Goal: Task Accomplishment & Management: Use online tool/utility

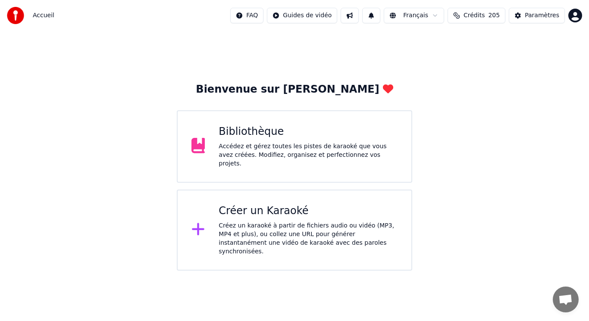
click at [295, 139] on div "Bibliothèque" at bounding box center [308, 132] width 179 height 14
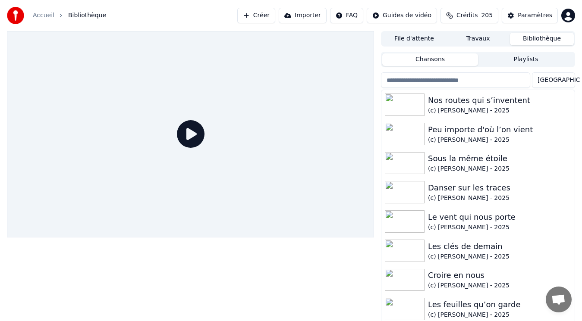
click at [37, 19] on link "Accueil" at bounding box center [44, 15] width 22 height 9
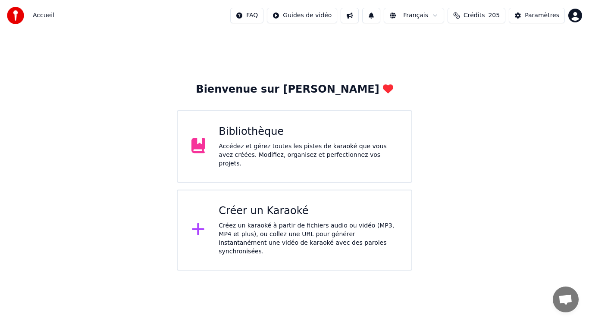
click at [275, 229] on div "Créez un karaoké à partir de fichiers audio ou vidéo (MP3, MP4 et plus), ou col…" at bounding box center [308, 239] width 179 height 34
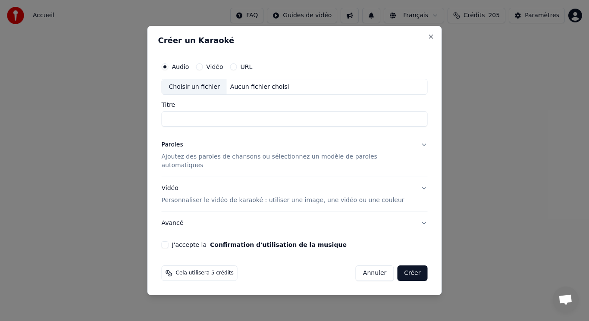
click at [207, 92] on div "Choisir un fichier" at bounding box center [194, 87] width 65 height 16
drag, startPoint x: 284, startPoint y: 123, endPoint x: 260, endPoint y: 125, distance: 23.8
click at [260, 125] on input "**********" at bounding box center [295, 120] width 266 height 16
type input "**********"
click at [183, 150] on div "Paroles" at bounding box center [173, 145] width 22 height 9
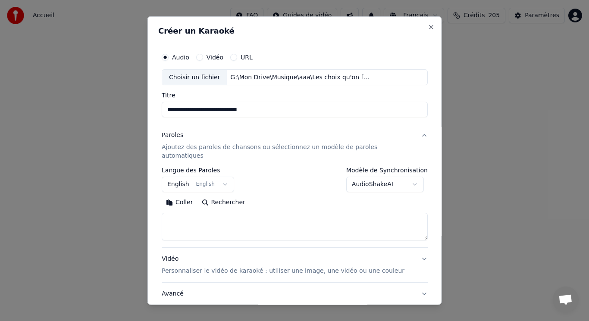
click at [201, 177] on button "English English" at bounding box center [198, 185] width 72 height 16
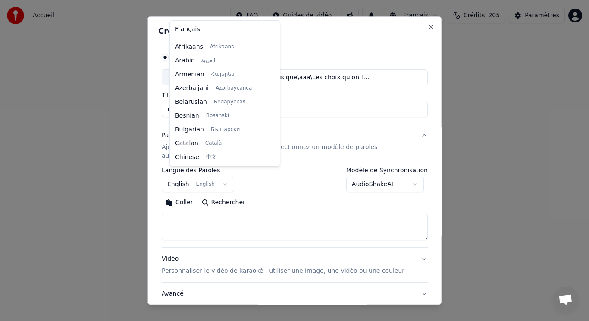
scroll to position [69, 0]
select select "**"
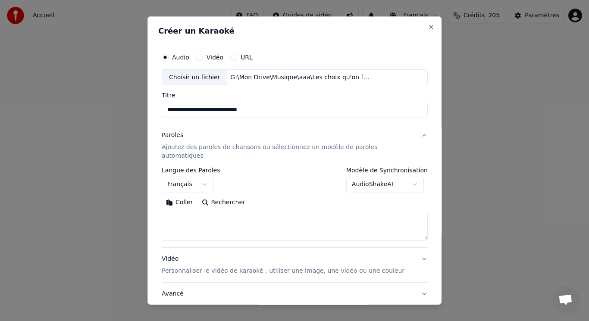
click at [188, 196] on button "Coller" at bounding box center [180, 203] width 36 height 14
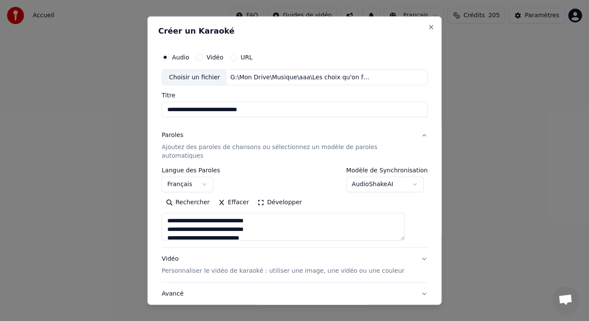
drag, startPoint x: 205, startPoint y: 214, endPoint x: 214, endPoint y: 214, distance: 9.1
click at [206, 214] on textarea at bounding box center [283, 227] width 243 height 28
type textarea "**********"
click at [183, 267] on p "Personnaliser le vidéo de karaoké : utiliser une image, une vidéo ou une couleur" at bounding box center [283, 271] width 243 height 9
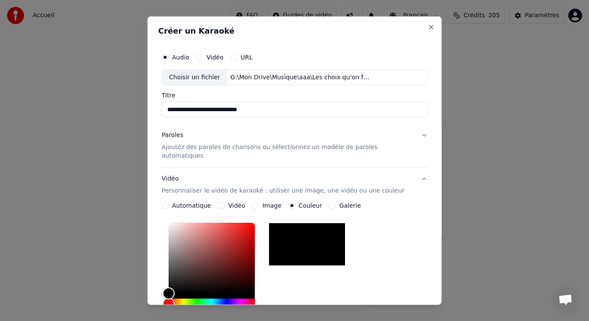
click at [266, 203] on label "Image" at bounding box center [271, 206] width 19 height 6
click at [259, 202] on button "Image" at bounding box center [255, 205] width 7 height 7
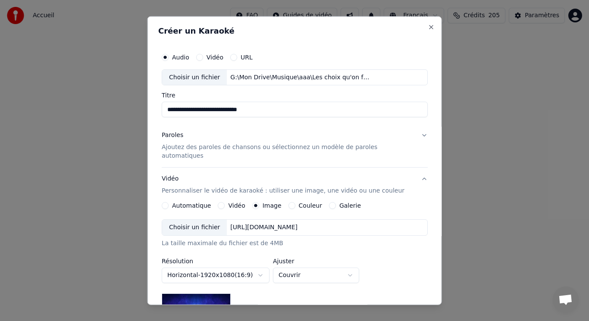
click at [250, 269] on body "**********" at bounding box center [294, 135] width 589 height 271
click at [316, 240] on body "**********" at bounding box center [294, 135] width 589 height 271
click at [206, 220] on div "Choisir un fichier" at bounding box center [194, 228] width 65 height 16
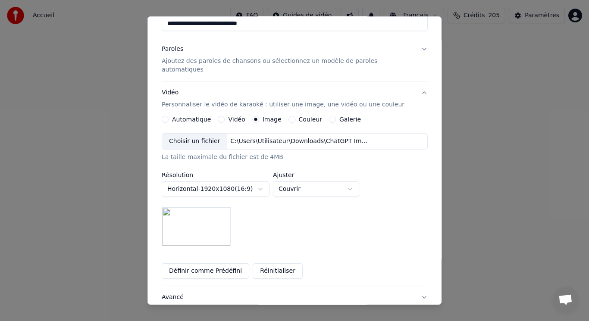
click at [317, 185] on body "**********" at bounding box center [294, 135] width 589 height 271
select select "****"
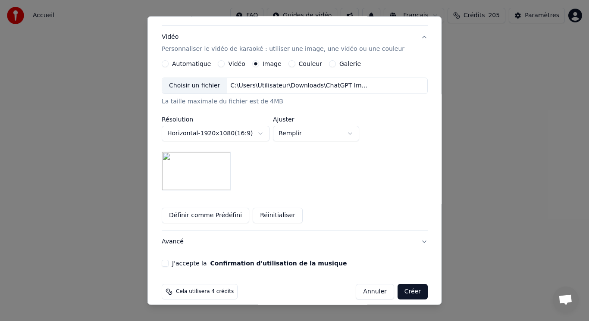
click at [169, 260] on button "J'accepte la Confirmation d'utilisation de la musique" at bounding box center [165, 263] width 7 height 7
click at [397, 284] on button "Créer" at bounding box center [412, 292] width 30 height 16
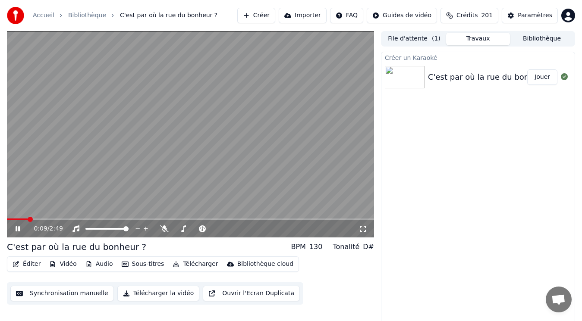
click at [148, 132] on video at bounding box center [190, 134] width 367 height 206
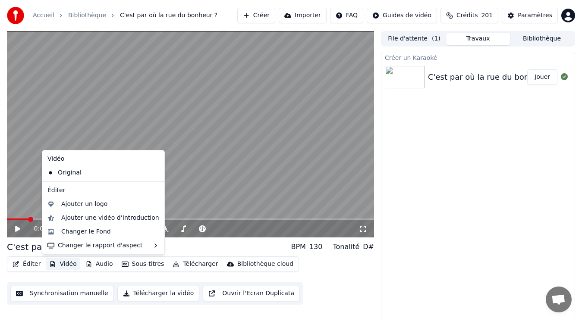
click at [63, 263] on button "Vidéo" at bounding box center [63, 264] width 34 height 12
click at [69, 205] on div "Ajouter un logo" at bounding box center [84, 204] width 46 height 9
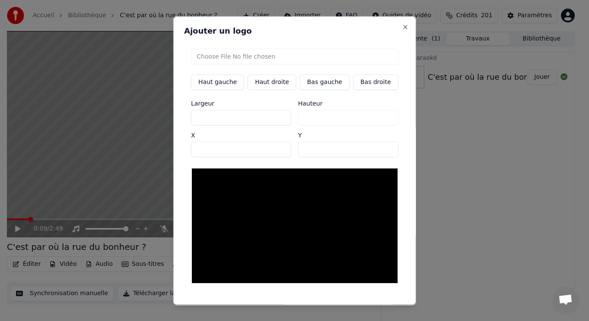
click at [240, 60] on input "file" at bounding box center [294, 56] width 207 height 16
type input "**********"
type input "***"
click at [311, 84] on button "Bas gauche" at bounding box center [325, 82] width 50 height 16
type input "***"
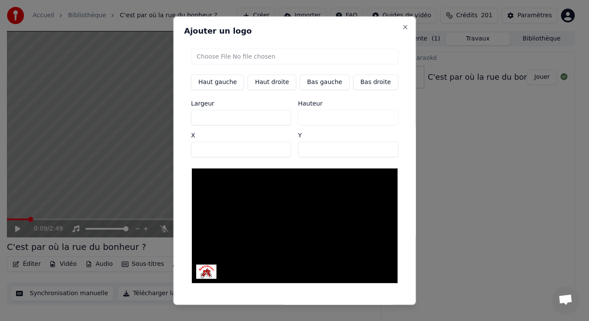
click at [371, 305] on button "Sauvegarder" at bounding box center [379, 313] width 52 height 16
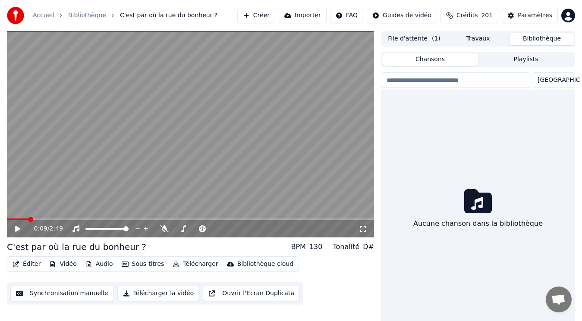
click at [523, 37] on button "Bibliothèque" at bounding box center [542, 39] width 64 height 13
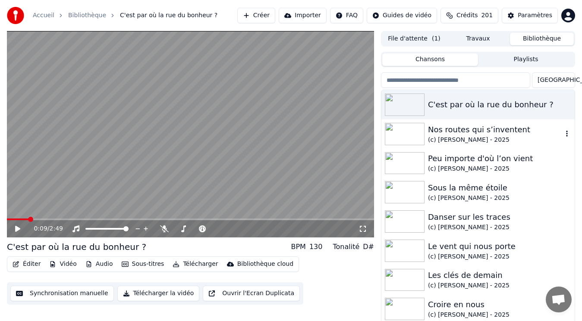
click at [458, 134] on div "Nos routes qui s’inventent" at bounding box center [495, 130] width 135 height 12
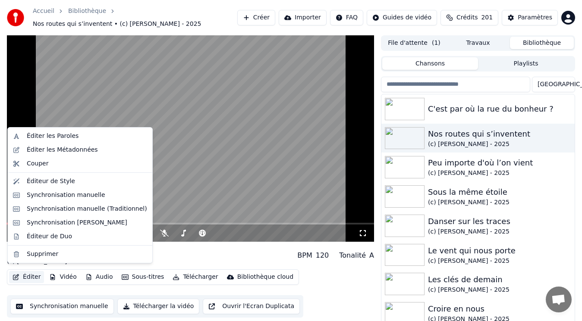
click at [29, 275] on button "Éditer" at bounding box center [26, 277] width 35 height 12
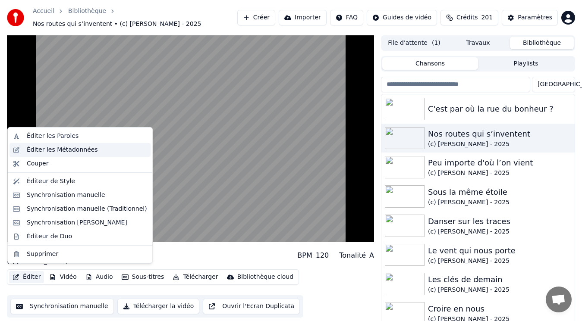
click at [47, 148] on div "Éditer les Métadonnées" at bounding box center [62, 150] width 71 height 9
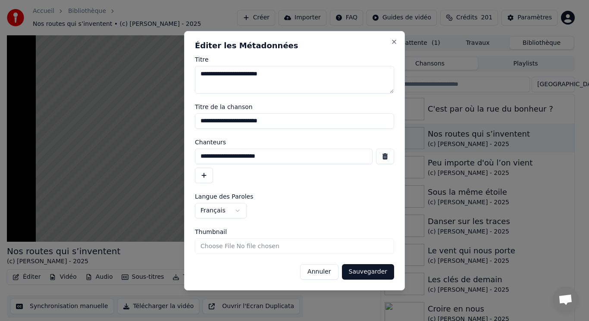
drag, startPoint x: 275, startPoint y: 153, endPoint x: 194, endPoint y: 159, distance: 80.8
click at [194, 159] on div "**********" at bounding box center [294, 161] width 221 height 260
click at [328, 270] on button "Annuler" at bounding box center [319, 272] width 38 height 16
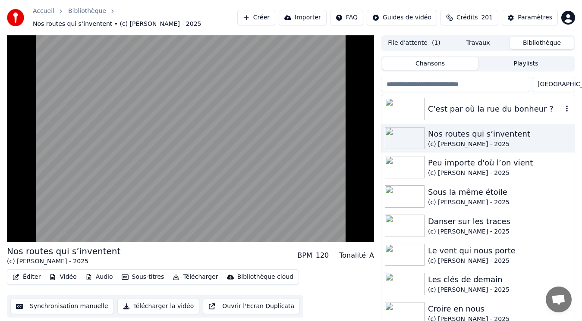
click at [501, 103] on div "C'est par où la rue du bonheur ?" at bounding box center [495, 109] width 135 height 12
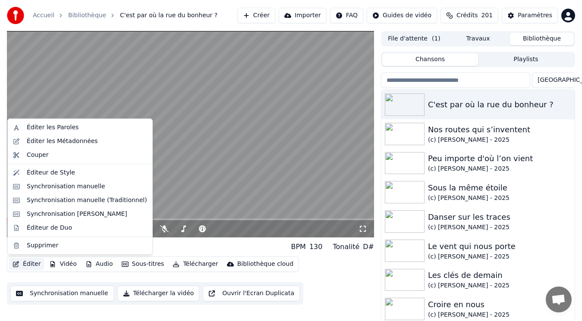
click at [21, 262] on button "Éditer" at bounding box center [26, 264] width 35 height 12
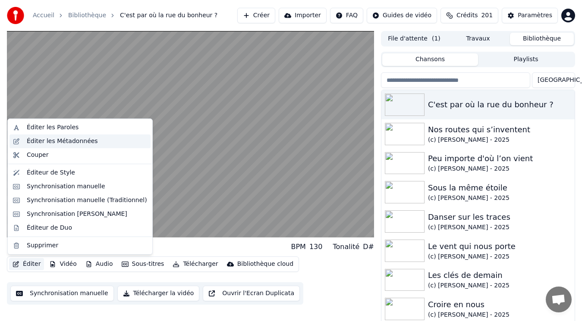
click at [56, 141] on div "Éditer les Métadonnées" at bounding box center [62, 141] width 71 height 9
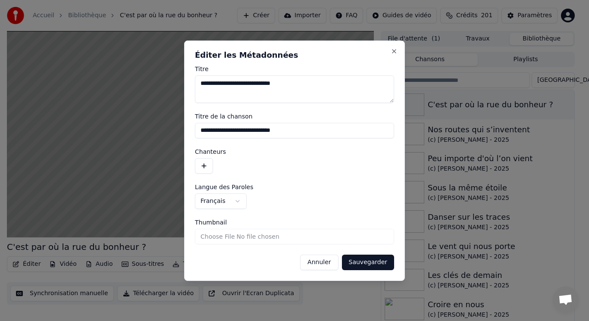
click at [202, 168] on button "button" at bounding box center [204, 166] width 18 height 16
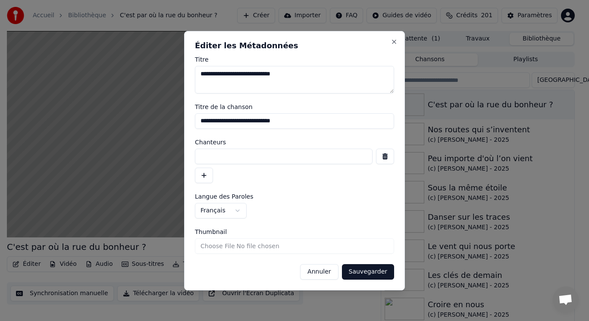
paste input "**********"
type input "**********"
click at [365, 275] on button "Sauvegarder" at bounding box center [368, 272] width 52 height 16
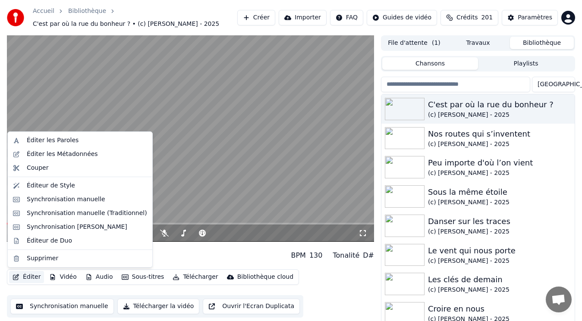
click at [22, 275] on button "Éditer" at bounding box center [26, 277] width 35 height 12
click at [64, 216] on div "Synchronisation manuelle (Traditionnel)" at bounding box center [87, 213] width 120 height 9
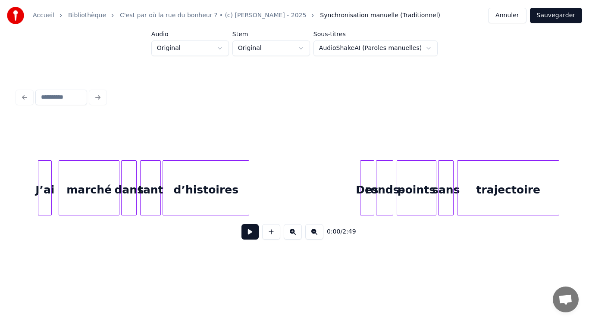
click at [248, 238] on button at bounding box center [249, 232] width 17 height 16
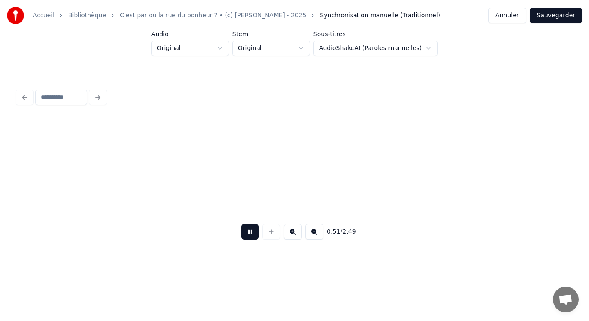
scroll to position [0, 4441]
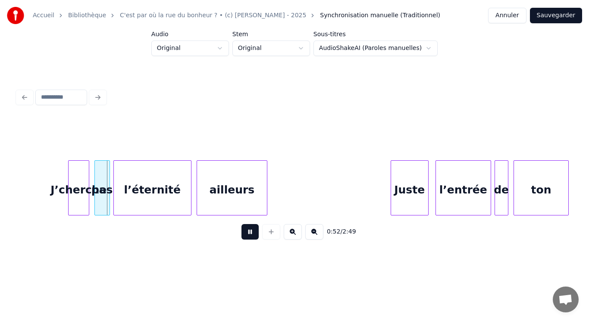
click at [252, 236] on button at bounding box center [249, 232] width 17 height 16
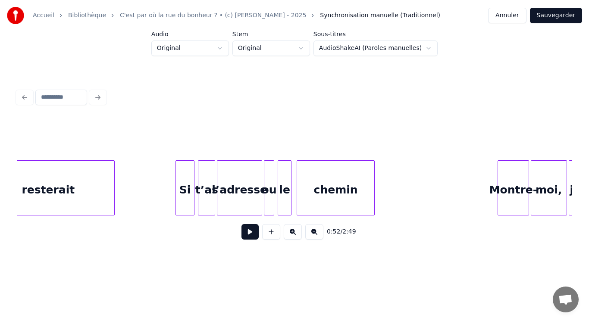
scroll to position [0, 3662]
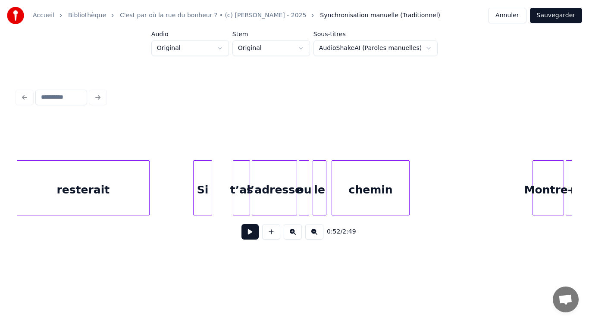
click at [203, 188] on div "Si" at bounding box center [203, 190] width 18 height 59
click at [200, 187] on div "Si" at bounding box center [203, 190] width 18 height 59
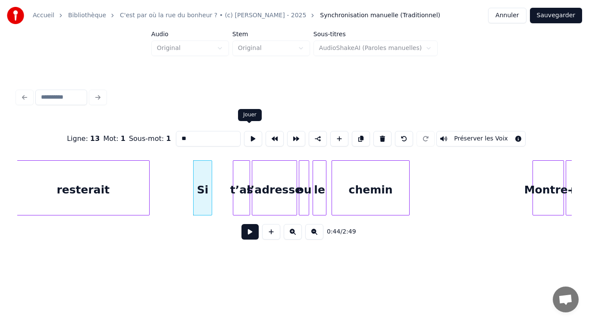
click at [247, 134] on button at bounding box center [253, 139] width 18 height 16
click at [226, 189] on div "t’as" at bounding box center [229, 190] width 16 height 59
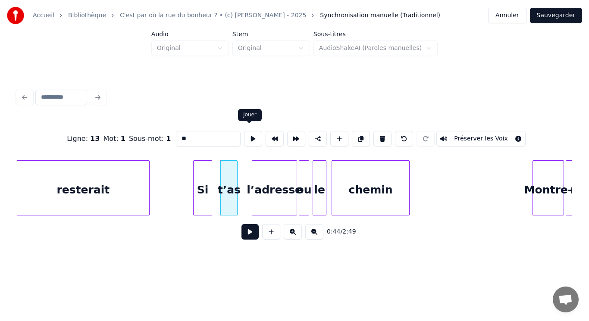
click at [251, 138] on button at bounding box center [253, 139] width 18 height 16
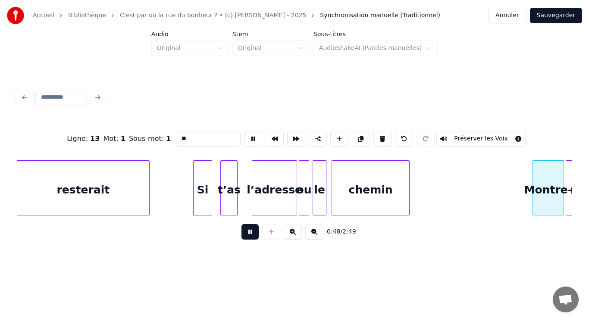
scroll to position [0, 4217]
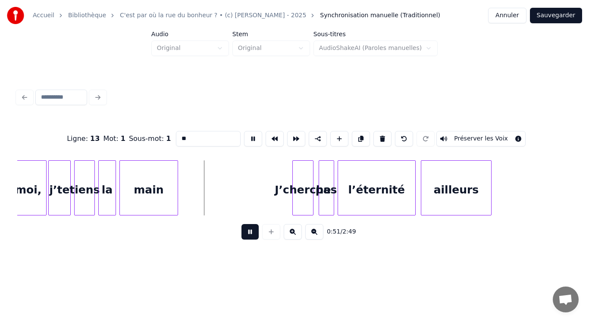
click at [253, 236] on button at bounding box center [249, 232] width 17 height 16
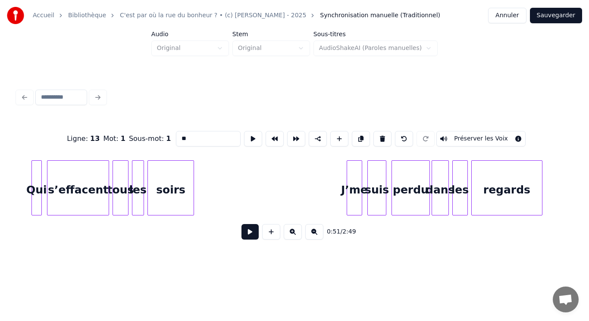
scroll to position [0, 863]
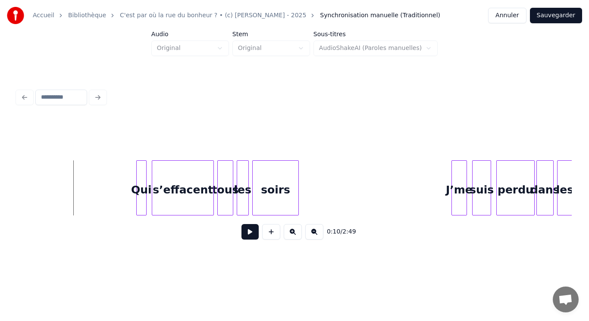
click at [251, 235] on button at bounding box center [249, 232] width 17 height 16
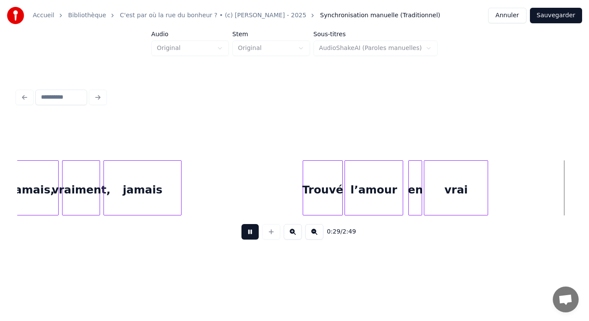
scroll to position [0, 2528]
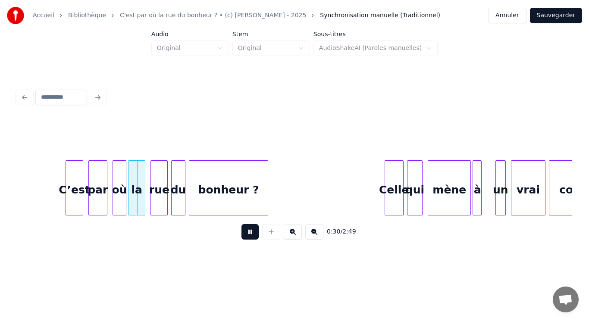
click at [251, 233] on button at bounding box center [249, 232] width 17 height 16
click at [63, 185] on div "C’est" at bounding box center [61, 190] width 16 height 59
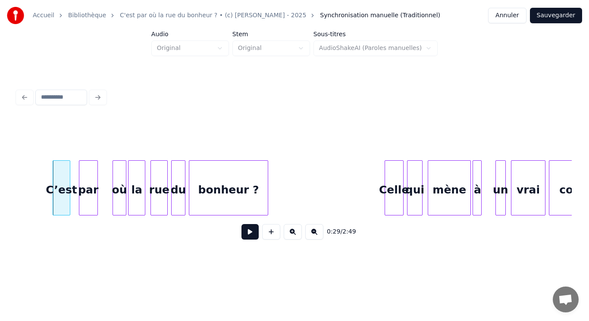
click at [91, 184] on div "par" at bounding box center [88, 190] width 18 height 59
click at [124, 185] on div at bounding box center [125, 188] width 3 height 54
click at [114, 184] on div "où" at bounding box center [112, 190] width 13 height 59
click at [113, 174] on div "où" at bounding box center [112, 190] width 13 height 59
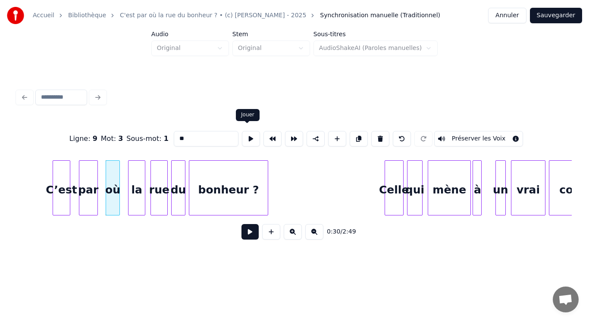
click at [249, 138] on button at bounding box center [251, 139] width 18 height 16
click at [126, 187] on div "la" at bounding box center [130, 190] width 16 height 59
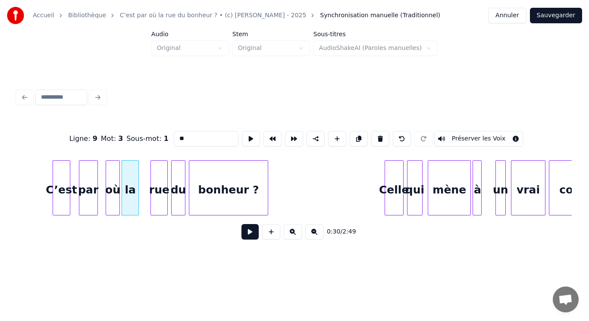
click at [126, 187] on div "la" at bounding box center [130, 190] width 16 height 59
click at [247, 135] on button at bounding box center [251, 139] width 18 height 16
click at [109, 187] on div "où" at bounding box center [109, 190] width 13 height 59
click at [127, 188] on div "la" at bounding box center [128, 190] width 16 height 59
click at [148, 189] on div "rue" at bounding box center [149, 190] width 16 height 59
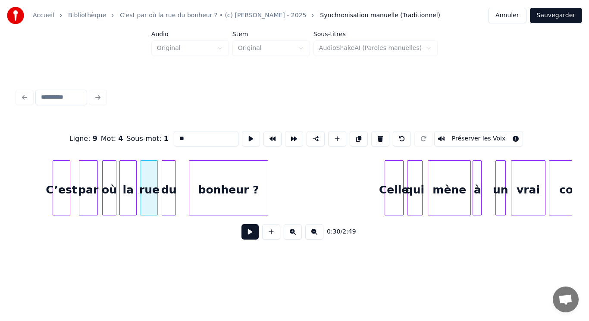
click at [169, 191] on div "du" at bounding box center [168, 190] width 13 height 59
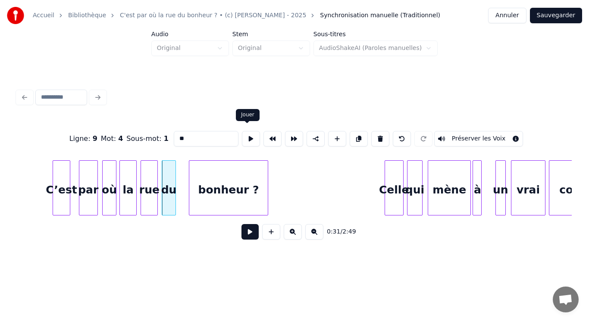
click at [246, 134] on button at bounding box center [251, 139] width 18 height 16
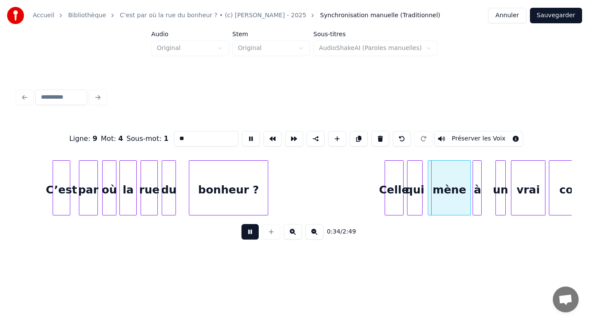
click at [244, 235] on button at bounding box center [249, 232] width 17 height 16
click at [197, 193] on div "bonheur ?" at bounding box center [217, 190] width 79 height 59
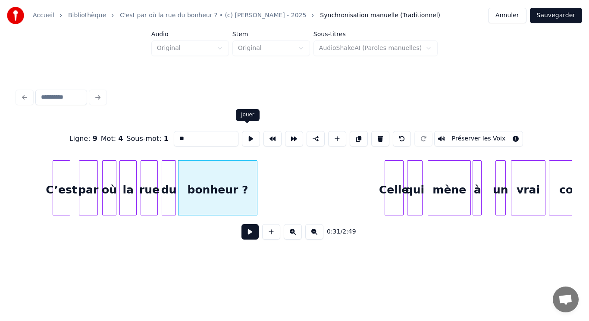
click at [247, 137] on button at bounding box center [251, 139] width 18 height 16
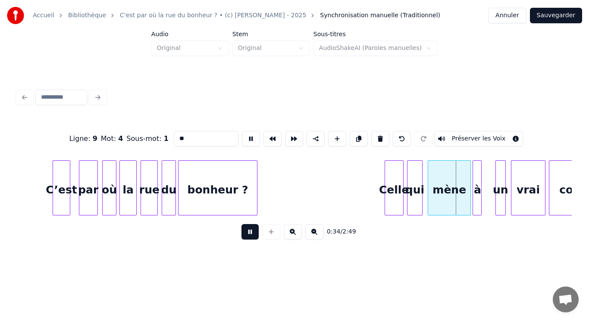
click at [245, 236] on button at bounding box center [249, 232] width 17 height 16
click at [382, 196] on div "Celle" at bounding box center [381, 190] width 18 height 59
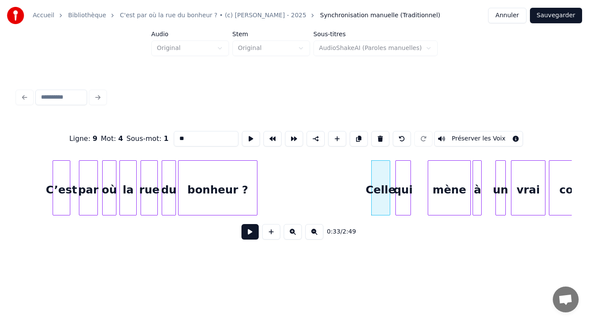
click at [403, 198] on div "qui" at bounding box center [403, 190] width 15 height 59
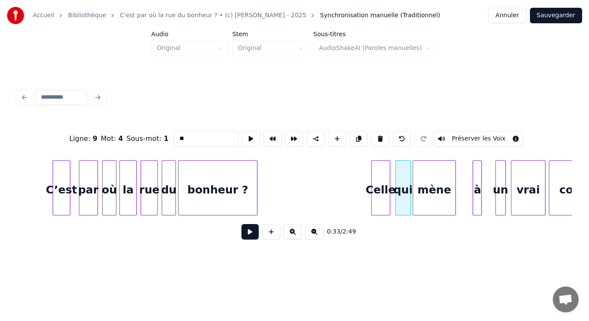
click at [434, 205] on div "mène" at bounding box center [434, 190] width 42 height 59
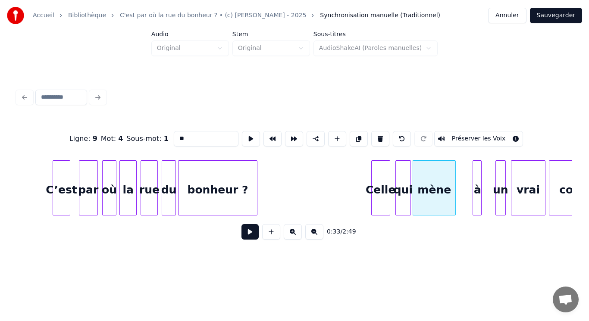
click at [436, 192] on div "mène" at bounding box center [434, 190] width 42 height 59
click at [247, 136] on button at bounding box center [253, 139] width 18 height 16
click at [469, 198] on div "à" at bounding box center [465, 190] width 9 height 59
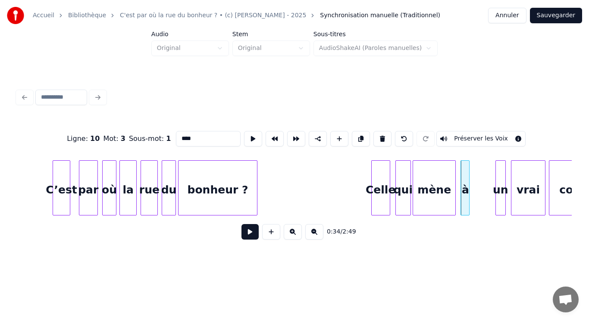
click at [464, 199] on div "à" at bounding box center [465, 190] width 9 height 59
type input "*"
click at [247, 135] on button at bounding box center [253, 139] width 18 height 16
click at [479, 202] on div "un" at bounding box center [478, 190] width 9 height 59
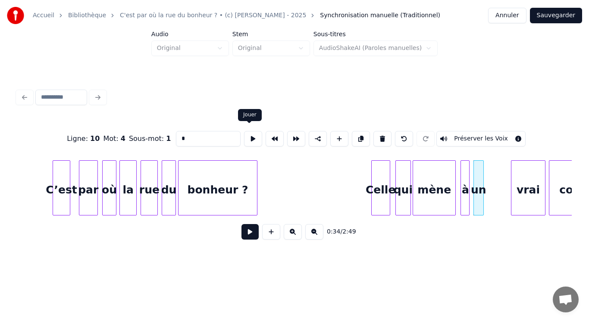
click at [246, 131] on button at bounding box center [253, 139] width 18 height 16
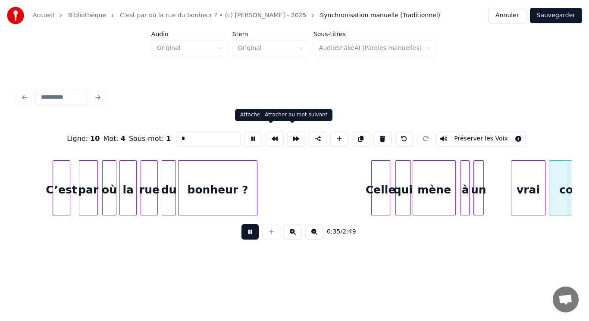
scroll to position [0, 3083]
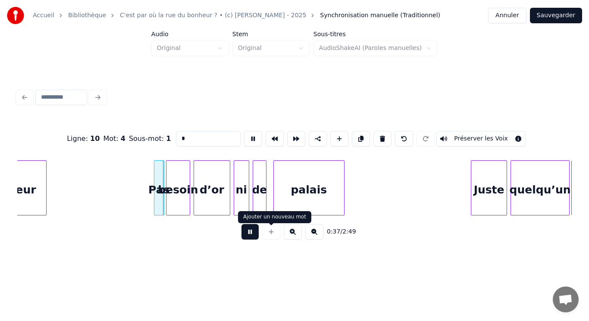
click at [251, 235] on button at bounding box center [249, 232] width 17 height 16
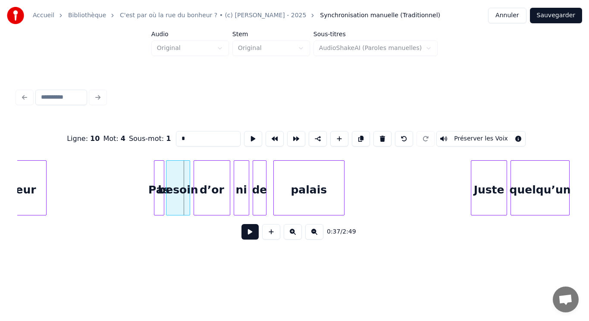
scroll to position [0, 2892]
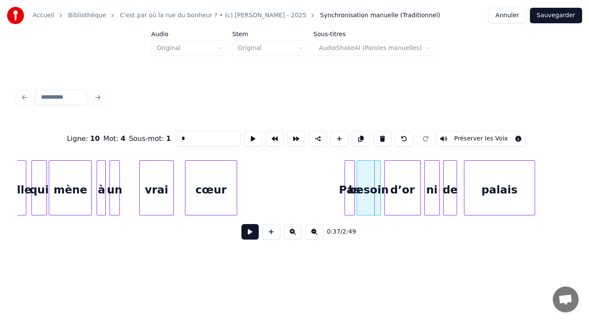
click at [154, 191] on div "vrai" at bounding box center [157, 190] width 34 height 59
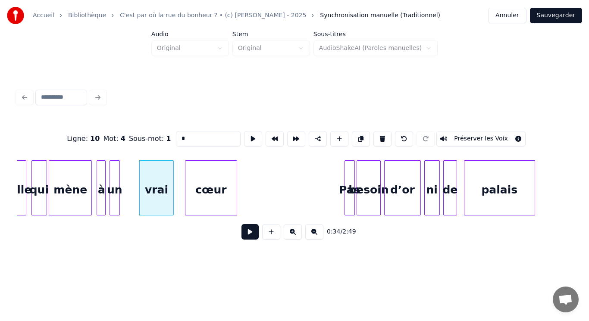
click at [246, 235] on button at bounding box center [249, 232] width 17 height 16
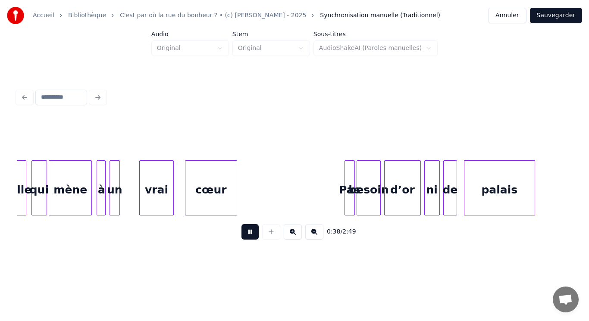
click at [246, 235] on button at bounding box center [249, 232] width 17 height 16
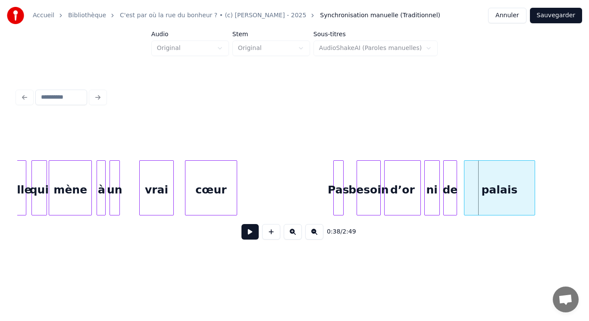
click at [339, 187] on div "Pas" at bounding box center [338, 190] width 9 height 59
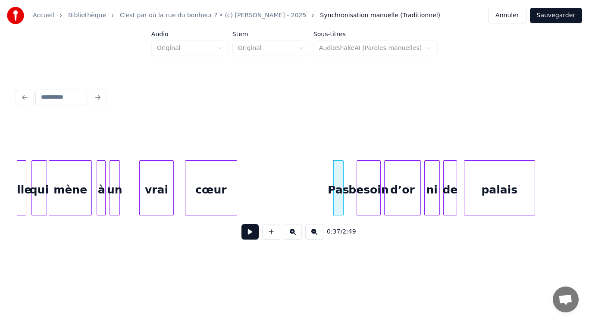
click at [339, 187] on div "Pas" at bounding box center [338, 190] width 9 height 59
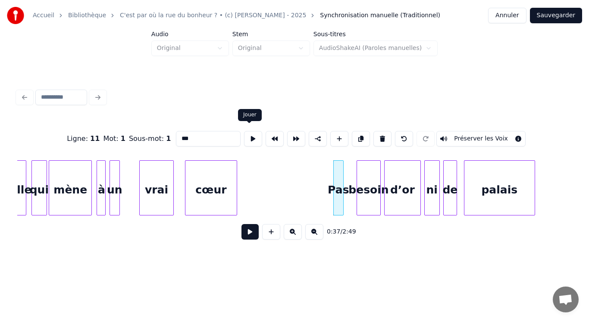
click at [250, 135] on button at bounding box center [253, 139] width 18 height 16
click at [360, 188] on div "besoin" at bounding box center [360, 190] width 23 height 59
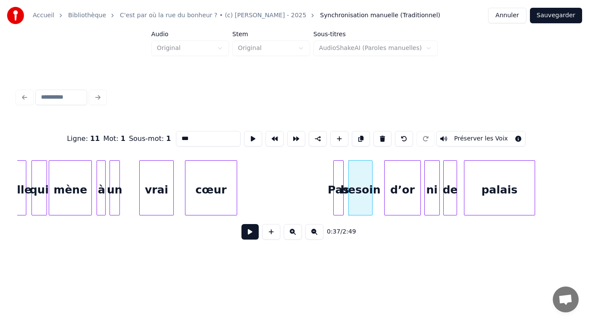
click at [372, 181] on div "besoin" at bounding box center [360, 190] width 23 height 59
click at [363, 182] on div at bounding box center [363, 188] width 3 height 54
click at [356, 182] on div "besoin" at bounding box center [357, 190] width 16 height 59
click at [247, 134] on button at bounding box center [253, 139] width 18 height 16
click at [391, 194] on div "d’or" at bounding box center [386, 190] width 35 height 59
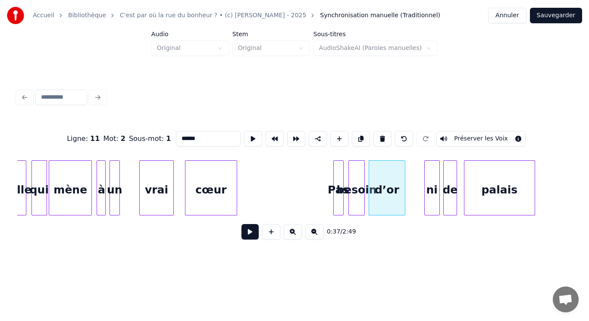
click at [245, 138] on button at bounding box center [253, 139] width 18 height 16
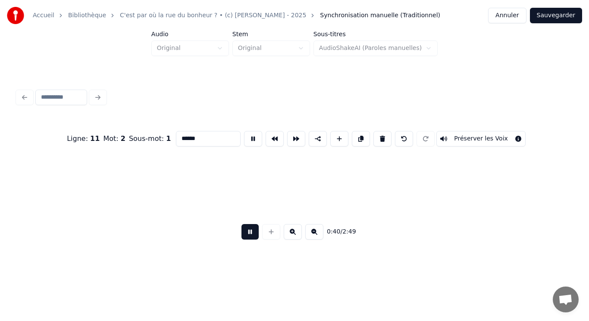
scroll to position [0, 3447]
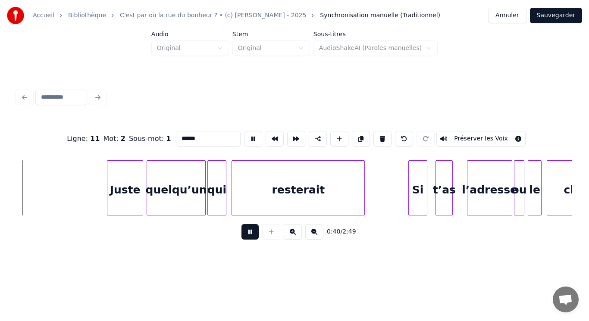
click at [253, 236] on button at bounding box center [249, 232] width 17 height 16
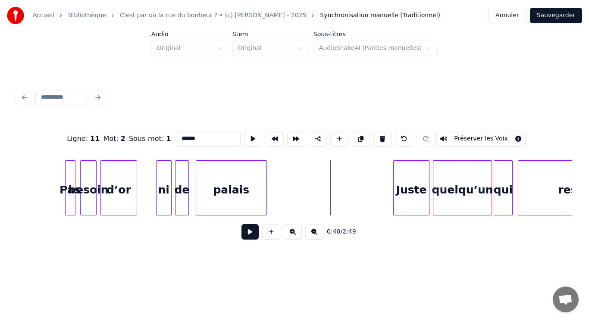
scroll to position [0, 3009]
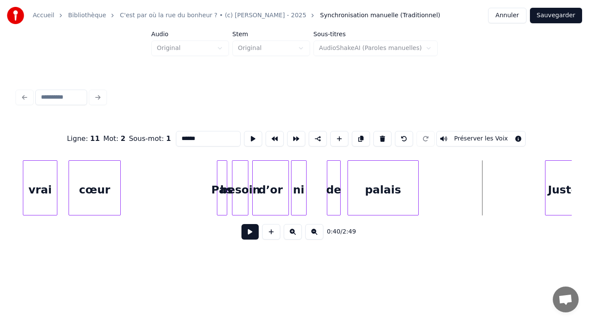
click at [297, 198] on div "ni" at bounding box center [298, 190] width 15 height 59
click at [322, 202] on div "de" at bounding box center [319, 190] width 13 height 59
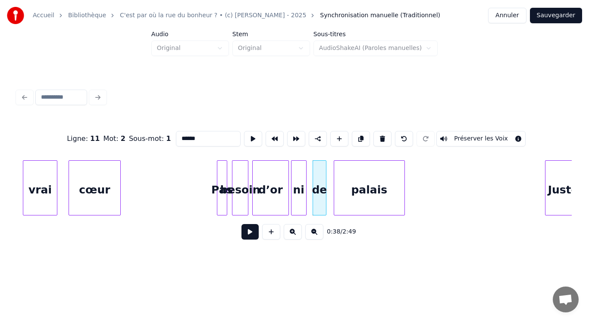
click at [354, 199] on div "palais" at bounding box center [369, 190] width 70 height 59
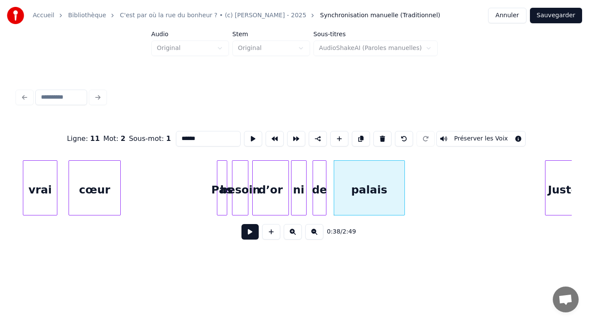
click at [359, 200] on div "palais" at bounding box center [369, 190] width 70 height 59
type input "******"
click at [255, 240] on button at bounding box center [249, 232] width 17 height 16
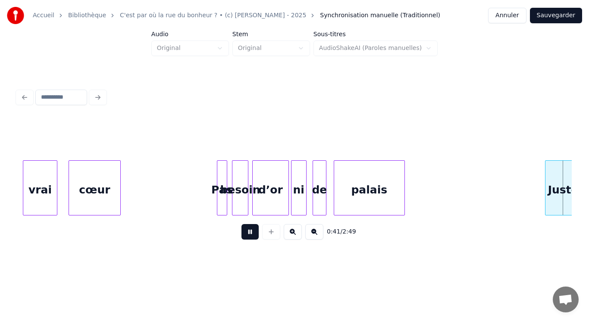
drag, startPoint x: 254, startPoint y: 238, endPoint x: 259, endPoint y: 233, distance: 6.4
click at [257, 235] on button at bounding box center [249, 232] width 17 height 16
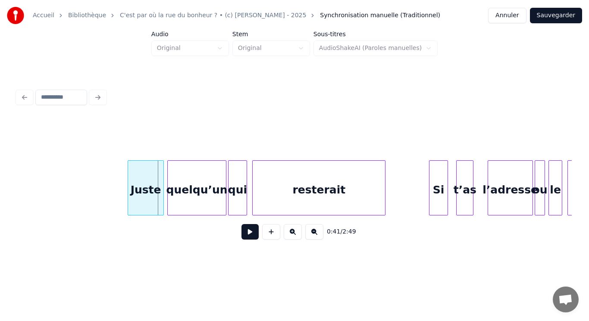
scroll to position [0, 3409]
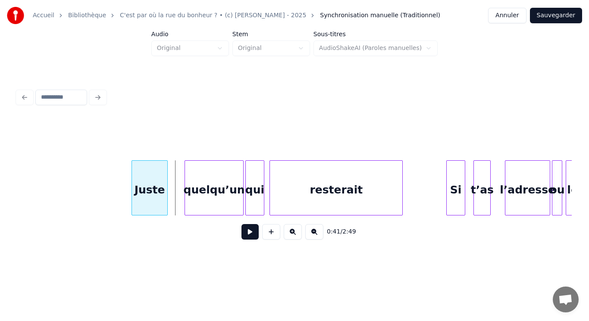
click at [150, 191] on div "Juste" at bounding box center [149, 190] width 35 height 59
click at [197, 187] on div "quelqu’un" at bounding box center [204, 190] width 58 height 59
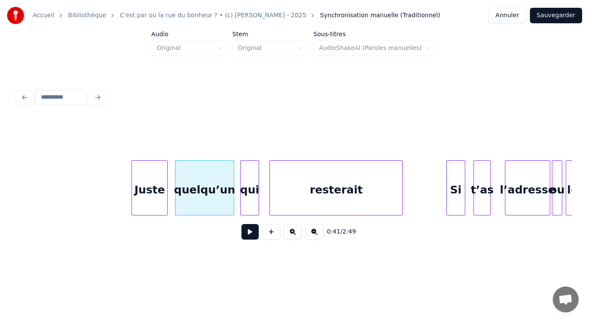
click at [256, 191] on div "qui" at bounding box center [250, 190] width 18 height 59
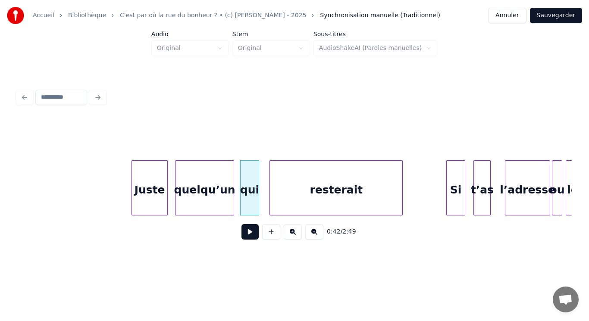
click at [256, 191] on div "qui" at bounding box center [250, 190] width 18 height 59
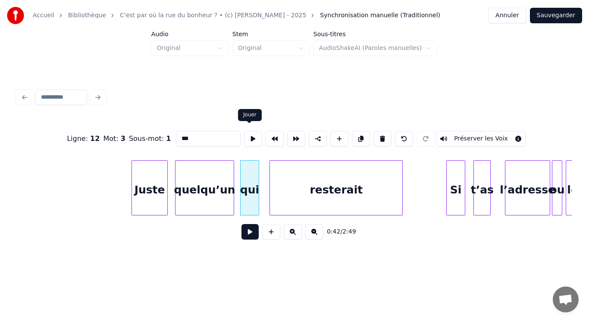
click at [249, 140] on button at bounding box center [253, 139] width 18 height 16
click at [289, 188] on div "resterait" at bounding box center [326, 190] width 132 height 59
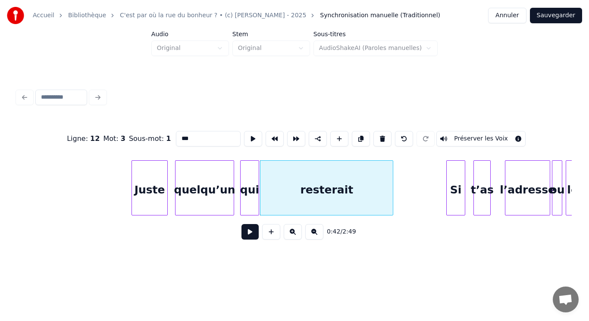
click at [294, 194] on div "resterait" at bounding box center [326, 190] width 132 height 59
type input "*********"
click at [246, 138] on button at bounding box center [253, 139] width 18 height 16
click at [250, 229] on button at bounding box center [249, 232] width 17 height 16
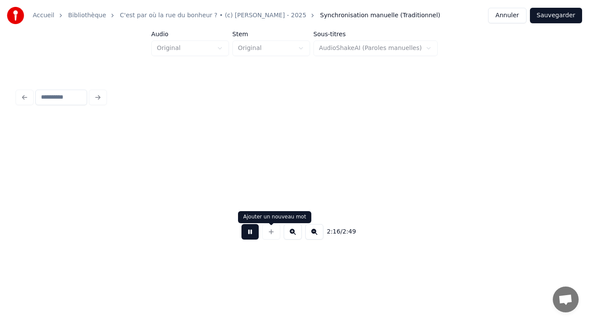
scroll to position [0, 11735]
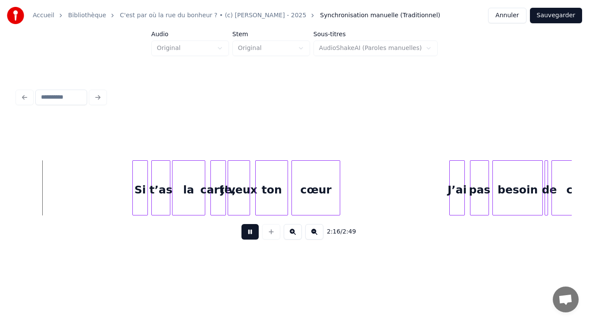
click at [254, 237] on button at bounding box center [249, 232] width 17 height 16
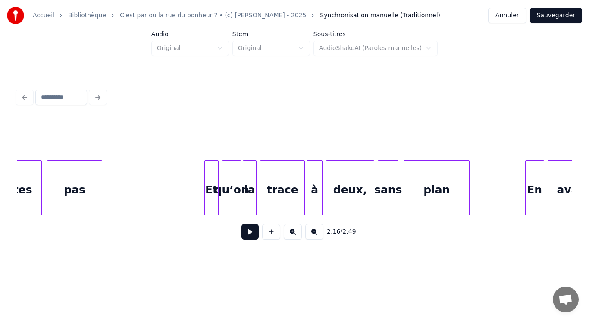
scroll to position [0, 10589]
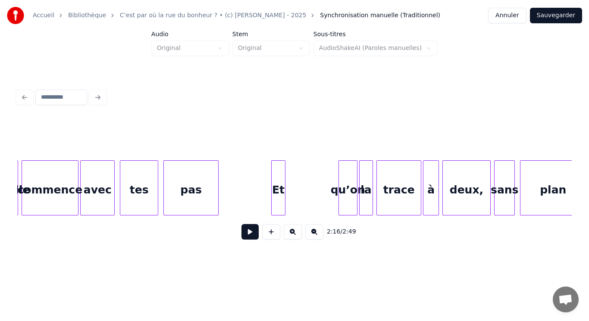
click at [282, 181] on div "Et" at bounding box center [278, 190] width 13 height 59
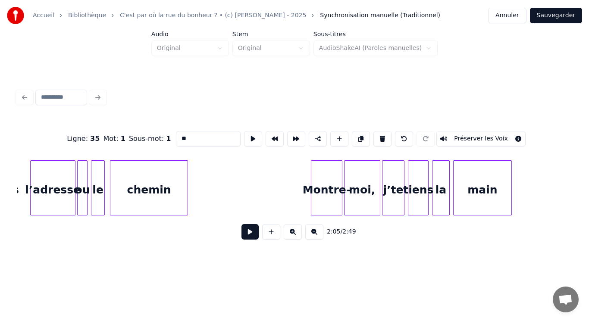
scroll to position [0, 3860]
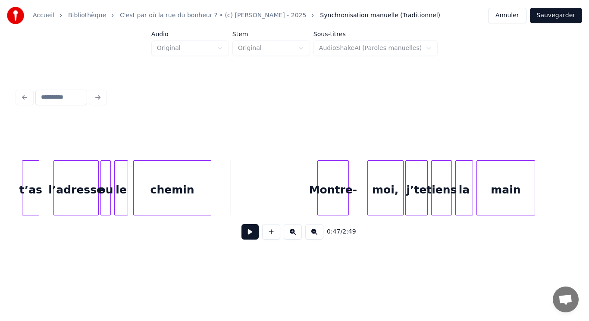
click at [329, 189] on div "Montre-" at bounding box center [333, 190] width 30 height 59
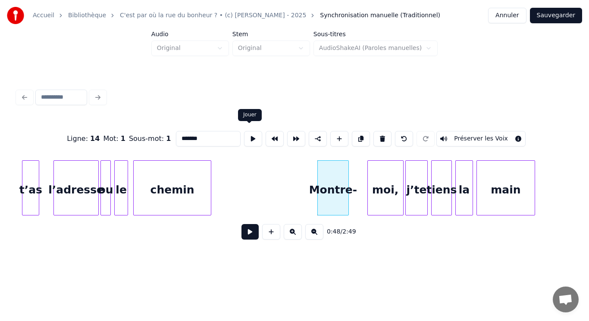
click at [247, 135] on button at bounding box center [253, 139] width 18 height 16
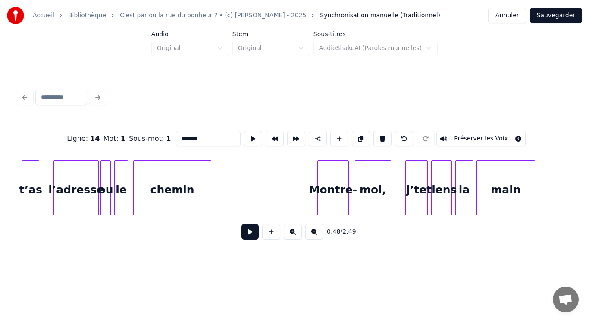
click at [368, 182] on div "moi," at bounding box center [372, 190] width 35 height 59
click at [375, 187] on div "moi," at bounding box center [372, 190] width 35 height 59
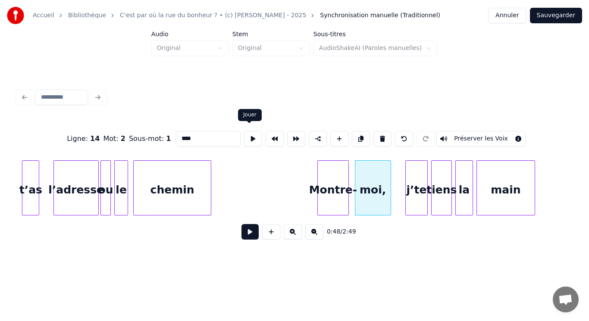
click at [250, 134] on button at bounding box center [253, 139] width 18 height 16
click at [402, 183] on div "j’te" at bounding box center [406, 190] width 22 height 59
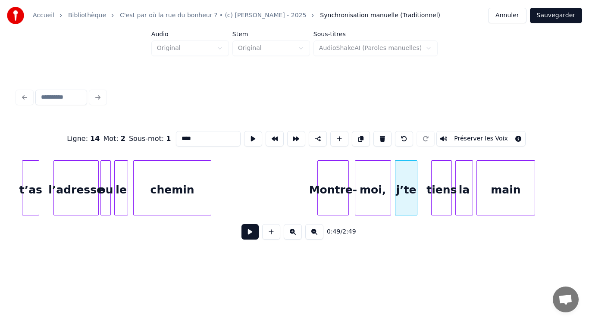
click at [402, 181] on div "j’te" at bounding box center [406, 190] width 22 height 59
click at [250, 134] on button at bounding box center [253, 139] width 18 height 16
click at [428, 183] on div "tiens" at bounding box center [430, 190] width 20 height 59
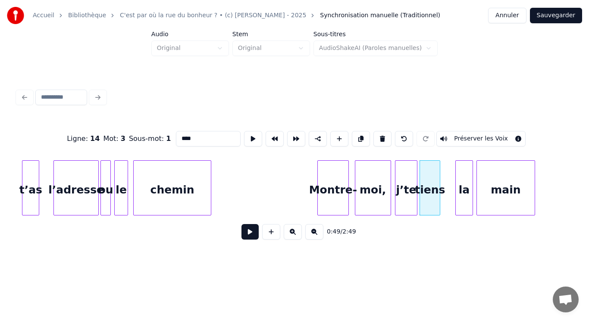
click at [434, 185] on div "tiens" at bounding box center [430, 190] width 20 height 59
click at [253, 132] on button at bounding box center [253, 139] width 18 height 16
click at [447, 186] on div "la" at bounding box center [448, 190] width 16 height 59
click at [453, 187] on div "la" at bounding box center [452, 190] width 16 height 59
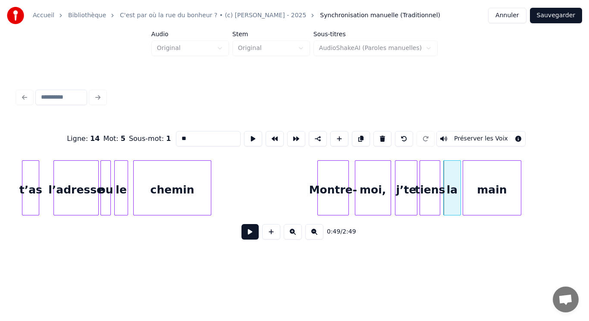
click at [489, 188] on div "main" at bounding box center [492, 190] width 58 height 59
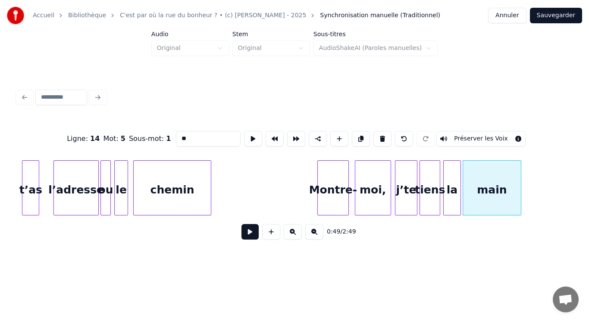
click at [488, 188] on div "main" at bounding box center [492, 190] width 58 height 59
type input "****"
click at [250, 140] on button at bounding box center [253, 139] width 18 height 16
click at [251, 235] on button at bounding box center [249, 232] width 17 height 16
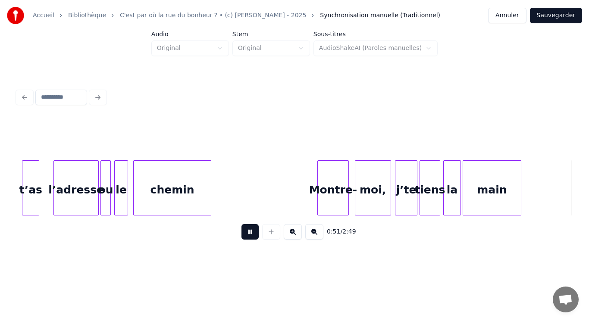
scroll to position [0, 4415]
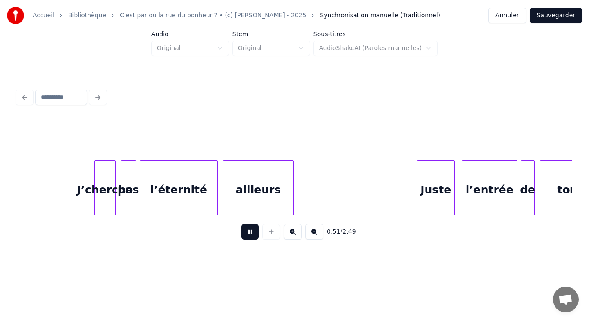
click at [251, 234] on button at bounding box center [249, 232] width 17 height 16
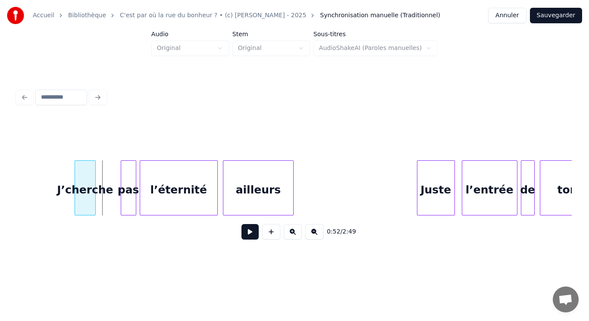
click at [85, 175] on div "J’cherche" at bounding box center [85, 190] width 20 height 59
click at [84, 175] on div "J’cherche" at bounding box center [84, 190] width 20 height 59
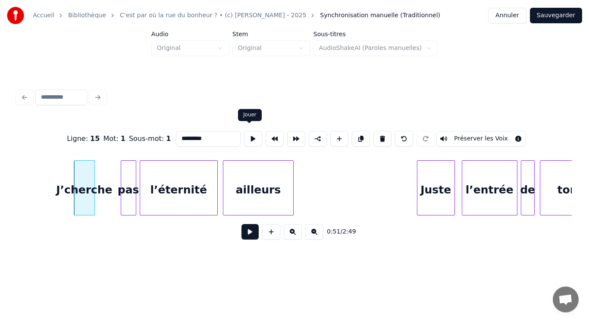
click at [251, 137] on button at bounding box center [253, 139] width 18 height 16
click at [107, 189] on div "pas" at bounding box center [110, 190] width 15 height 59
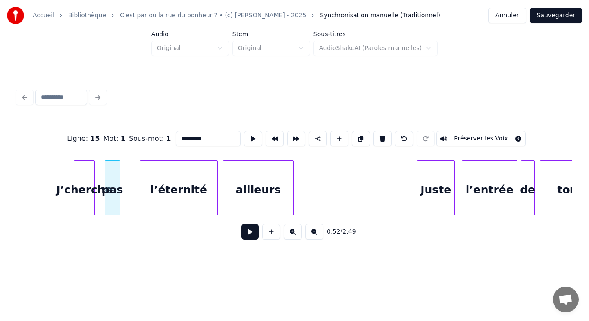
click at [109, 188] on div "pas" at bounding box center [112, 190] width 15 height 59
click at [107, 187] on div at bounding box center [106, 188] width 3 height 54
click at [247, 138] on button at bounding box center [253, 139] width 18 height 16
click at [164, 182] on div "l’éternité" at bounding box center [163, 190] width 77 height 59
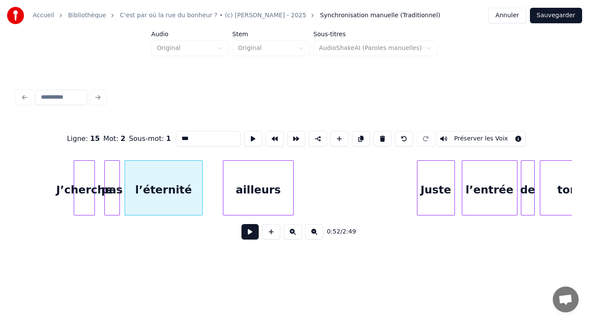
click at [164, 182] on div "l’éternité" at bounding box center [163, 190] width 77 height 59
click at [247, 135] on button at bounding box center [253, 139] width 18 height 16
click at [228, 191] on div "ailleurs" at bounding box center [239, 190] width 70 height 59
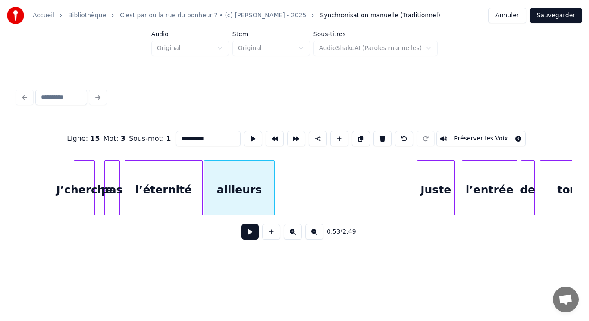
click at [229, 191] on div "ailleurs" at bounding box center [239, 190] width 70 height 59
type input "********"
click at [250, 232] on button at bounding box center [249, 232] width 17 height 16
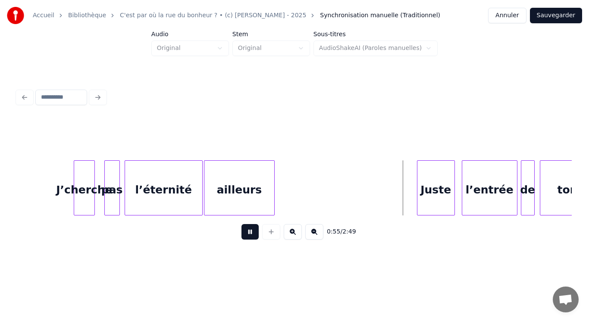
click at [248, 232] on button at bounding box center [249, 232] width 17 height 16
click at [419, 190] on div "Juste" at bounding box center [418, 190] width 37 height 59
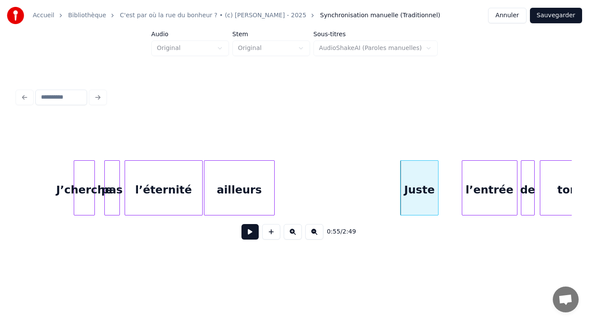
click at [419, 190] on div "Juste" at bounding box center [418, 190] width 37 height 59
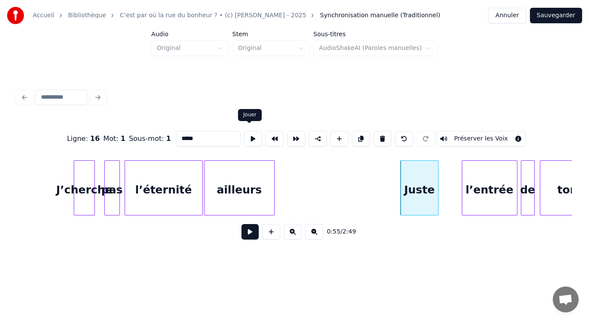
click at [251, 136] on button at bounding box center [253, 139] width 18 height 16
click at [461, 185] on div "l’entrée" at bounding box center [468, 190] width 55 height 59
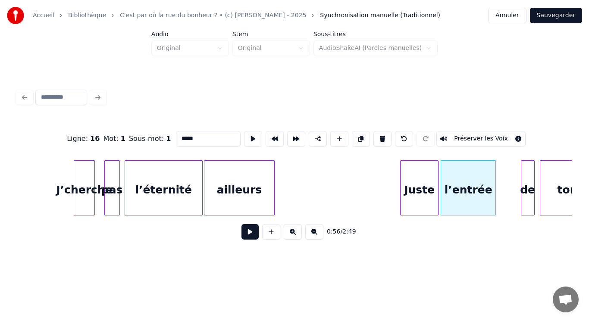
click at [461, 185] on div "l’entrée" at bounding box center [468, 190] width 55 height 59
click at [245, 134] on button at bounding box center [253, 139] width 18 height 16
click at [504, 183] on div "de" at bounding box center [507, 190] width 13 height 59
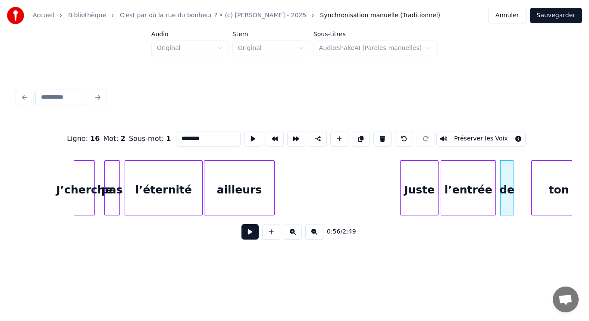
scroll to position [0, 4434]
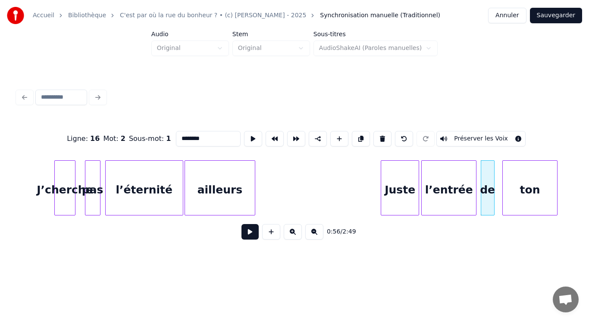
click at [532, 188] on div "ton" at bounding box center [530, 190] width 55 height 59
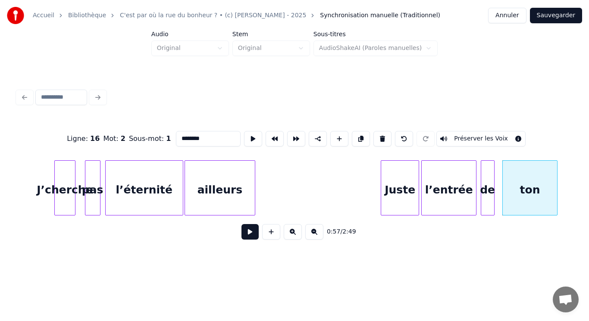
click at [532, 188] on div "ton" at bounding box center [530, 190] width 55 height 59
click at [251, 135] on button at bounding box center [253, 139] width 18 height 16
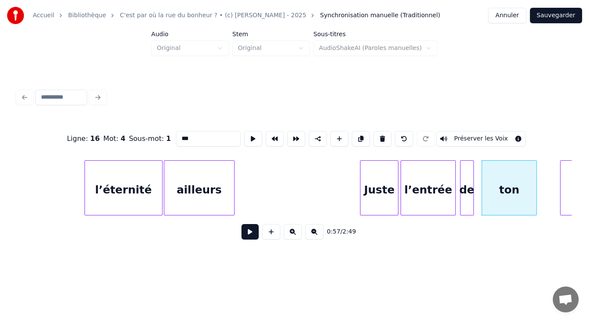
scroll to position [0, 4700]
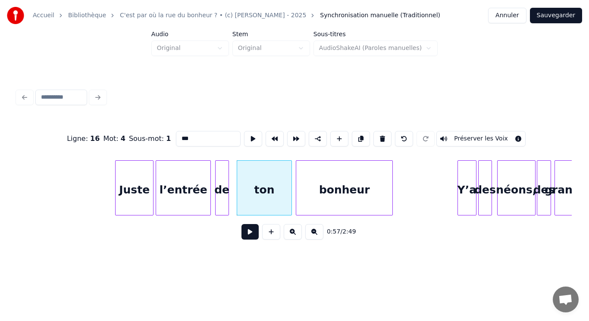
click at [321, 196] on div "bonheur" at bounding box center [344, 190] width 96 height 59
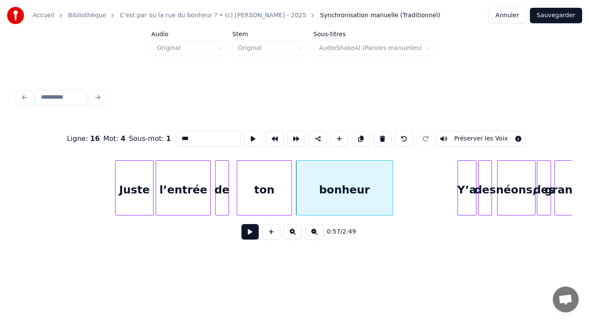
click at [321, 196] on div "bonheur" at bounding box center [344, 190] width 96 height 59
click at [249, 133] on button at bounding box center [253, 139] width 18 height 16
click at [451, 189] on div "Y’a" at bounding box center [448, 190] width 18 height 59
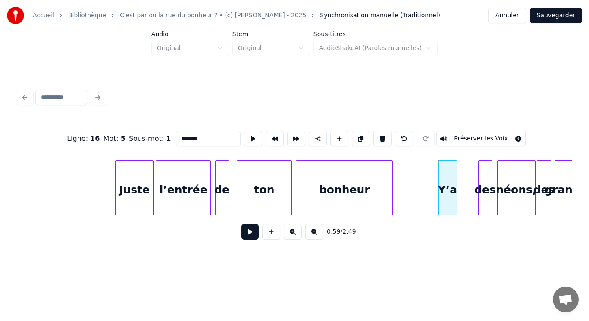
click at [451, 189] on div "Y’a" at bounding box center [447, 190] width 18 height 59
click at [247, 133] on button at bounding box center [253, 139] width 18 height 16
click at [466, 188] on div "des" at bounding box center [466, 190] width 13 height 59
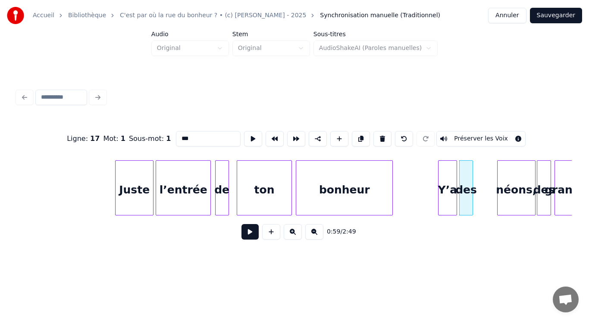
click at [466, 185] on div "des" at bounding box center [466, 190] width 13 height 59
click at [248, 137] on button at bounding box center [253, 139] width 18 height 16
click at [486, 186] on div "néons," at bounding box center [493, 190] width 37 height 59
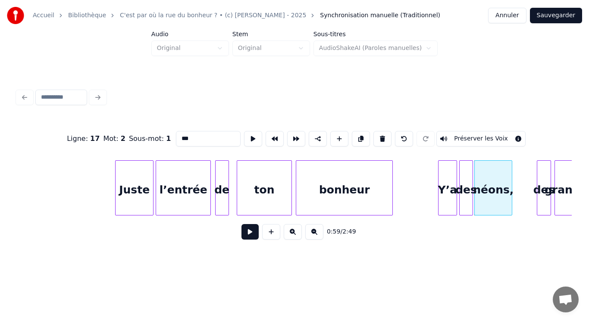
click at [486, 186] on div "néons," at bounding box center [493, 190] width 37 height 59
click at [247, 135] on button at bounding box center [253, 139] width 18 height 16
click at [547, 186] on div at bounding box center [547, 188] width 3 height 54
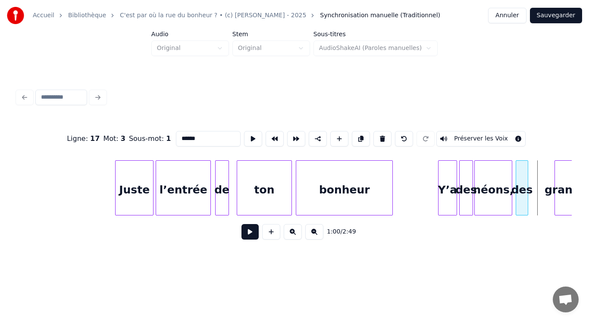
click at [523, 190] on div "des" at bounding box center [521, 190] width 11 height 59
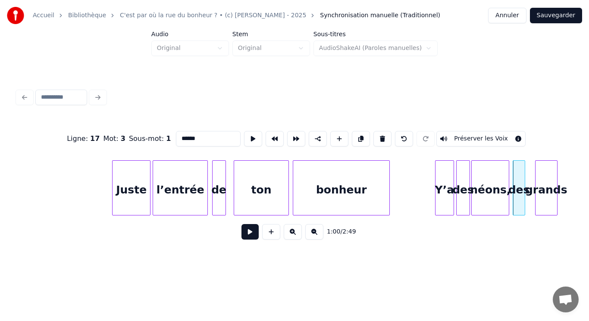
click at [550, 196] on div "grands" at bounding box center [546, 190] width 22 height 59
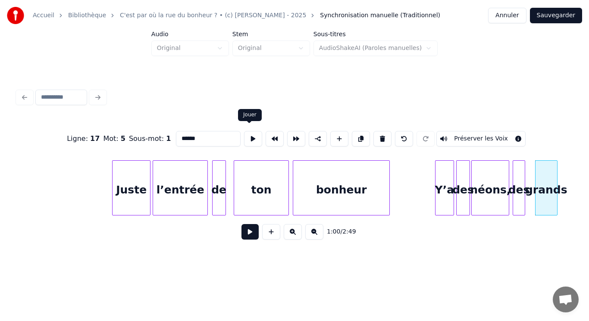
click at [250, 132] on button at bounding box center [253, 139] width 18 height 16
click at [544, 199] on div "grands" at bounding box center [540, 190] width 22 height 59
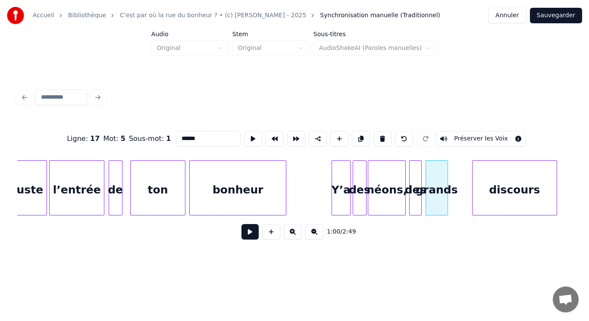
scroll to position [0, 4893]
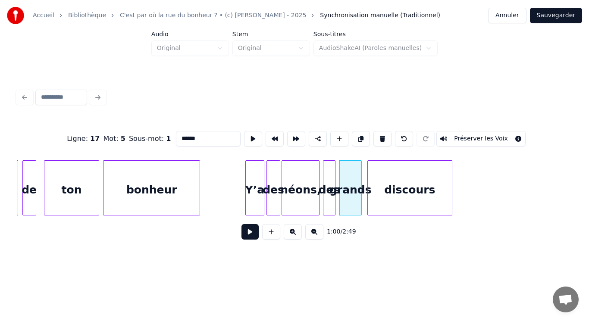
click at [397, 190] on div "discours" at bounding box center [410, 190] width 84 height 59
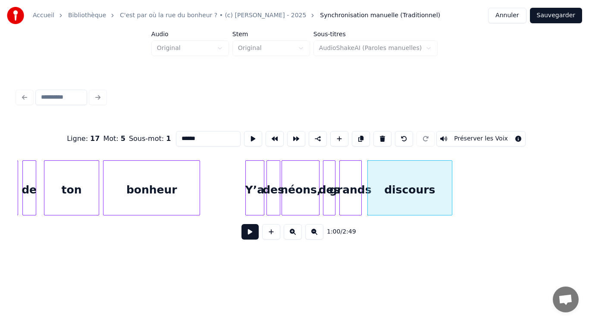
click at [397, 189] on div "discours" at bounding box center [410, 190] width 84 height 59
type input "********"
click at [250, 136] on button at bounding box center [253, 139] width 18 height 16
click at [250, 232] on button at bounding box center [249, 232] width 17 height 16
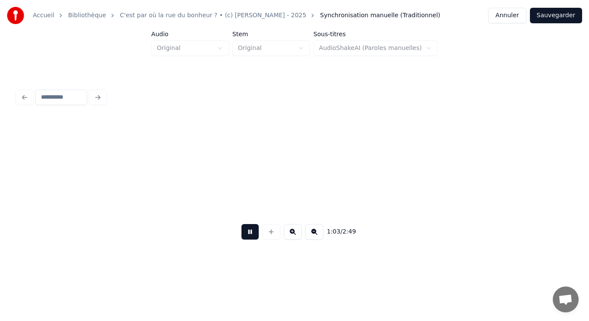
scroll to position [0, 5447]
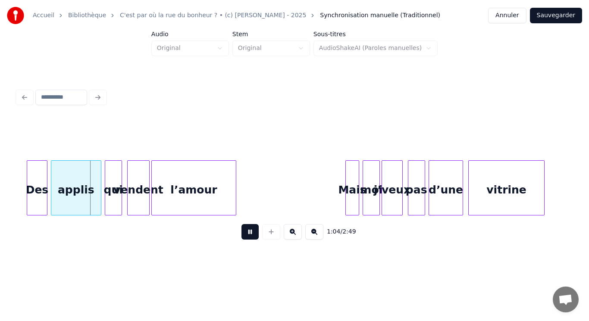
click at [252, 234] on button at bounding box center [249, 232] width 17 height 16
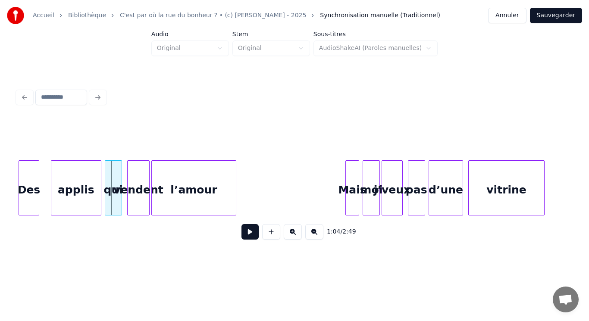
click at [28, 185] on div "Des" at bounding box center [29, 190] width 20 height 59
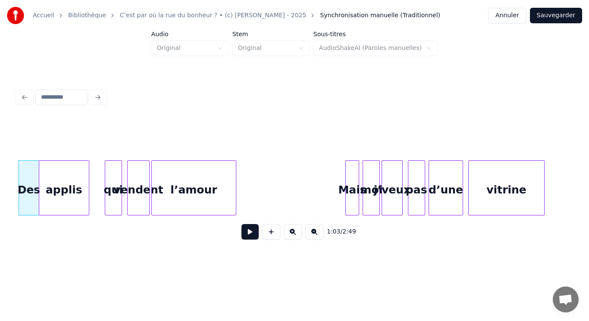
click at [51, 184] on div "applis" at bounding box center [64, 190] width 50 height 59
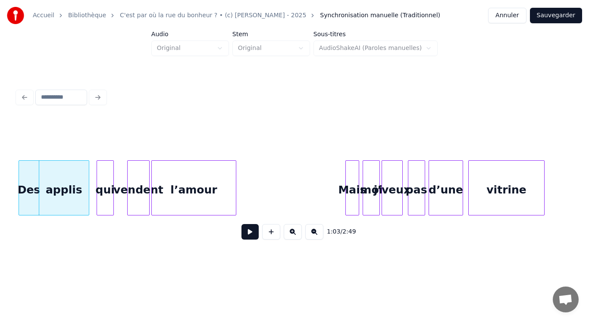
click at [106, 186] on div "qui" at bounding box center [105, 190] width 16 height 59
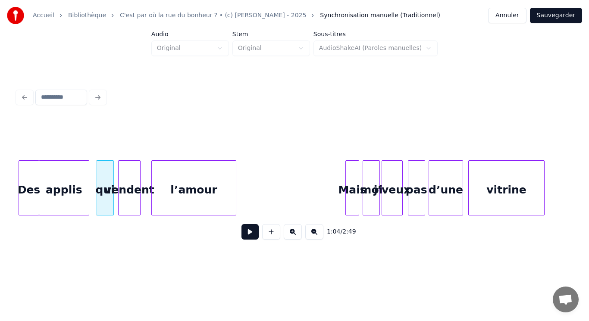
click at [129, 189] on div "vendent" at bounding box center [130, 190] width 22 height 59
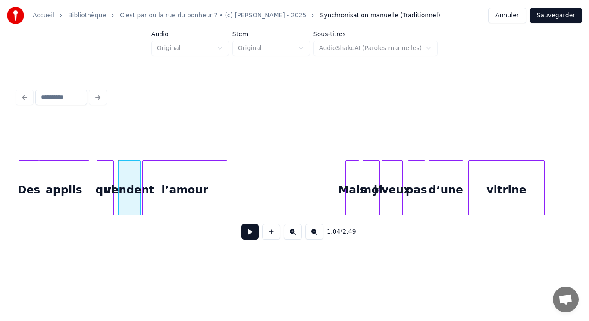
click at [178, 192] on div "l’amour" at bounding box center [185, 190] width 84 height 59
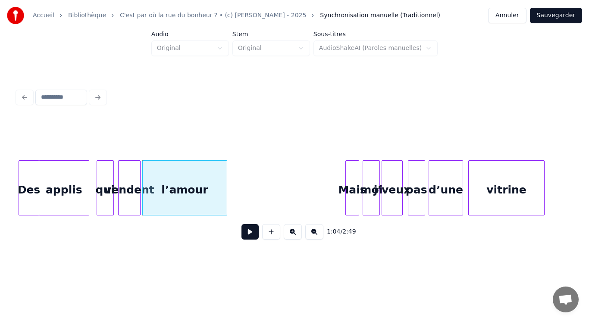
click at [170, 191] on div "l’amour" at bounding box center [185, 190] width 84 height 59
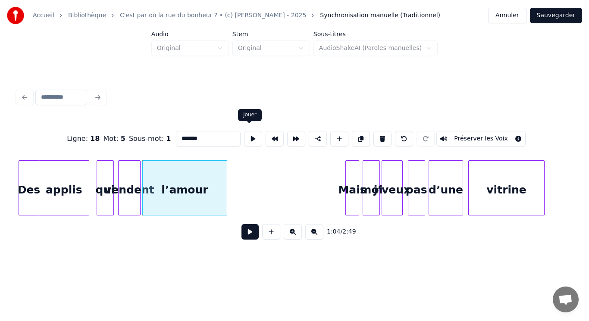
click at [251, 134] on button at bounding box center [253, 139] width 18 height 16
click at [334, 185] on div "Mais" at bounding box center [333, 190] width 13 height 59
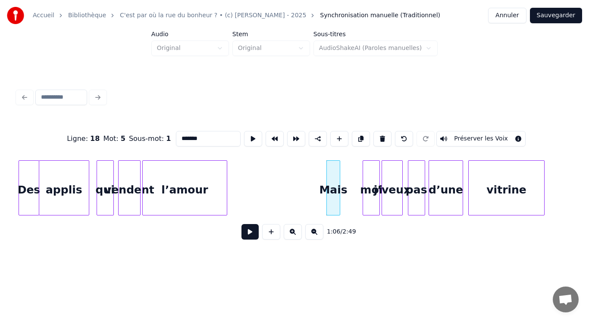
click at [334, 185] on div "Mais" at bounding box center [333, 190] width 13 height 59
click at [252, 132] on button at bounding box center [253, 139] width 18 height 16
click at [352, 182] on div "moi" at bounding box center [349, 190] width 16 height 59
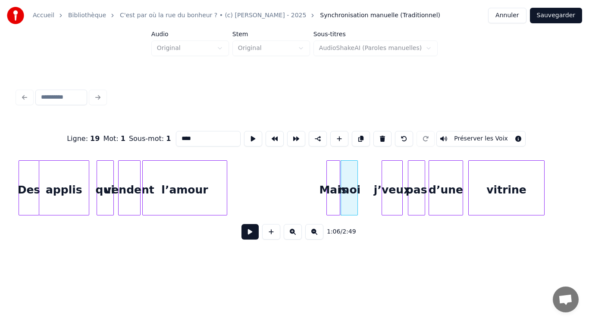
click at [352, 182] on div "moi" at bounding box center [349, 190] width 16 height 59
click at [252, 135] on button at bounding box center [253, 139] width 18 height 16
click at [369, 181] on div "j’veux" at bounding box center [371, 190] width 20 height 59
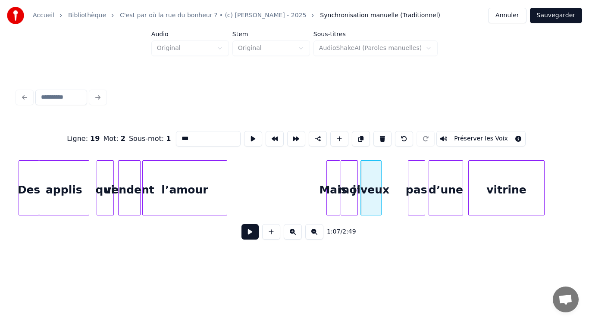
click at [369, 181] on div "j’veux" at bounding box center [371, 190] width 20 height 59
click at [252, 132] on button at bounding box center [253, 139] width 18 height 16
click at [391, 187] on div "pas" at bounding box center [391, 190] width 16 height 59
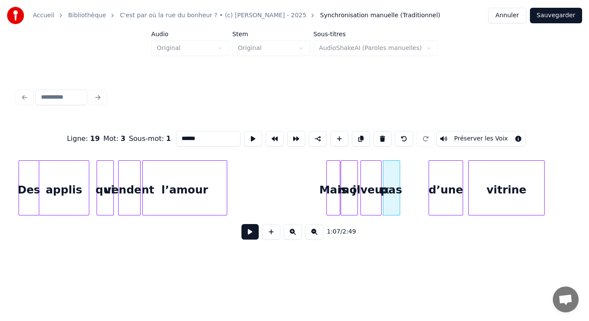
click at [391, 187] on div "pas" at bounding box center [391, 190] width 16 height 59
click at [247, 141] on button at bounding box center [253, 139] width 18 height 16
click at [418, 189] on div "d’une" at bounding box center [417, 190] width 34 height 59
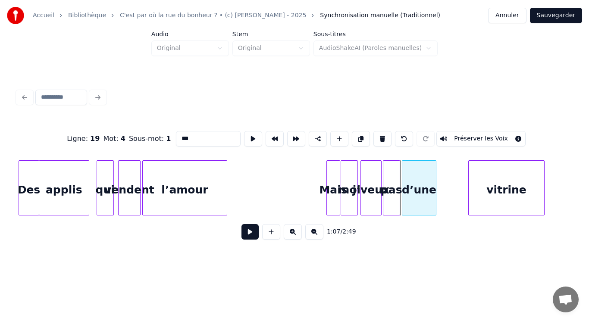
click at [419, 189] on div "d’une" at bounding box center [419, 190] width 34 height 59
click at [249, 133] on button at bounding box center [253, 139] width 18 height 16
click at [466, 201] on div "vitrine" at bounding box center [476, 190] width 75 height 59
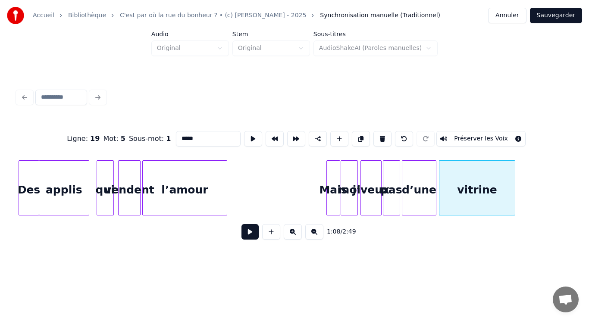
click at [466, 201] on div "vitrine" at bounding box center [476, 190] width 75 height 59
type input "*******"
click at [248, 135] on button at bounding box center [253, 139] width 18 height 16
click at [248, 237] on button at bounding box center [249, 232] width 17 height 16
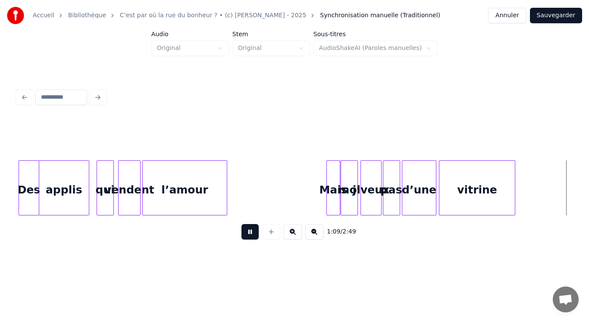
scroll to position [0, 6002]
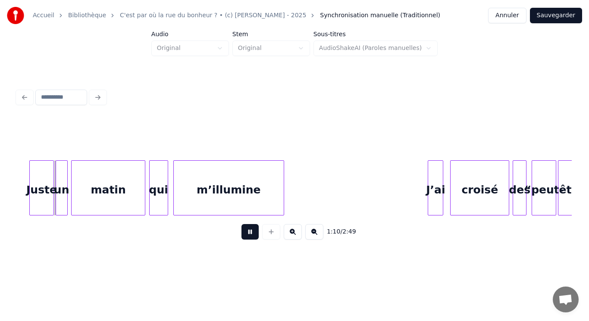
click at [248, 237] on button at bounding box center [249, 232] width 17 height 16
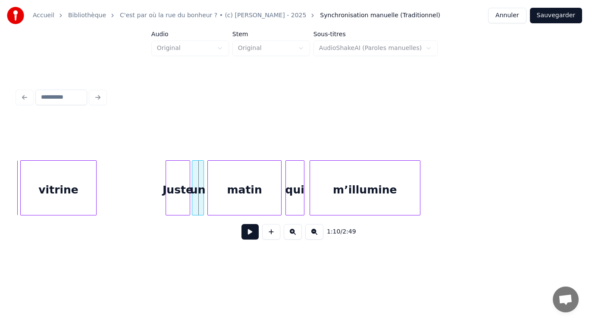
scroll to position [0, 5831]
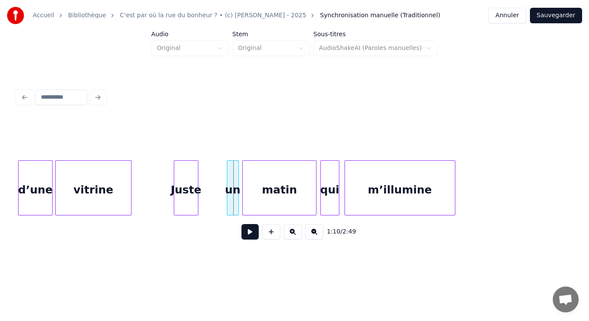
click at [188, 187] on div "Juste" at bounding box center [185, 190] width 23 height 59
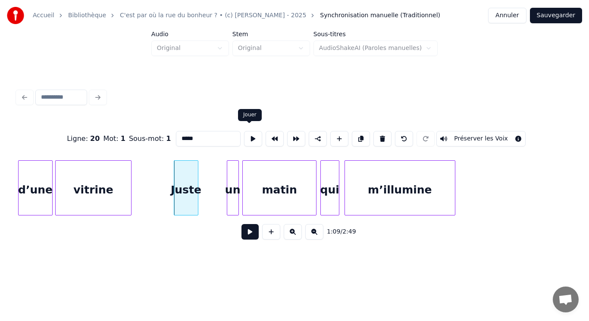
click at [248, 138] on button at bounding box center [253, 139] width 18 height 16
click at [205, 182] on div "un" at bounding box center [205, 190] width 11 height 59
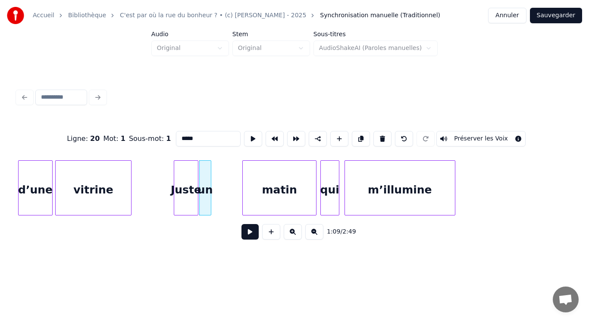
click at [205, 182] on div "un" at bounding box center [205, 190] width 11 height 59
click at [249, 132] on button at bounding box center [253, 139] width 18 height 16
click at [232, 188] on div "matin" at bounding box center [248, 190] width 74 height 59
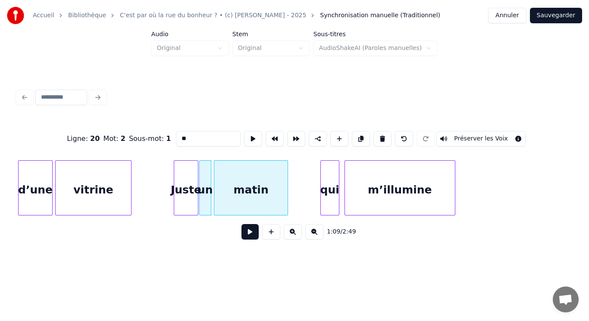
click at [235, 188] on div "matin" at bounding box center [251, 190] width 74 height 59
click at [248, 138] on button at bounding box center [253, 139] width 18 height 16
click at [312, 187] on div "qui" at bounding box center [309, 190] width 18 height 59
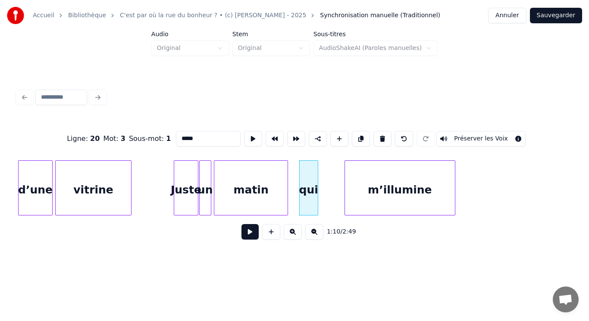
click at [312, 187] on div "qui" at bounding box center [309, 190] width 18 height 59
click at [249, 138] on button at bounding box center [253, 139] width 18 height 16
click at [359, 185] on div "m’illumine" at bounding box center [380, 190] width 110 height 59
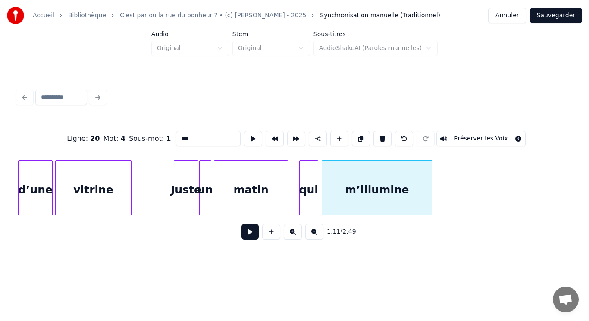
click at [352, 183] on div "m’illumine" at bounding box center [377, 190] width 110 height 59
click at [351, 197] on div "m’illumine" at bounding box center [377, 190] width 110 height 59
type input "**********"
click at [250, 139] on button at bounding box center [253, 139] width 18 height 16
click at [255, 236] on button at bounding box center [249, 232] width 17 height 16
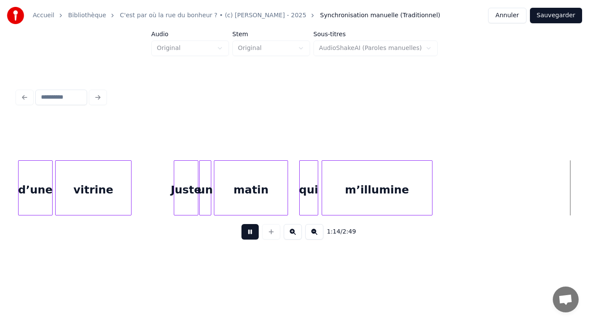
scroll to position [0, 6387]
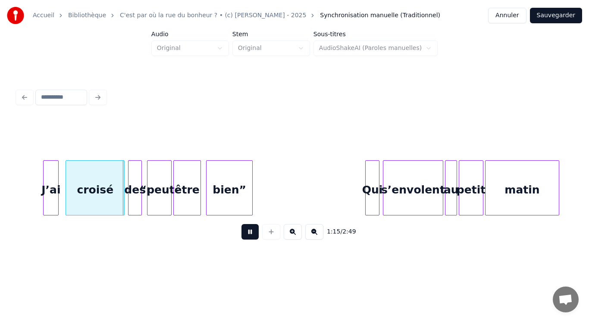
click at [255, 236] on button at bounding box center [249, 232] width 17 height 16
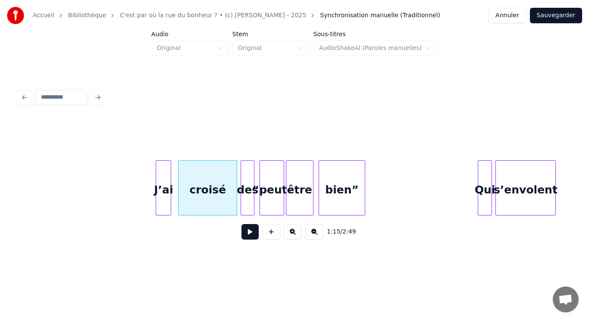
scroll to position [0, 6216]
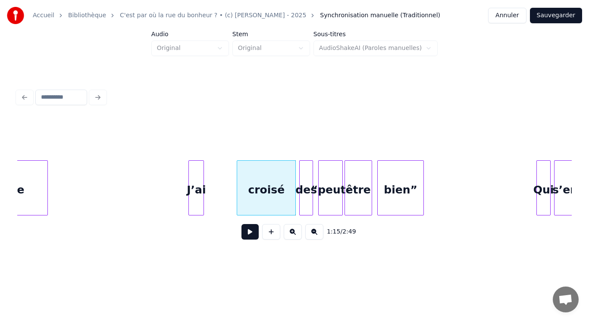
click at [194, 185] on div "J’ai" at bounding box center [196, 190] width 15 height 59
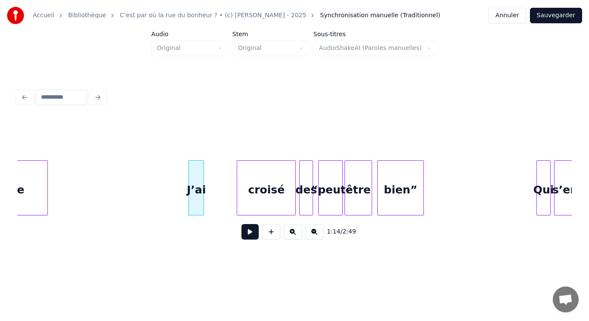
click at [194, 185] on div "J’ai" at bounding box center [196, 190] width 15 height 59
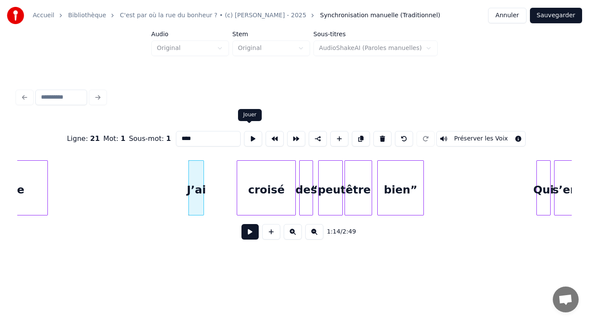
click at [249, 137] on button at bounding box center [253, 139] width 18 height 16
click at [235, 184] on div "croisé" at bounding box center [235, 190] width 58 height 59
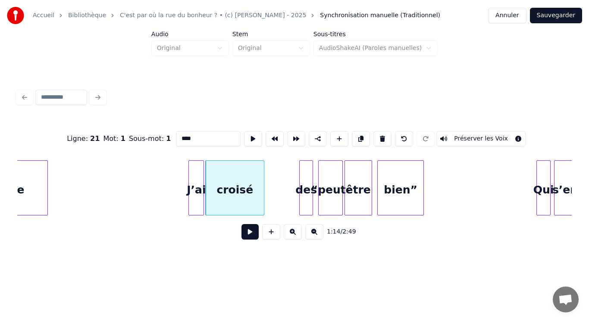
click at [235, 184] on div "croisé" at bounding box center [235, 190] width 58 height 59
click at [244, 133] on button at bounding box center [253, 139] width 18 height 16
click at [276, 181] on div "des" at bounding box center [275, 190] width 13 height 59
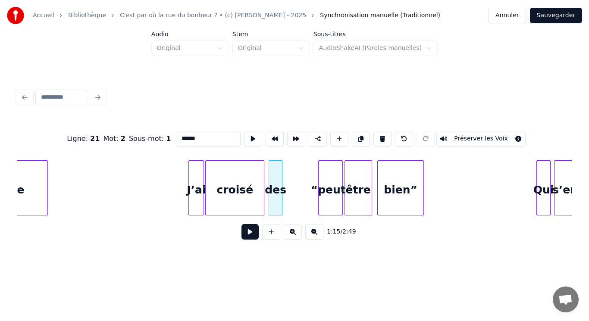
click at [276, 181] on div "des" at bounding box center [275, 190] width 13 height 59
click at [248, 136] on button at bounding box center [253, 139] width 18 height 16
click at [297, 180] on div "“peut-" at bounding box center [297, 190] width 23 height 59
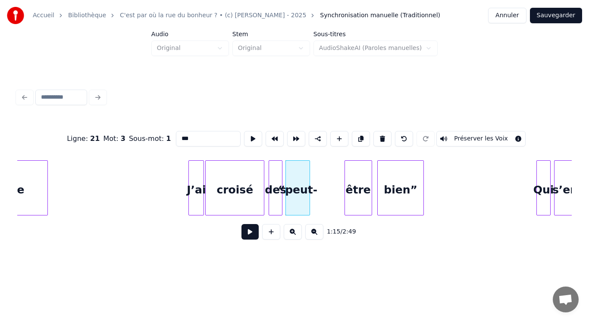
click at [297, 180] on div "“peut-" at bounding box center [297, 190] width 23 height 59
click at [246, 136] on button at bounding box center [253, 139] width 18 height 16
click at [324, 176] on div "être" at bounding box center [325, 190] width 27 height 59
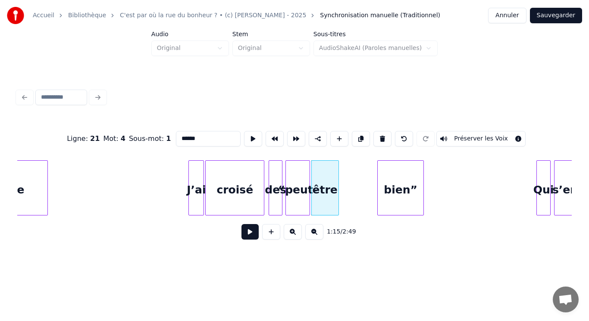
click at [324, 176] on div "être" at bounding box center [325, 190] width 27 height 59
click at [250, 135] on button at bounding box center [253, 139] width 18 height 16
click at [369, 191] on div "bien”" at bounding box center [372, 190] width 46 height 59
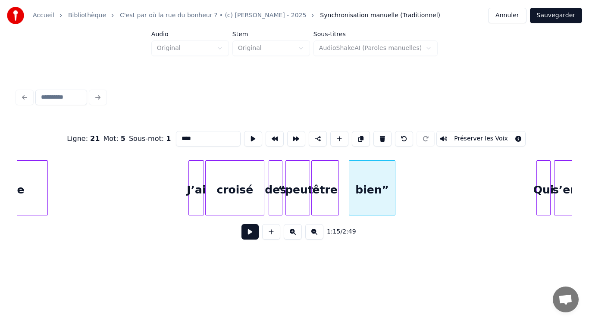
click at [369, 191] on div "bien”" at bounding box center [372, 190] width 46 height 59
type input "*****"
click at [248, 139] on button at bounding box center [253, 139] width 18 height 16
click at [251, 231] on button at bounding box center [249, 232] width 17 height 16
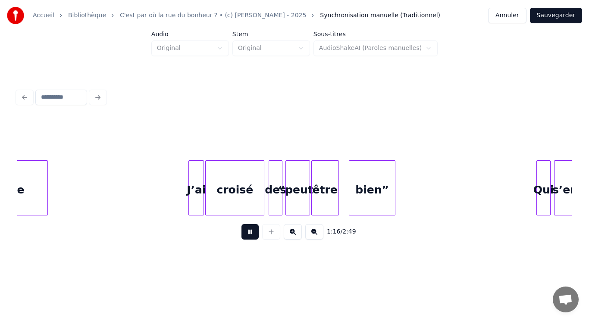
click at [251, 231] on button at bounding box center [249, 232] width 17 height 16
click at [516, 183] on div "Qui" at bounding box center [516, 190] width 13 height 59
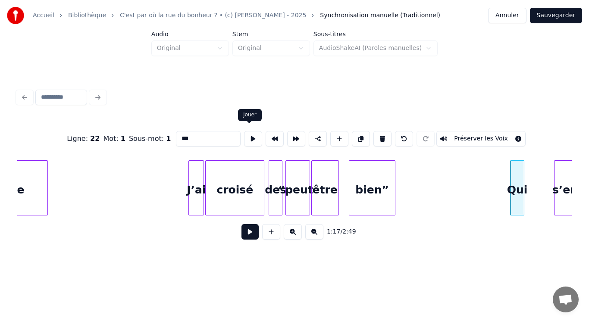
click at [245, 137] on button at bounding box center [253, 139] width 18 height 16
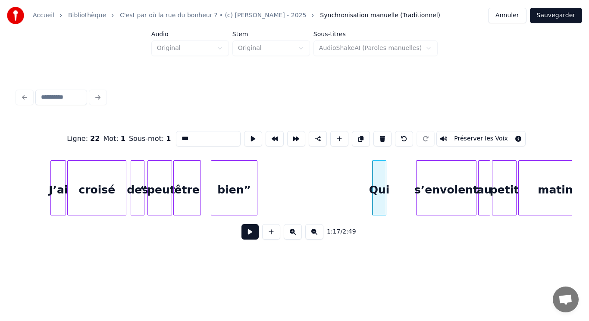
scroll to position [0, 6371]
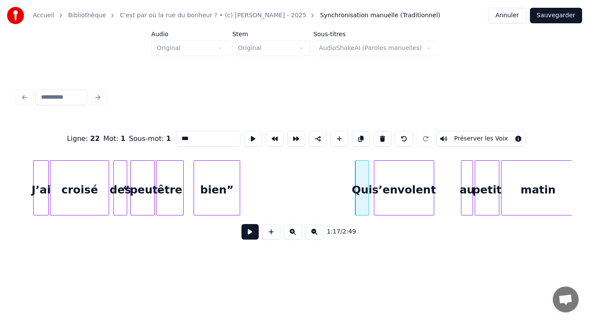
click at [411, 197] on div "s’envolent" at bounding box center [404, 190] width 60 height 59
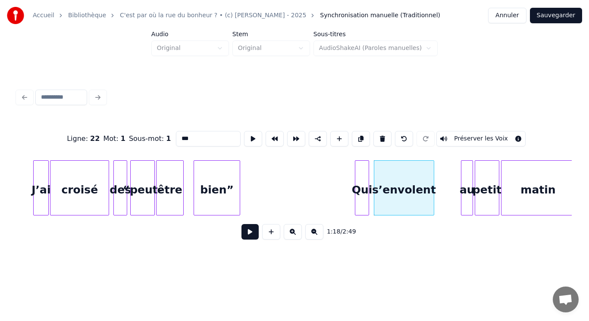
click at [411, 197] on div "s’envolent" at bounding box center [404, 190] width 60 height 59
click at [252, 136] on button at bounding box center [253, 139] width 18 height 16
click at [443, 189] on div "au" at bounding box center [440, 190] width 11 height 59
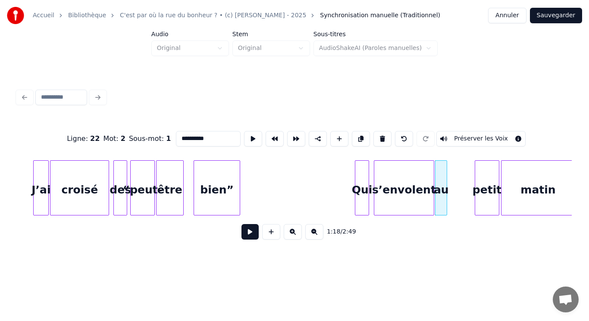
click at [443, 189] on div "au" at bounding box center [440, 190] width 11 height 59
click at [246, 138] on button at bounding box center [253, 139] width 18 height 16
click at [456, 184] on div "petit" at bounding box center [461, 190] width 23 height 59
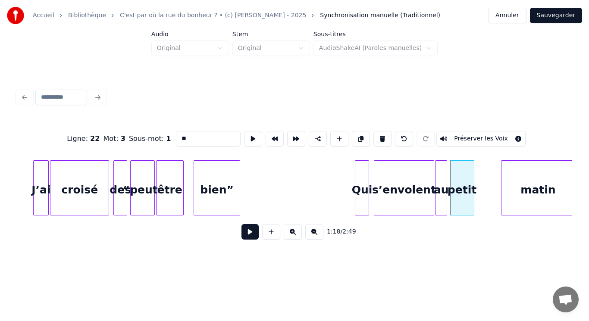
click at [456, 184] on div "petit" at bounding box center [461, 190] width 23 height 59
click at [250, 138] on button at bounding box center [253, 139] width 18 height 16
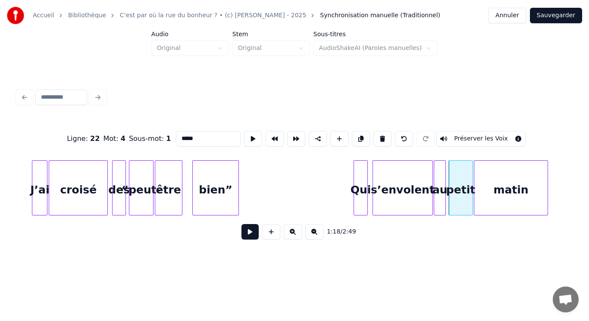
click at [498, 201] on div "matin" at bounding box center [511, 190] width 74 height 59
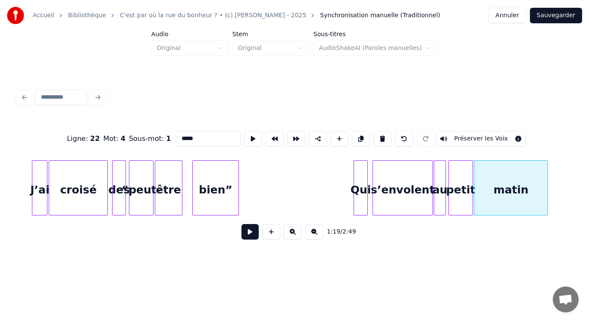
click at [498, 201] on div "matin" at bounding box center [511, 190] width 74 height 59
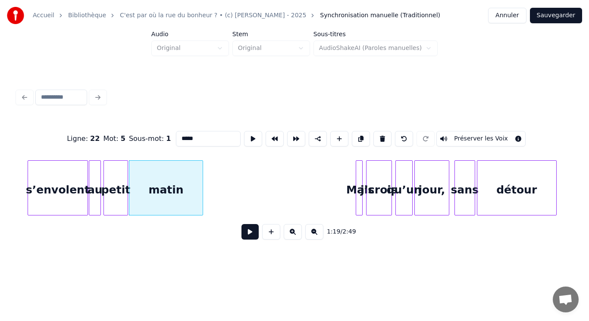
scroll to position [0, 6734]
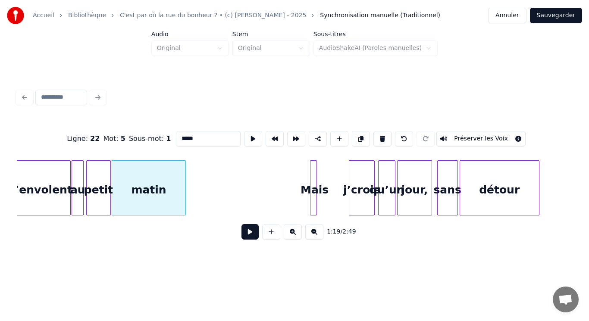
click at [313, 178] on div "Mais" at bounding box center [314, 190] width 9 height 59
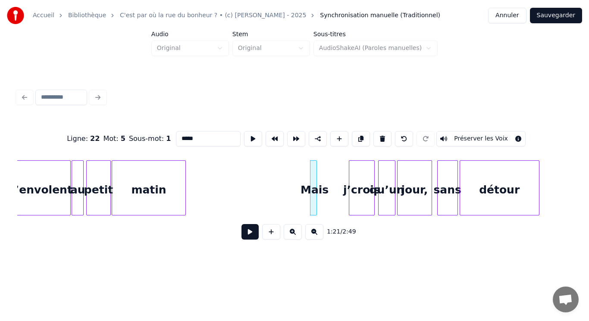
click at [313, 173] on div "Mais" at bounding box center [314, 190] width 9 height 59
click at [244, 135] on button at bounding box center [253, 139] width 18 height 16
click at [339, 186] on div "j’crois" at bounding box center [331, 190] width 25 height 59
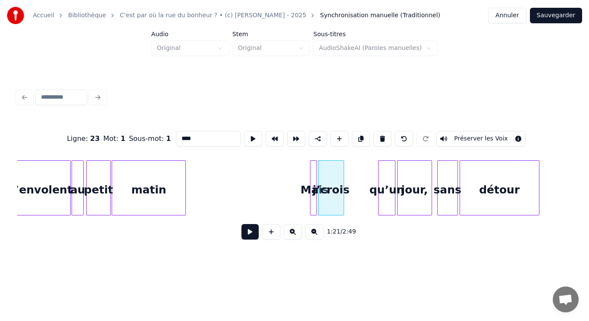
click at [339, 186] on div "j’crois" at bounding box center [331, 190] width 25 height 59
click at [246, 138] on button at bounding box center [253, 139] width 18 height 16
click at [380, 185] on div at bounding box center [379, 188] width 3 height 54
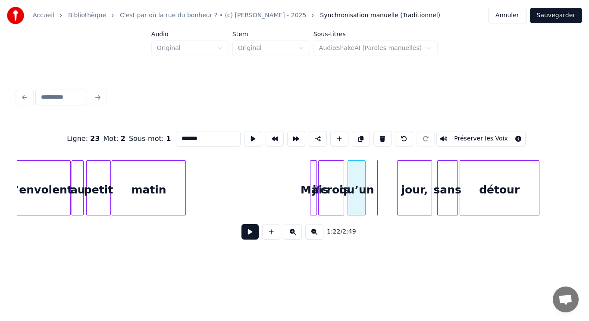
click at [360, 188] on div "qu’un" at bounding box center [356, 190] width 17 height 59
click at [251, 140] on button at bounding box center [253, 139] width 18 height 16
click at [380, 179] on div "jour," at bounding box center [385, 190] width 34 height 59
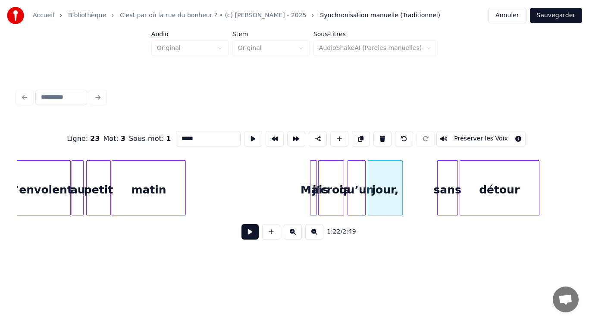
click at [380, 179] on div "jour," at bounding box center [385, 190] width 34 height 59
click at [249, 135] on button at bounding box center [253, 139] width 18 height 16
click at [414, 194] on div "sans" at bounding box center [414, 190] width 20 height 59
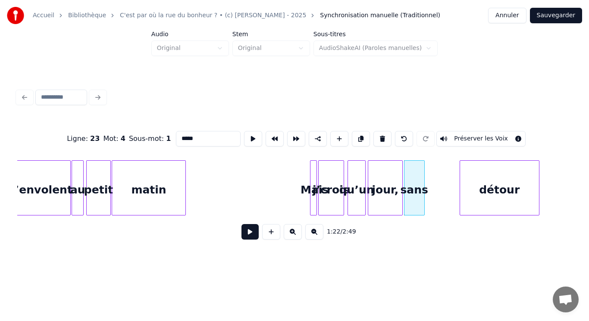
click at [414, 194] on div "sans" at bounding box center [414, 190] width 20 height 59
click at [244, 135] on button at bounding box center [253, 139] width 18 height 16
click at [449, 194] on div "détour" at bounding box center [466, 190] width 79 height 59
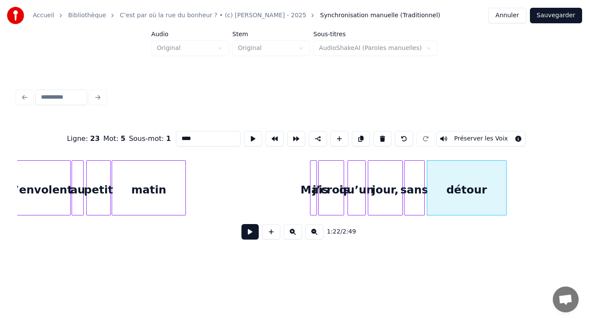
click at [449, 194] on div "détour" at bounding box center [466, 190] width 79 height 59
click at [250, 134] on button at bounding box center [253, 139] width 18 height 16
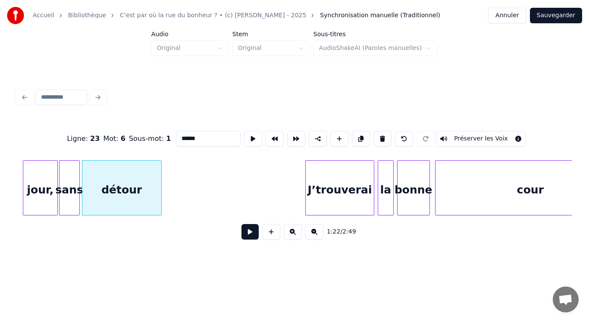
scroll to position [0, 7096]
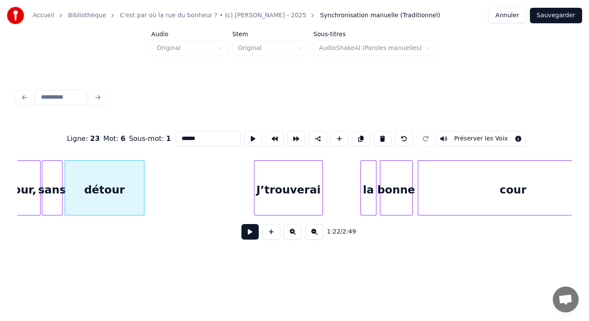
click at [289, 180] on div "J’trouverai" at bounding box center [288, 190] width 69 height 59
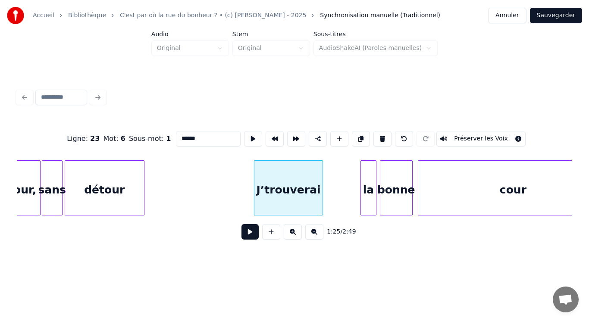
click at [289, 180] on div "J’trouverai" at bounding box center [288, 190] width 69 height 59
click at [245, 136] on button at bounding box center [253, 139] width 18 height 16
click at [297, 174] on div "J’trouverai" at bounding box center [285, 190] width 69 height 59
click at [327, 179] on div "la" at bounding box center [328, 190] width 15 height 59
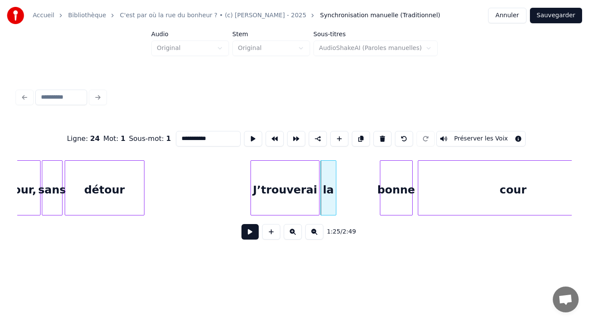
click at [327, 179] on div "la" at bounding box center [328, 190] width 15 height 59
click at [244, 135] on button at bounding box center [253, 139] width 18 height 16
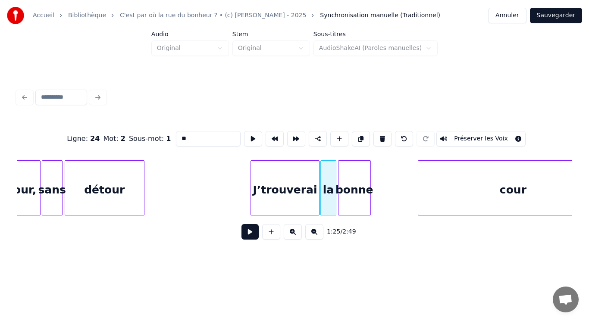
click at [353, 186] on div "bonne" at bounding box center [354, 190] width 32 height 59
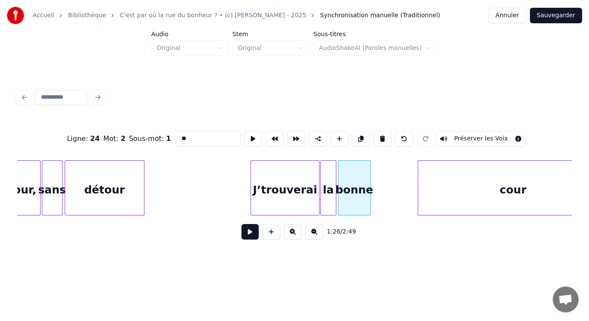
click at [353, 186] on div "bonne" at bounding box center [354, 190] width 32 height 59
click at [253, 135] on button at bounding box center [253, 139] width 18 height 16
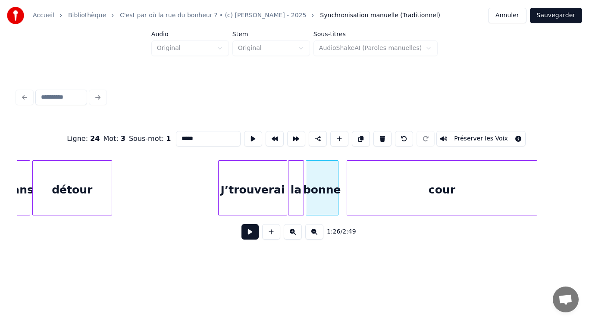
click at [437, 191] on div "cour" at bounding box center [442, 190] width 190 height 59
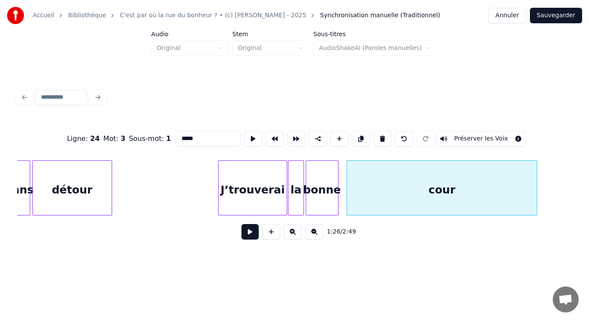
click at [407, 191] on div "cour" at bounding box center [442, 190] width 190 height 59
click at [253, 136] on button at bounding box center [253, 139] width 18 height 16
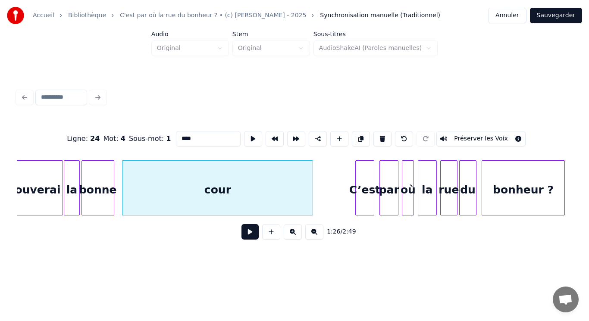
scroll to position [0, 7370]
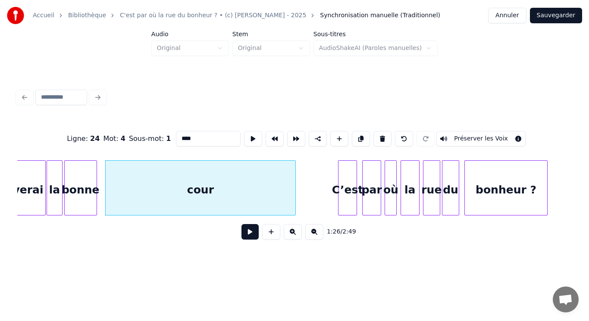
click at [346, 190] on div "C’est" at bounding box center [347, 190] width 18 height 59
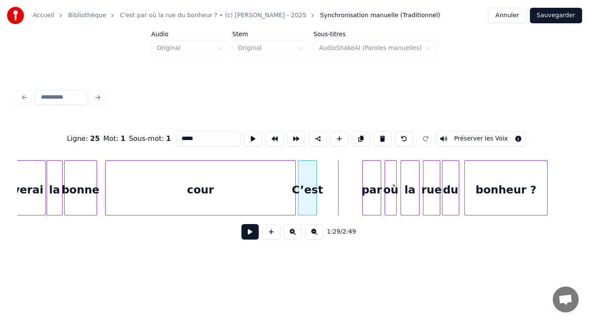
click at [307, 191] on div "C’est" at bounding box center [307, 190] width 18 height 59
click at [341, 193] on div "par" at bounding box center [340, 190] width 18 height 59
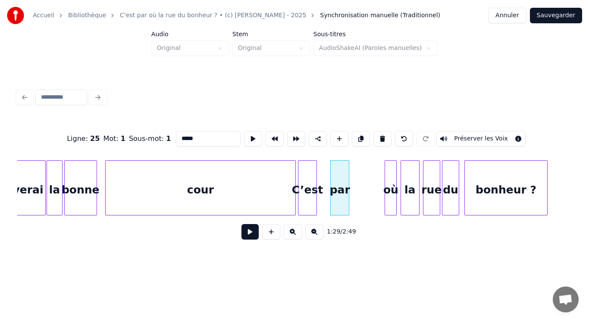
click at [341, 193] on div "par" at bounding box center [340, 190] width 18 height 59
click at [357, 195] on div "où" at bounding box center [357, 190] width 11 height 59
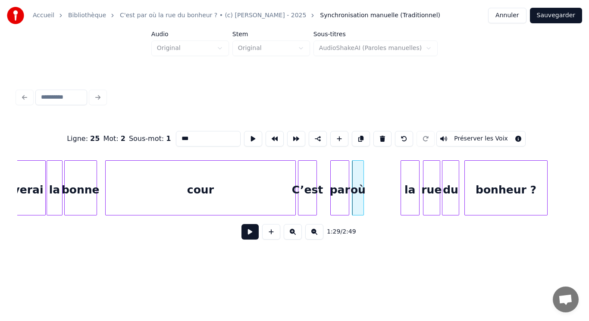
click at [358, 194] on div "où" at bounding box center [357, 190] width 11 height 59
click at [247, 132] on button at bounding box center [253, 139] width 18 height 16
click at [375, 201] on div "la" at bounding box center [373, 190] width 18 height 59
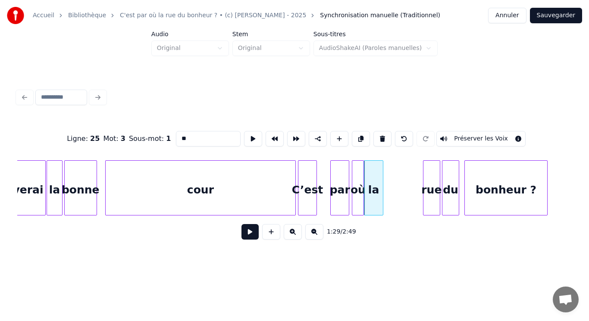
click at [376, 200] on div "la" at bounding box center [373, 190] width 18 height 59
click at [250, 135] on button at bounding box center [253, 139] width 18 height 16
click at [397, 190] on div "rue" at bounding box center [396, 190] width 16 height 59
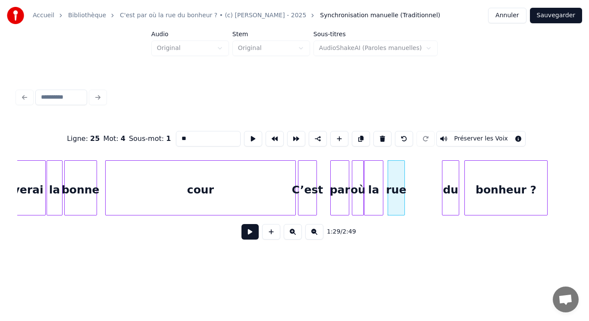
click at [397, 190] on div "rue" at bounding box center [396, 190] width 16 height 59
click at [247, 134] on button at bounding box center [253, 139] width 18 height 16
click at [414, 191] on div "du" at bounding box center [416, 190] width 16 height 59
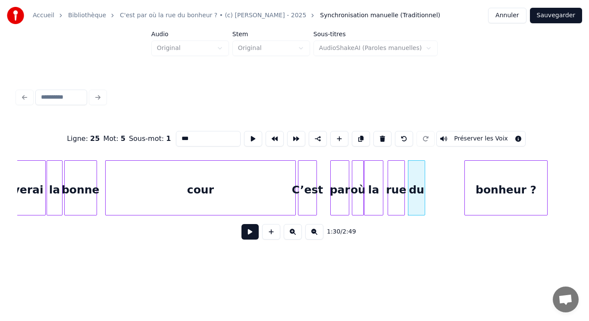
click at [414, 191] on div "du" at bounding box center [416, 190] width 16 height 59
click at [249, 135] on button at bounding box center [253, 139] width 18 height 16
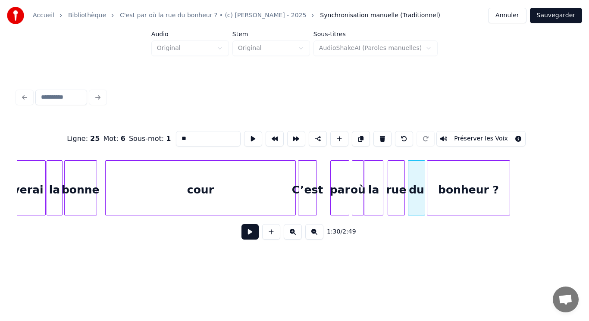
click at [457, 193] on div "bonheur ?" at bounding box center [468, 190] width 82 height 59
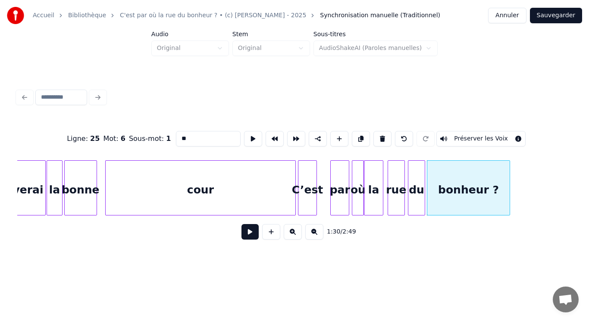
click at [457, 193] on div "bonheur ?" at bounding box center [468, 190] width 82 height 59
click at [250, 135] on button at bounding box center [253, 139] width 18 height 16
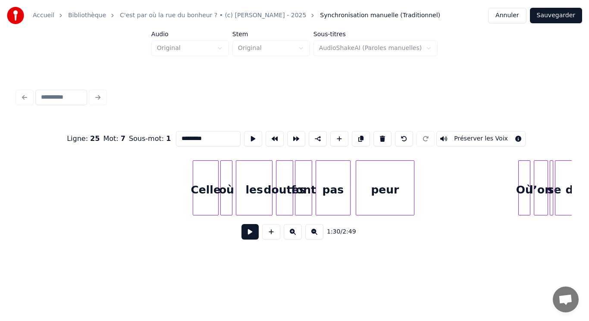
scroll to position [0, 7870]
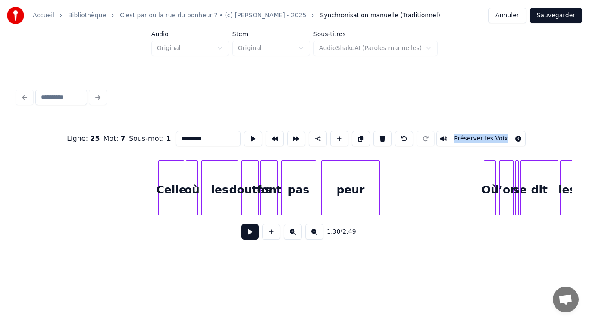
drag, startPoint x: 406, startPoint y: 153, endPoint x: 366, endPoint y: 190, distance: 54.9
click at [366, 190] on div "Ligne : 25 Mot : 7 Sous-mot : 1 ********* Préserver les Voix 1:30 / 2:49" at bounding box center [294, 182] width 554 height 131
click at [337, 206] on div "peur" at bounding box center [351, 190] width 58 height 59
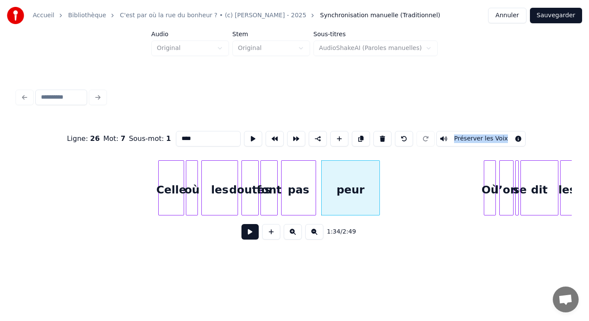
click at [169, 176] on div "Celle" at bounding box center [171, 190] width 25 height 59
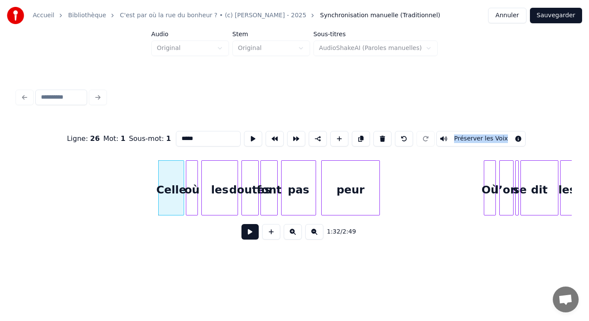
click at [357, 188] on div "peur" at bounding box center [351, 190] width 58 height 59
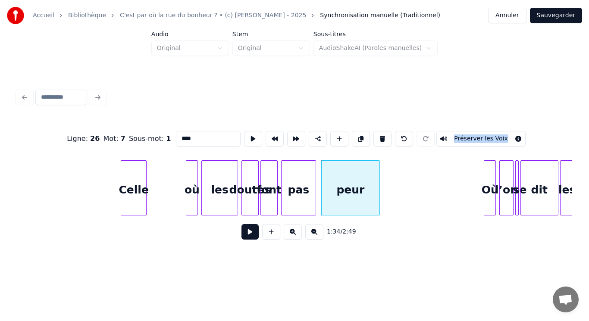
click at [135, 195] on div "Celle" at bounding box center [133, 190] width 25 height 59
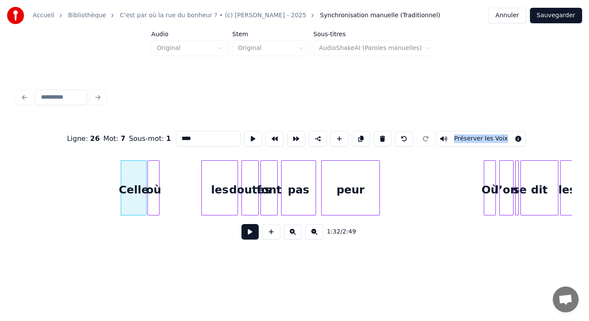
click at [156, 210] on div "où" at bounding box center [153, 190] width 11 height 59
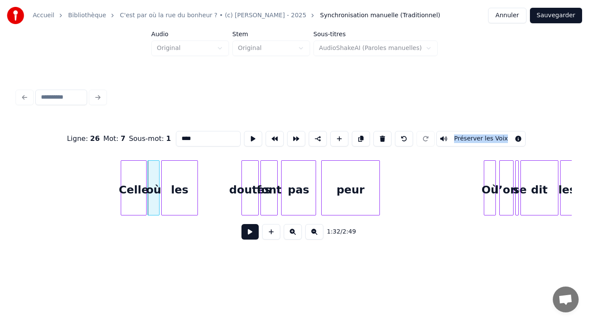
click at [183, 200] on div "les" at bounding box center [179, 190] width 35 height 59
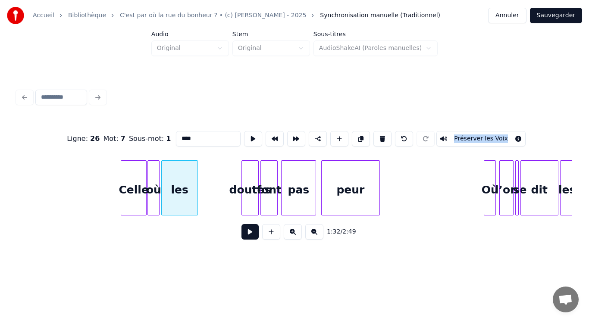
click at [183, 200] on div "les" at bounding box center [179, 190] width 35 height 59
click at [252, 136] on button at bounding box center [253, 139] width 18 height 16
click at [249, 135] on button at bounding box center [253, 139] width 18 height 16
click at [210, 175] on div "doutes" at bounding box center [210, 190] width 16 height 59
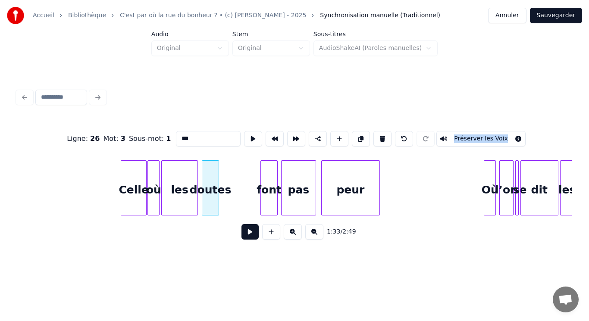
click at [213, 174] on div "doutes" at bounding box center [210, 190] width 16 height 59
click at [248, 133] on button at bounding box center [253, 139] width 18 height 16
click at [232, 185] on div "font" at bounding box center [229, 190] width 16 height 59
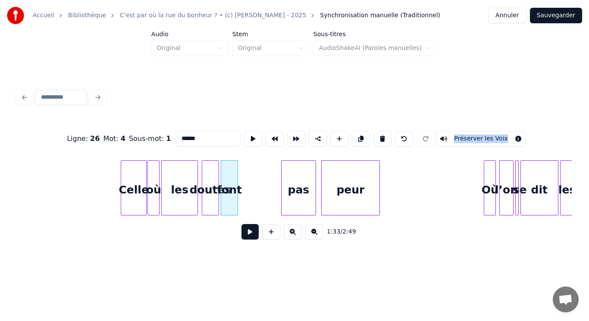
click at [232, 185] on div "font" at bounding box center [229, 190] width 16 height 59
click at [245, 137] on button at bounding box center [253, 139] width 18 height 16
click at [257, 181] on div "pas" at bounding box center [261, 190] width 34 height 59
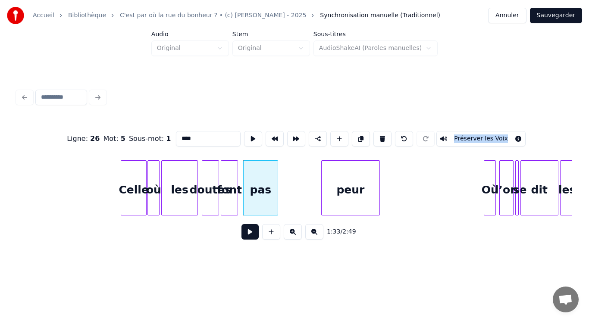
click at [257, 181] on div "pas" at bounding box center [261, 190] width 34 height 59
type input "***"
click at [246, 135] on button at bounding box center [253, 139] width 18 height 16
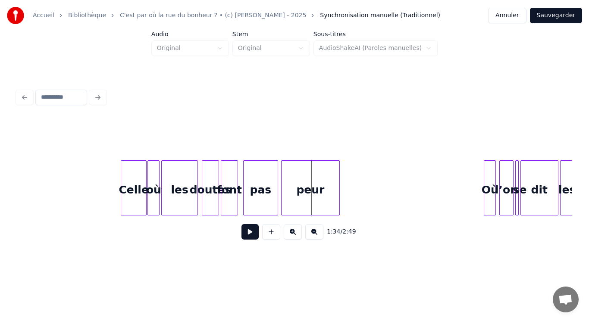
click at [303, 191] on div "peur" at bounding box center [311, 190] width 58 height 59
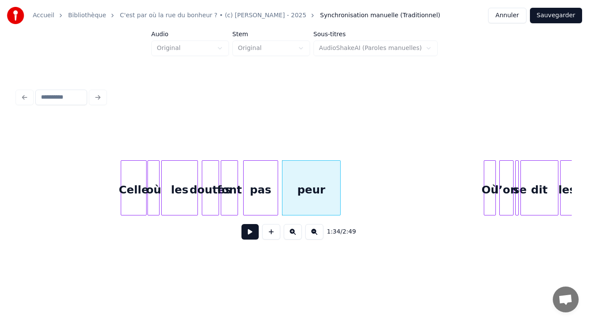
click at [303, 190] on div "peur" at bounding box center [311, 190] width 58 height 59
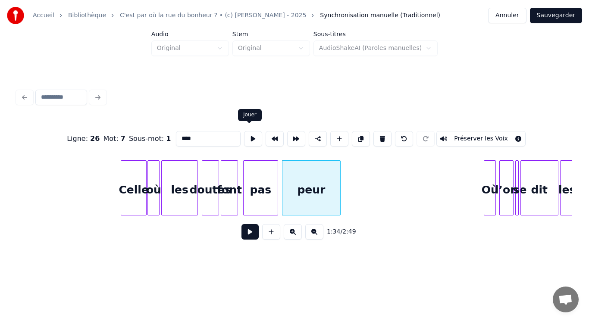
click at [247, 135] on button at bounding box center [253, 139] width 18 height 16
click at [452, 206] on div "Où" at bounding box center [451, 190] width 11 height 59
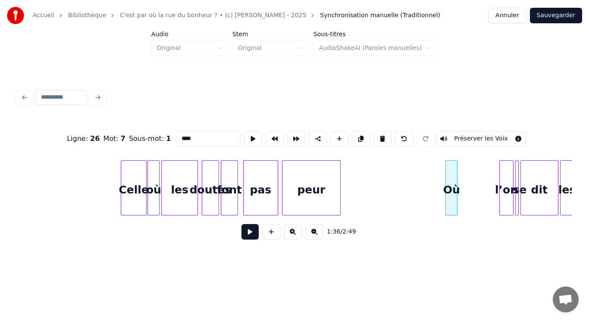
click at [452, 206] on div "Où" at bounding box center [451, 190] width 11 height 59
click at [251, 137] on button at bounding box center [253, 139] width 18 height 16
click at [466, 195] on div "l’on" at bounding box center [466, 190] width 13 height 59
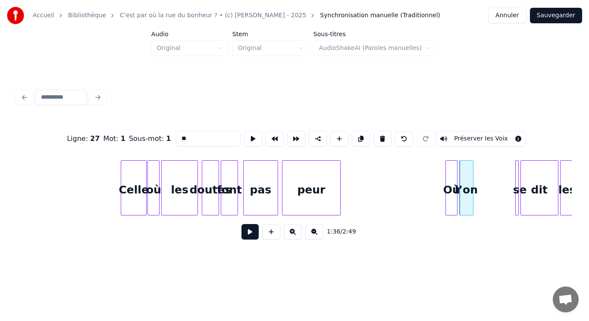
click at [466, 195] on div "l’on" at bounding box center [466, 190] width 13 height 59
click at [247, 134] on button at bounding box center [253, 139] width 18 height 16
click at [478, 178] on div "se" at bounding box center [479, 190] width 9 height 59
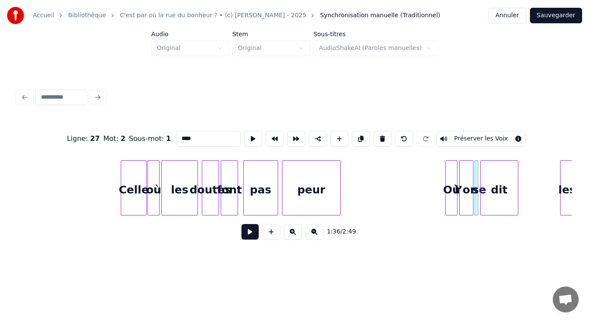
click at [506, 189] on div "dit" at bounding box center [499, 190] width 37 height 59
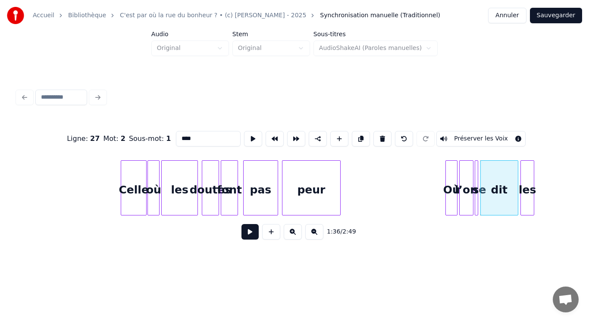
click at [527, 199] on div "les" at bounding box center [527, 190] width 13 height 59
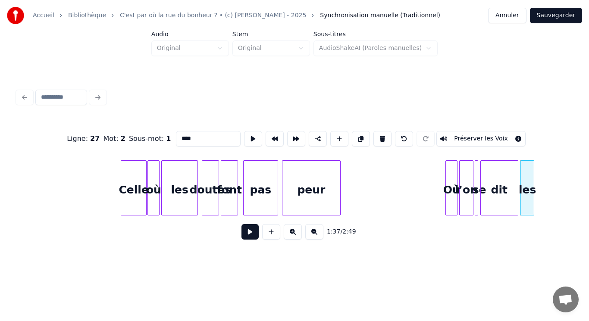
click at [527, 199] on div "les" at bounding box center [527, 190] width 13 height 59
click at [253, 138] on button at bounding box center [253, 139] width 18 height 16
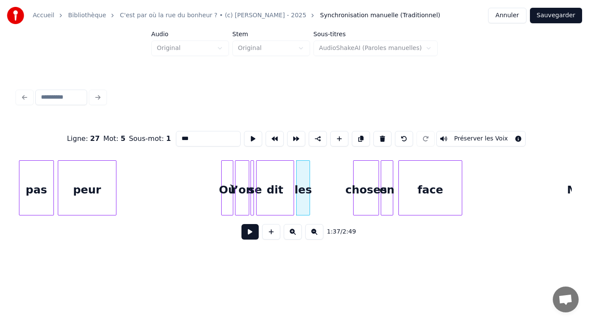
scroll to position [0, 8112]
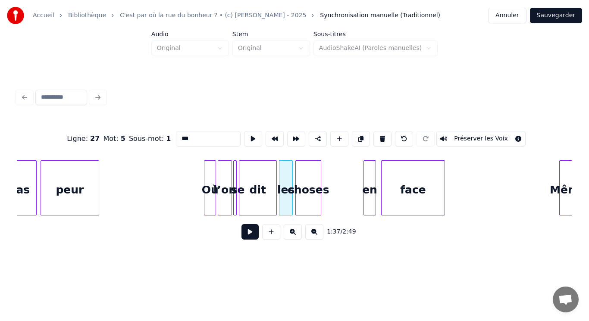
click at [307, 192] on div "choses" at bounding box center [308, 190] width 25 height 59
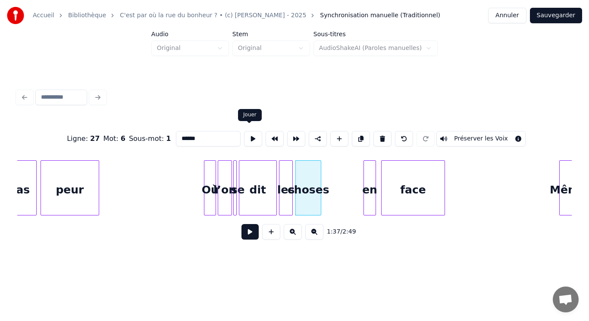
click at [247, 134] on button at bounding box center [253, 139] width 18 height 16
click at [331, 187] on div "en" at bounding box center [328, 190] width 11 height 59
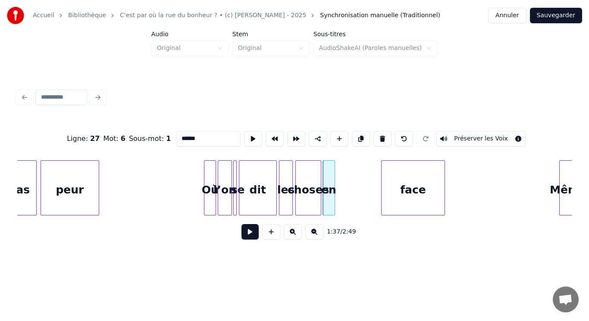
click at [331, 187] on div "en" at bounding box center [328, 190] width 11 height 59
click at [247, 133] on button at bounding box center [253, 139] width 18 height 16
click at [371, 182] on div "face" at bounding box center [370, 190] width 63 height 59
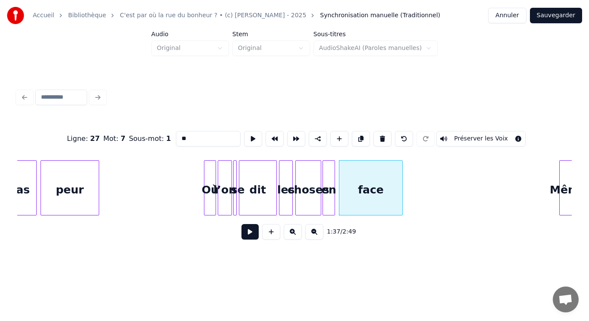
click at [371, 182] on div "face" at bounding box center [370, 190] width 63 height 59
click at [249, 138] on button at bounding box center [253, 139] width 18 height 16
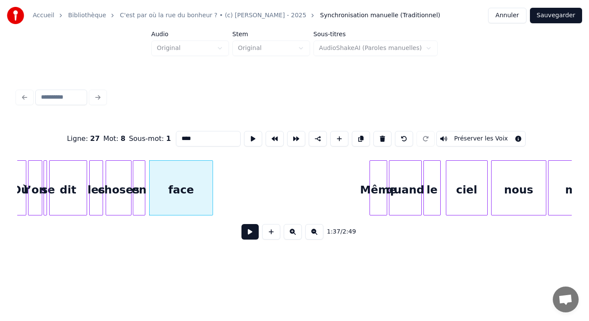
scroll to position [0, 8319]
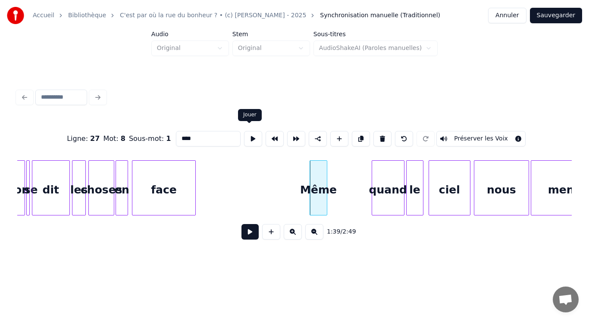
click at [248, 131] on button at bounding box center [253, 139] width 18 height 16
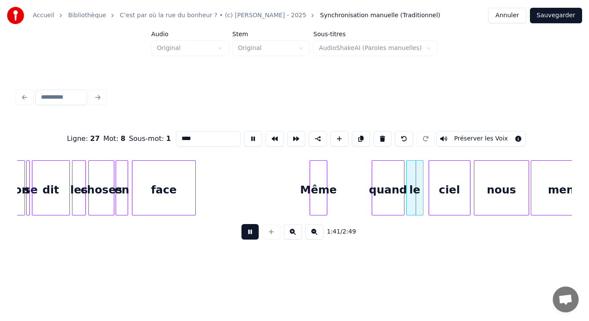
click at [248, 131] on button at bounding box center [253, 139] width 18 height 16
click at [322, 187] on div "Même" at bounding box center [318, 190] width 16 height 59
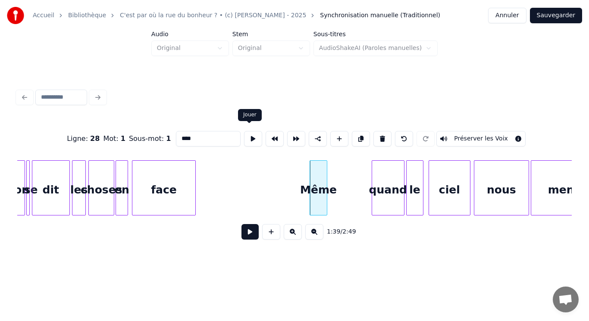
click at [249, 135] on button at bounding box center [253, 139] width 18 height 16
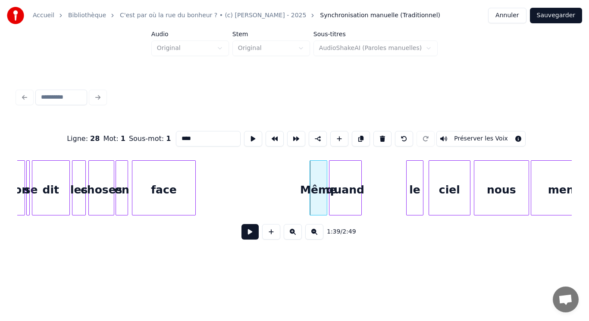
click at [347, 186] on div "quand" at bounding box center [345, 190] width 32 height 59
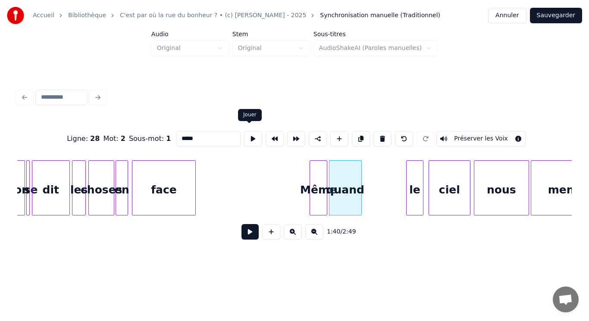
click at [247, 133] on button at bounding box center [253, 139] width 18 height 16
click at [371, 189] on div "le" at bounding box center [370, 190] width 16 height 59
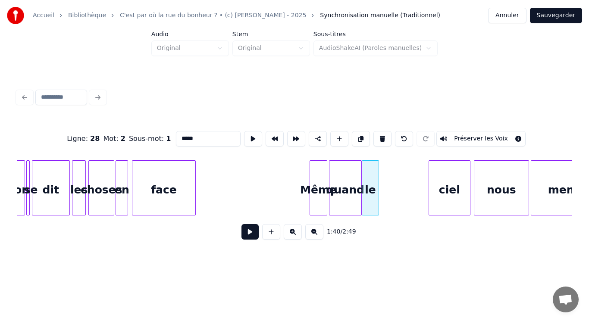
click at [371, 189] on div "le" at bounding box center [370, 190] width 16 height 59
click at [252, 134] on button at bounding box center [253, 139] width 18 height 16
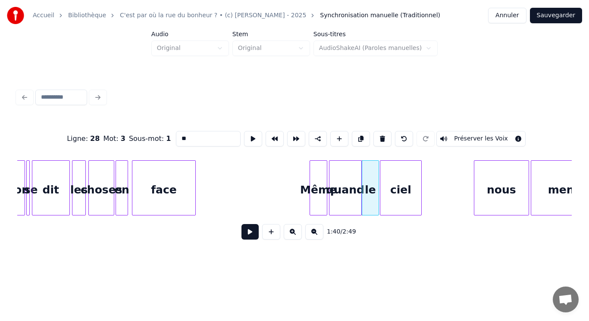
click at [401, 186] on div "ciel" at bounding box center [400, 190] width 41 height 59
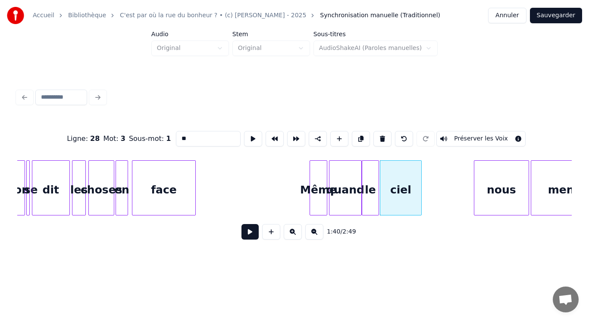
click at [401, 186] on div "ciel" at bounding box center [400, 190] width 41 height 59
click at [250, 133] on button at bounding box center [253, 139] width 18 height 16
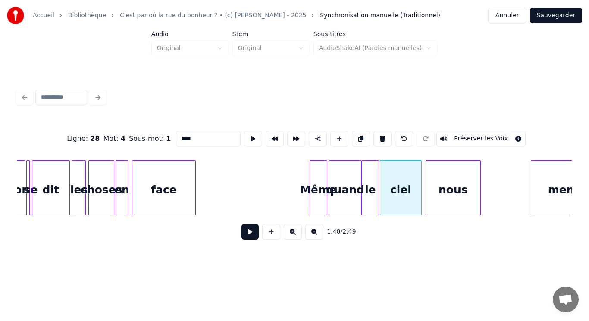
click at [444, 187] on div "nous" at bounding box center [453, 190] width 55 height 59
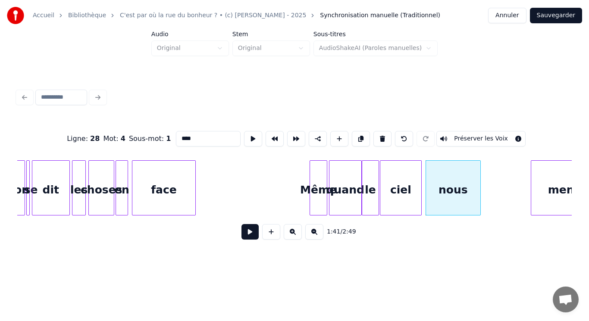
click at [444, 187] on div "nous" at bounding box center [453, 190] width 55 height 59
click at [246, 137] on button at bounding box center [253, 139] width 18 height 16
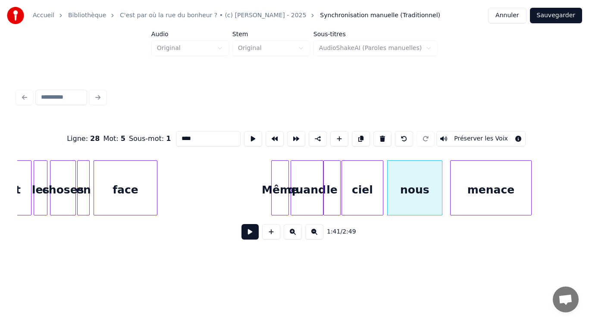
click at [508, 190] on div "menace" at bounding box center [491, 190] width 81 height 59
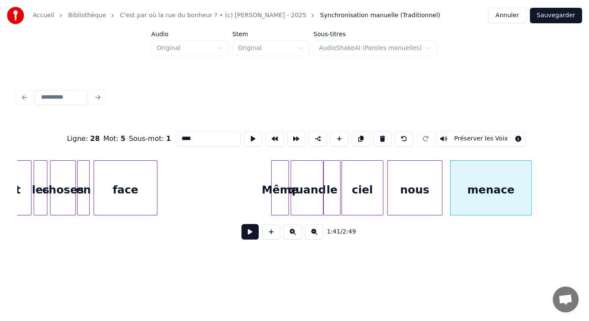
click at [504, 188] on div "menace" at bounding box center [491, 190] width 81 height 59
type input "******"
click at [244, 138] on button at bounding box center [253, 139] width 18 height 16
click at [247, 235] on button at bounding box center [249, 232] width 17 height 16
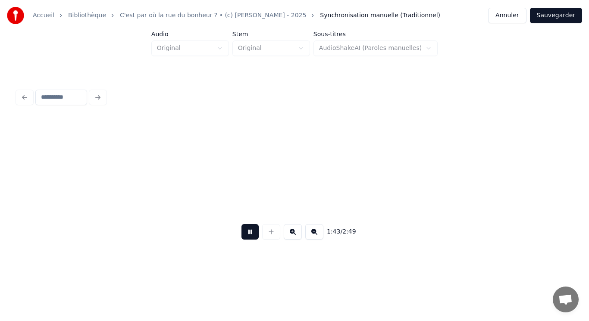
scroll to position [0, 8912]
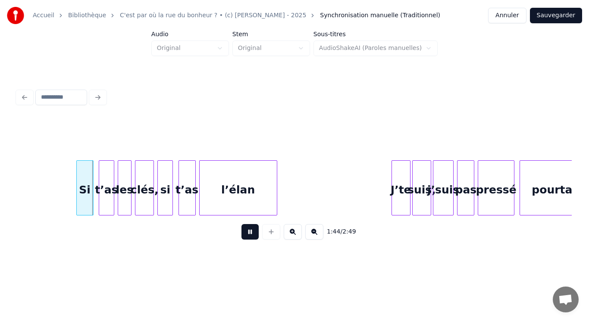
click at [251, 230] on button at bounding box center [249, 232] width 17 height 16
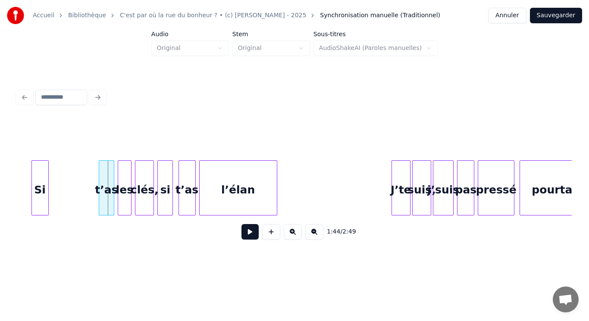
click at [41, 190] on div "Si" at bounding box center [40, 190] width 16 height 59
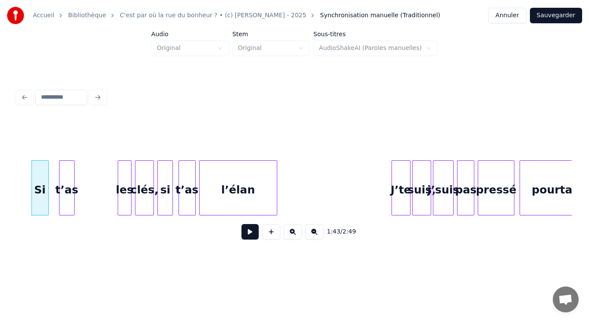
click at [69, 192] on div "t’as" at bounding box center [66, 190] width 15 height 59
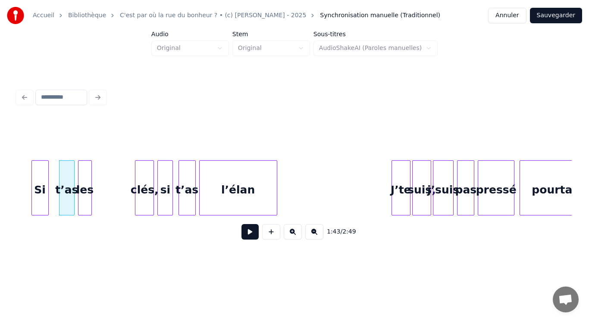
click at [84, 198] on div "les" at bounding box center [84, 190] width 13 height 59
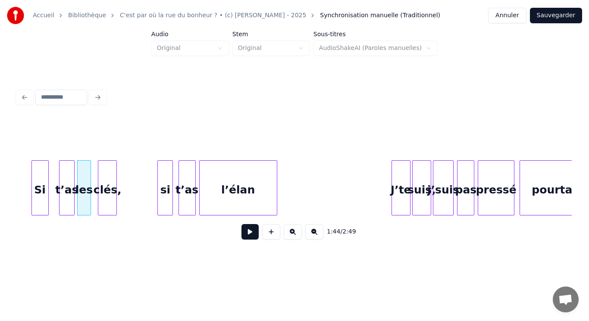
click at [109, 196] on div "clés," at bounding box center [107, 190] width 18 height 59
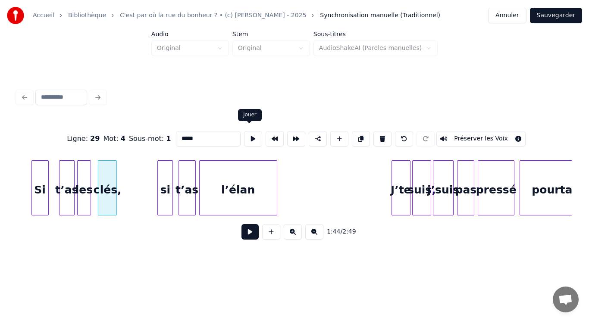
click at [250, 136] on button at bounding box center [253, 139] width 18 height 16
click at [103, 195] on div "clés," at bounding box center [104, 190] width 18 height 59
click at [123, 190] on div "si" at bounding box center [123, 190] width 15 height 59
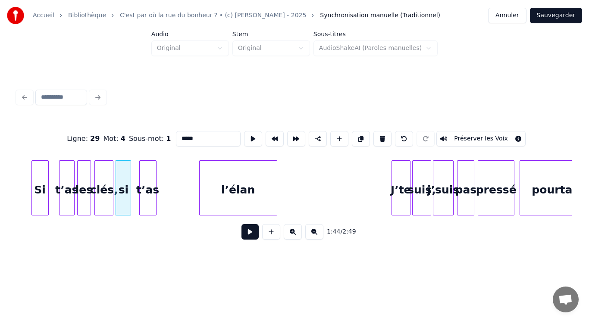
click at [147, 187] on div "t’as" at bounding box center [148, 190] width 16 height 59
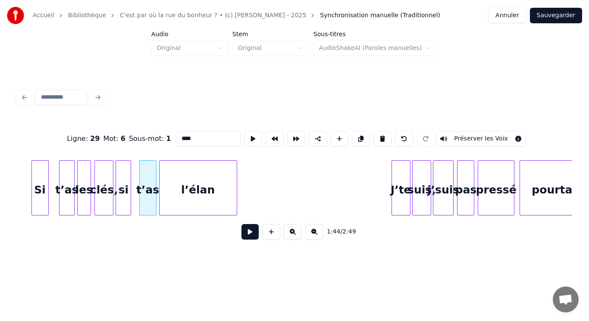
click at [191, 185] on div "l’élan" at bounding box center [198, 190] width 77 height 59
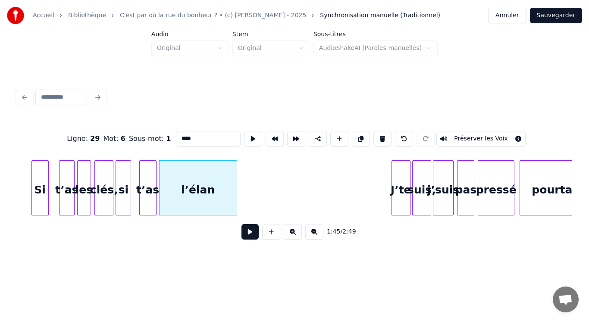
click at [191, 185] on div "l’élan" at bounding box center [198, 190] width 77 height 59
type input "******"
click at [563, 17] on button "Sauvegarder" at bounding box center [556, 16] width 52 height 16
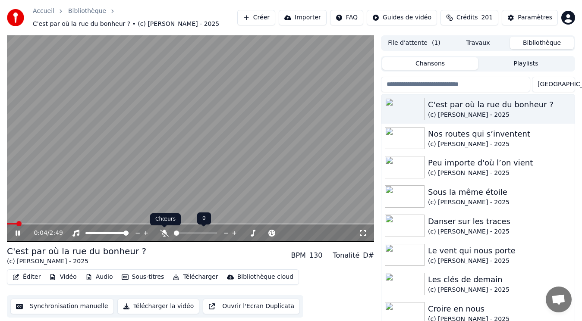
click at [165, 236] on icon at bounding box center [164, 233] width 9 height 7
click at [172, 162] on video at bounding box center [190, 138] width 367 height 206
click at [35, 224] on span at bounding box center [36, 223] width 5 height 5
click at [13, 224] on span at bounding box center [15, 223] width 5 height 5
click at [120, 173] on video at bounding box center [190, 138] width 367 height 206
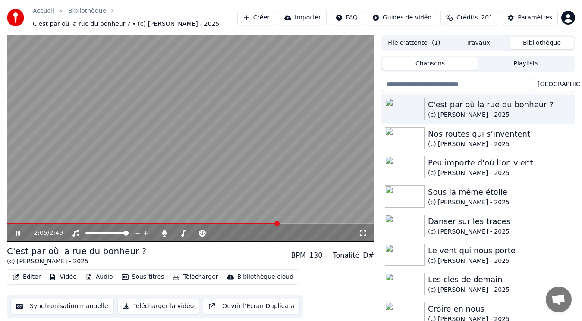
click at [141, 170] on video at bounding box center [190, 138] width 367 height 206
click at [32, 277] on button "Éditer" at bounding box center [26, 277] width 35 height 12
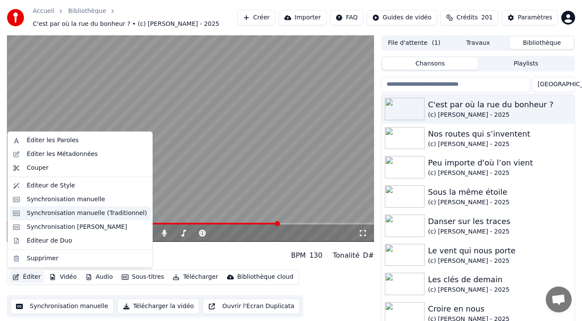
click at [70, 216] on div "Synchronisation manuelle (Traditionnel)" at bounding box center [87, 213] width 120 height 9
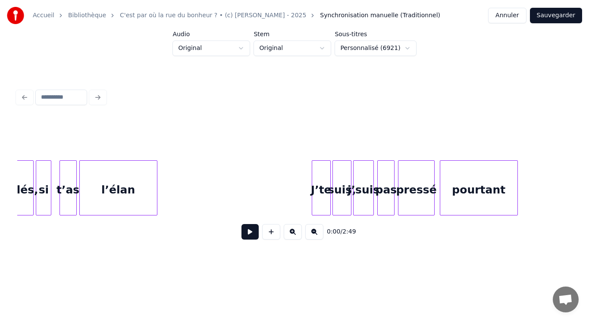
scroll to position [0, 9003]
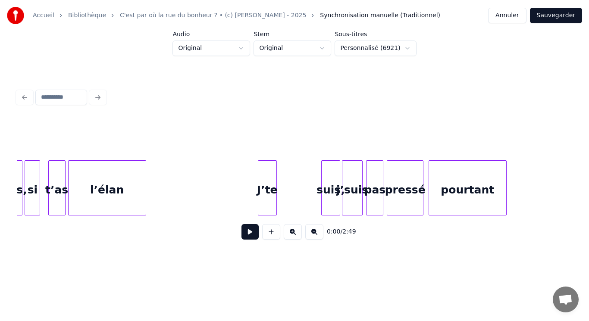
click at [267, 185] on div "J’te" at bounding box center [267, 190] width 18 height 59
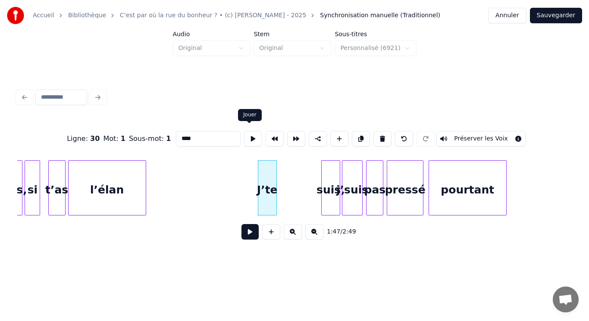
click at [247, 134] on button at bounding box center [253, 139] width 18 height 16
click at [287, 188] on div "suis," at bounding box center [290, 190] width 18 height 59
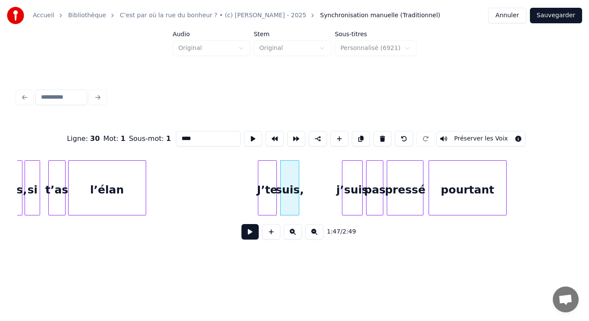
click at [287, 187] on div "suis," at bounding box center [290, 190] width 18 height 59
click at [248, 133] on button at bounding box center [253, 139] width 18 height 16
click at [316, 192] on div "j’suis" at bounding box center [311, 190] width 20 height 59
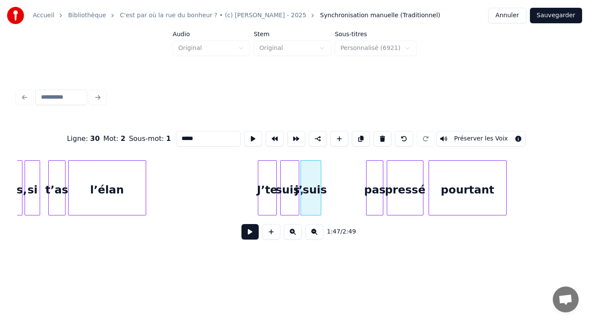
click at [316, 192] on div "j’suis" at bounding box center [311, 190] width 20 height 59
click at [245, 136] on button at bounding box center [253, 139] width 18 height 16
click at [331, 186] on div "pas" at bounding box center [332, 190] width 16 height 59
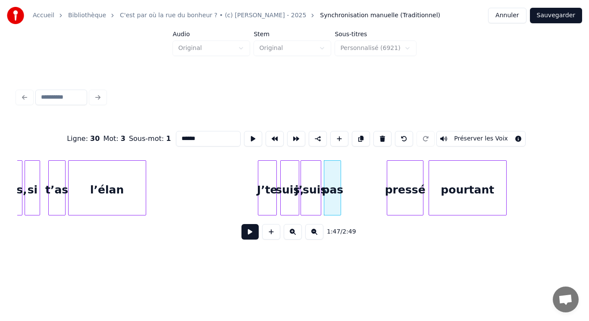
click at [331, 186] on div "pas" at bounding box center [332, 190] width 16 height 59
click at [249, 136] on button at bounding box center [253, 139] width 18 height 16
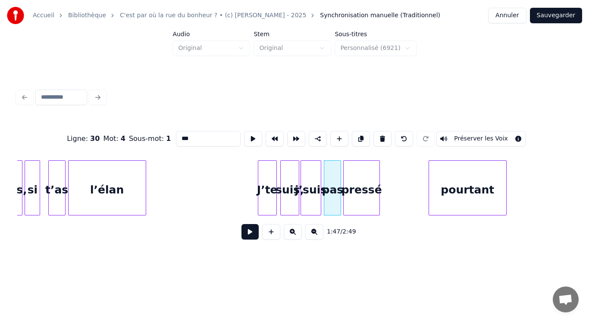
click at [361, 191] on div "pressé" at bounding box center [361, 190] width 35 height 59
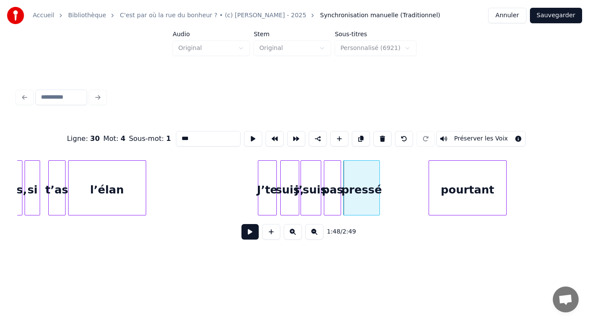
click at [361, 191] on div "pressé" at bounding box center [361, 190] width 35 height 59
click at [246, 139] on button at bounding box center [253, 139] width 18 height 16
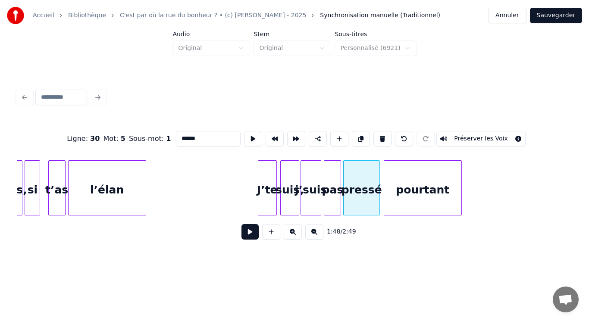
click at [397, 198] on div "pourtant" at bounding box center [422, 190] width 77 height 59
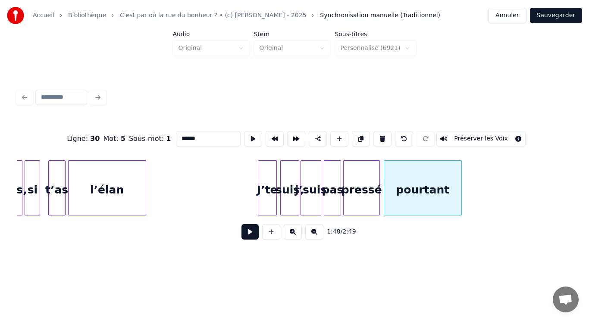
click at [397, 198] on div "pourtant" at bounding box center [422, 190] width 77 height 59
click at [247, 138] on button at bounding box center [253, 139] width 18 height 16
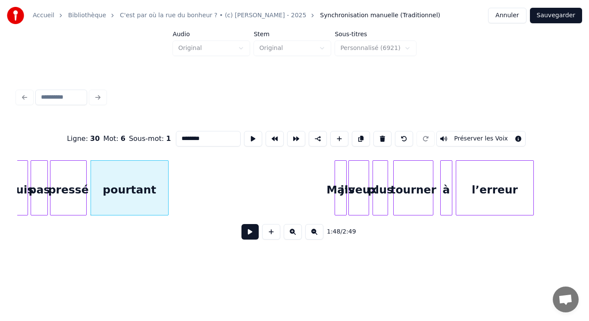
scroll to position [0, 9330]
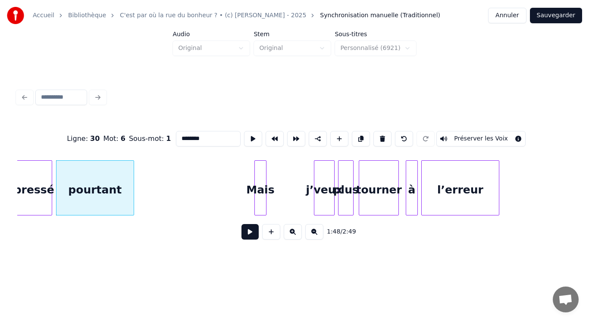
click at [262, 191] on div "Mais" at bounding box center [260, 190] width 11 height 59
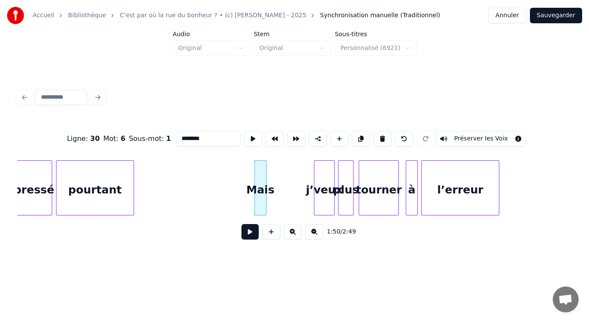
click at [262, 191] on div "Mais" at bounding box center [260, 190] width 11 height 59
click at [249, 140] on button at bounding box center [253, 139] width 18 height 16
click at [280, 183] on div "j’veux" at bounding box center [278, 190] width 20 height 59
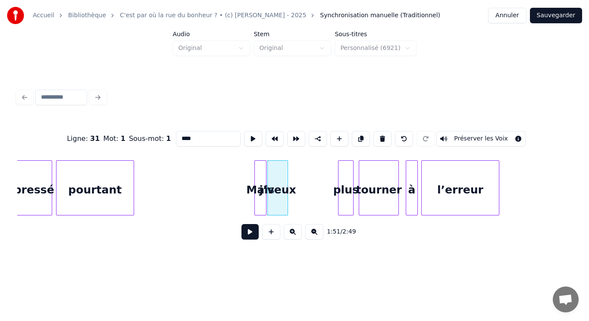
click at [280, 183] on div "j’veux" at bounding box center [278, 190] width 20 height 59
click at [245, 133] on button at bounding box center [253, 139] width 18 height 16
click at [300, 179] on div "plus" at bounding box center [301, 190] width 15 height 59
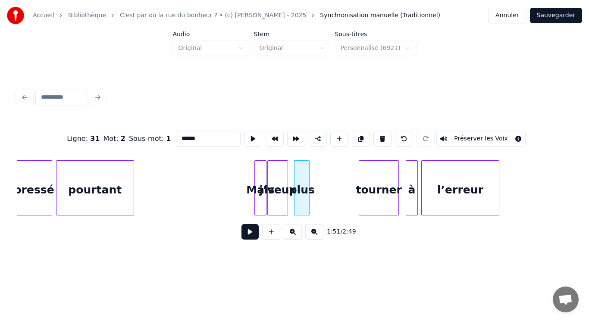
click at [300, 179] on div "plus" at bounding box center [301, 190] width 15 height 59
click at [245, 136] on button at bounding box center [253, 139] width 18 height 16
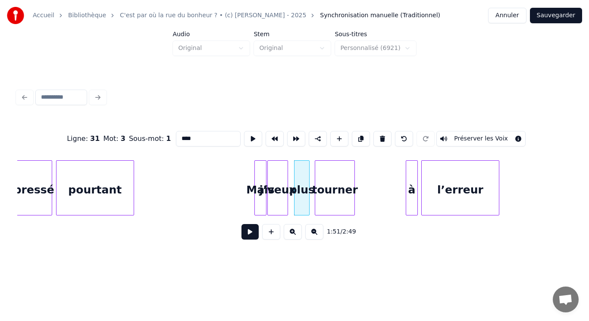
click at [331, 189] on div "tourner" at bounding box center [334, 190] width 39 height 59
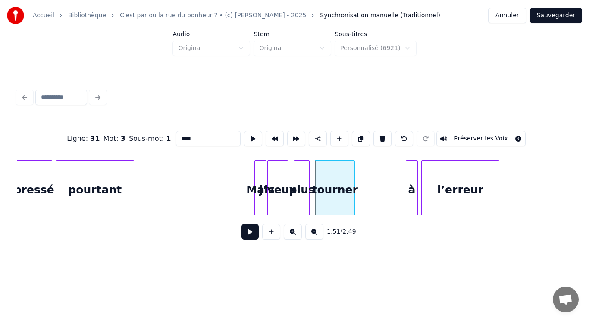
click at [331, 189] on div "tourner" at bounding box center [334, 190] width 39 height 59
click at [249, 136] on button at bounding box center [253, 139] width 18 height 16
click at [362, 189] on div "à" at bounding box center [362, 190] width 11 height 59
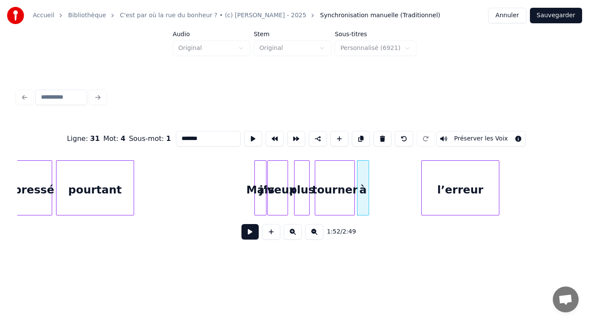
click at [362, 189] on div "à" at bounding box center [362, 190] width 11 height 59
click at [247, 133] on button at bounding box center [253, 139] width 18 height 16
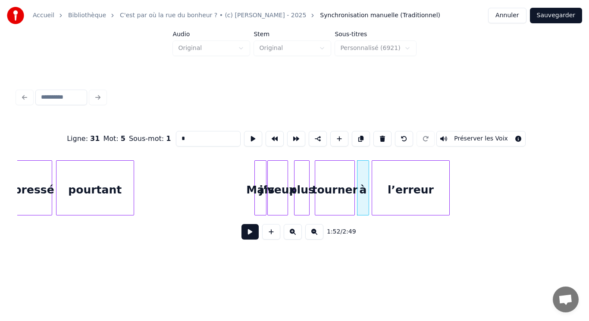
click at [399, 188] on div "l’erreur" at bounding box center [410, 190] width 77 height 59
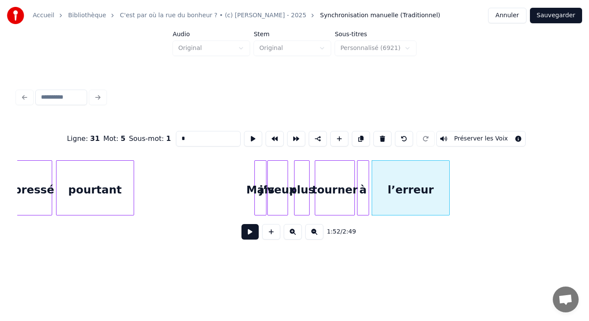
click at [399, 188] on div "l’erreur" at bounding box center [410, 190] width 77 height 59
click at [250, 138] on button at bounding box center [253, 139] width 18 height 16
click at [394, 178] on div "l’erreur" at bounding box center [416, 190] width 77 height 59
click at [368, 188] on div "à" at bounding box center [366, 190] width 11 height 59
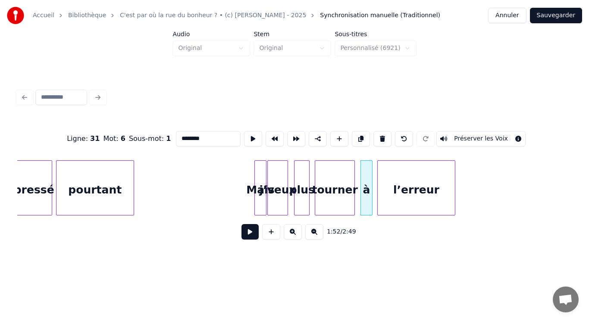
click at [368, 188] on div "à" at bounding box center [366, 190] width 11 height 59
click at [250, 139] on button at bounding box center [253, 139] width 18 height 16
click at [390, 179] on div "l’erreur" at bounding box center [416, 190] width 77 height 59
type input "********"
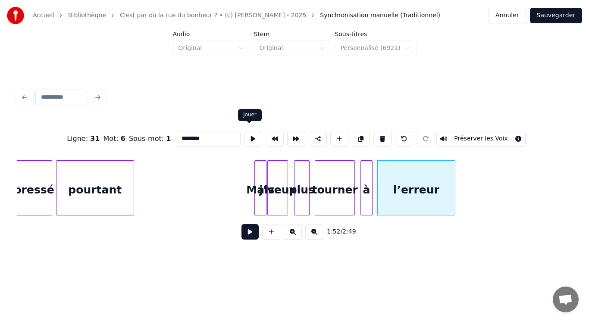
click at [249, 134] on button at bounding box center [253, 139] width 18 height 16
click at [249, 235] on button at bounding box center [249, 232] width 17 height 16
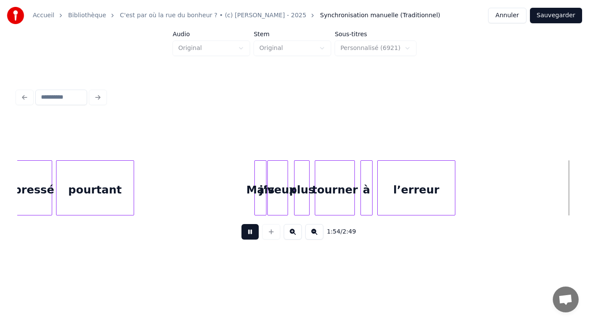
scroll to position [0, 9885]
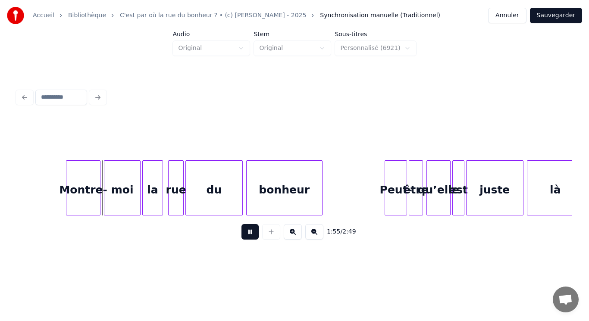
click at [248, 234] on button at bounding box center [249, 232] width 17 height 16
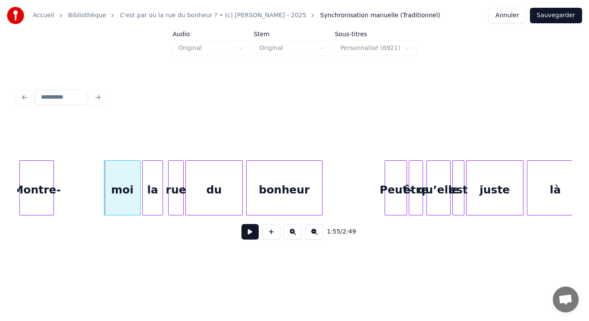
click at [38, 180] on div "Montre-" at bounding box center [37, 190] width 34 height 59
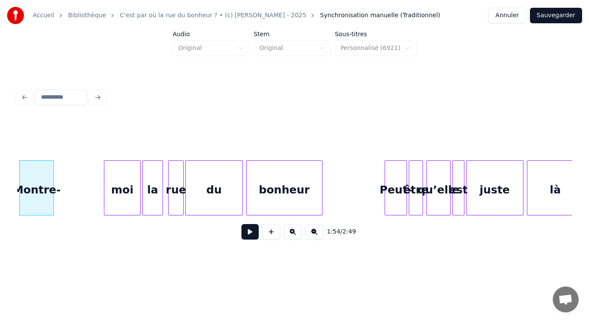
click at [38, 180] on div "Montre-" at bounding box center [37, 190] width 34 height 59
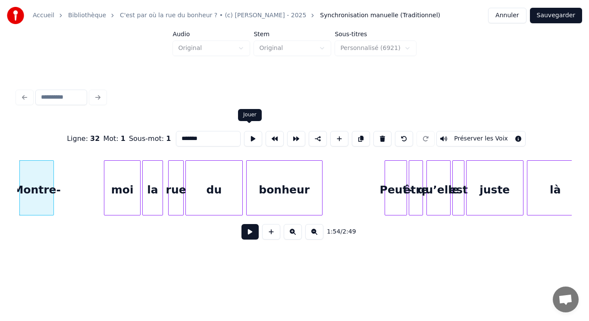
click at [247, 137] on button at bounding box center [253, 139] width 18 height 16
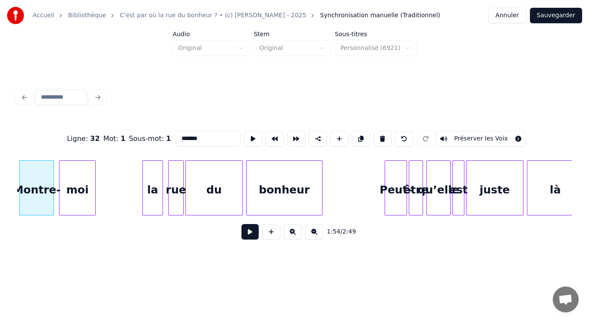
click at [77, 189] on div "moi" at bounding box center [76, 190] width 35 height 59
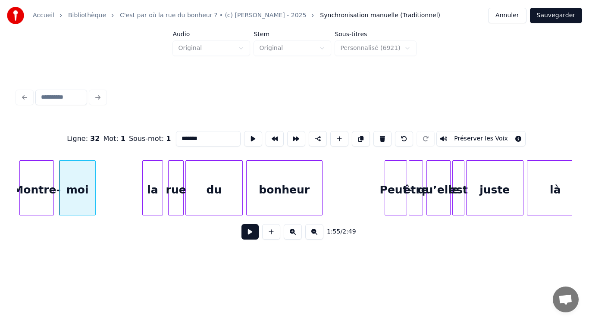
click at [77, 189] on div "moi" at bounding box center [76, 190] width 35 height 59
click at [250, 138] on button at bounding box center [253, 139] width 18 height 16
click at [109, 186] on div "la" at bounding box center [109, 190] width 20 height 59
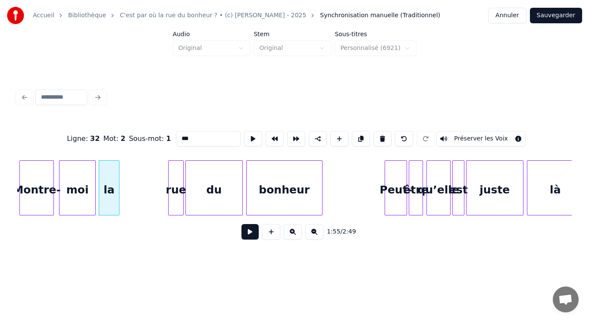
click at [109, 186] on div "la" at bounding box center [109, 190] width 20 height 59
click at [248, 136] on button at bounding box center [253, 139] width 18 height 16
click at [178, 189] on div "rue" at bounding box center [176, 190] width 15 height 59
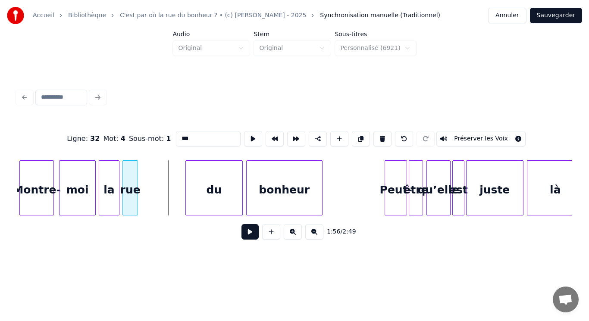
click at [132, 185] on div "rue" at bounding box center [130, 190] width 15 height 59
click at [249, 135] on button at bounding box center [253, 139] width 18 height 16
click at [168, 180] on div "du" at bounding box center [169, 190] width 56 height 59
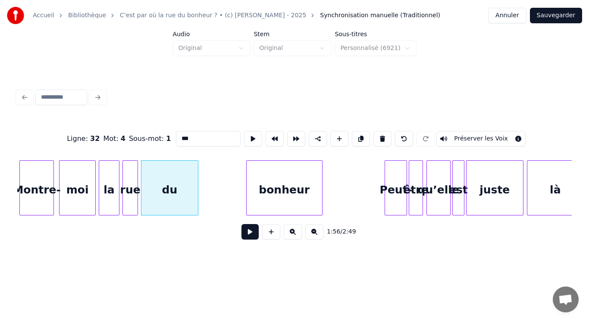
click at [168, 180] on div "du" at bounding box center [169, 190] width 56 height 59
click at [244, 135] on button at bounding box center [253, 139] width 18 height 16
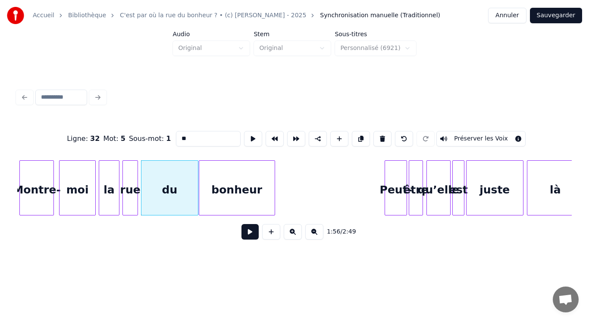
click at [232, 183] on div "bonheur" at bounding box center [236, 190] width 75 height 59
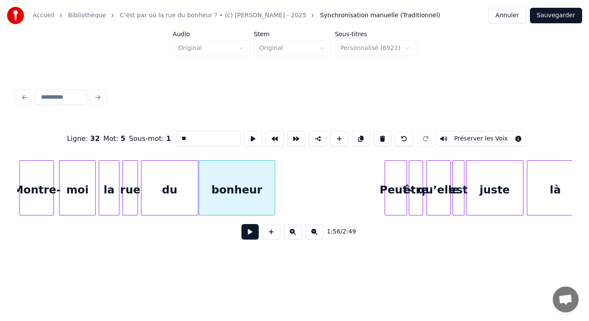
click at [232, 183] on div "bonheur" at bounding box center [236, 190] width 75 height 59
click at [248, 137] on button at bounding box center [253, 139] width 18 height 16
click at [346, 189] on div "Peut-" at bounding box center [346, 190] width 22 height 59
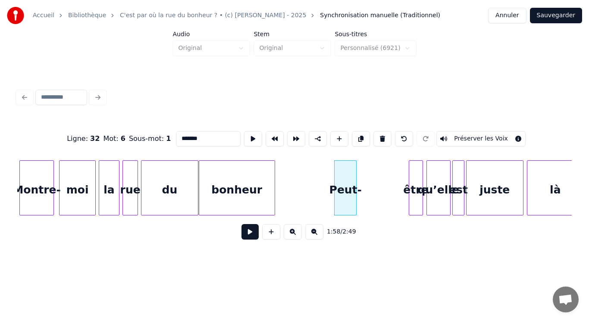
click at [346, 189] on div "Peut-" at bounding box center [346, 190] width 22 height 59
click at [248, 136] on button at bounding box center [253, 139] width 18 height 16
click at [365, 188] on div "être" at bounding box center [364, 190] width 13 height 59
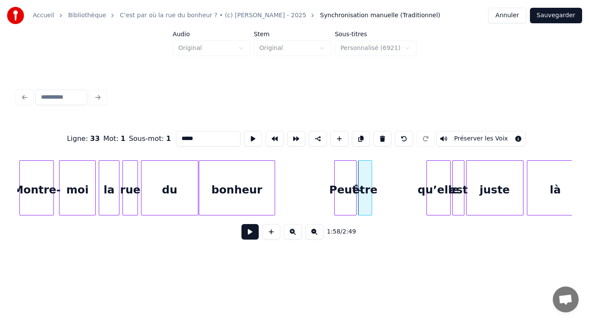
click at [365, 188] on div "être" at bounding box center [364, 190] width 13 height 59
click at [248, 134] on button at bounding box center [253, 139] width 18 height 16
click at [390, 193] on div "qu’elle" at bounding box center [388, 190] width 23 height 59
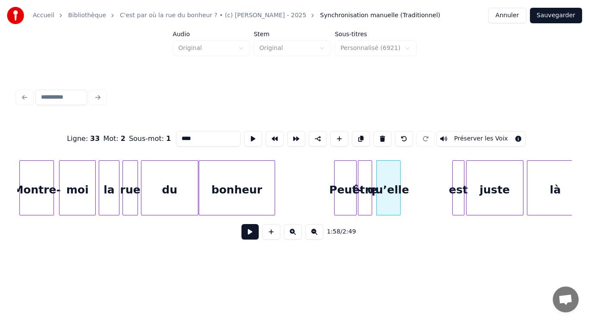
click at [389, 192] on div "qu’elle" at bounding box center [388, 190] width 23 height 59
click at [250, 140] on button at bounding box center [253, 139] width 18 height 16
click at [407, 195] on div "est" at bounding box center [409, 190] width 11 height 59
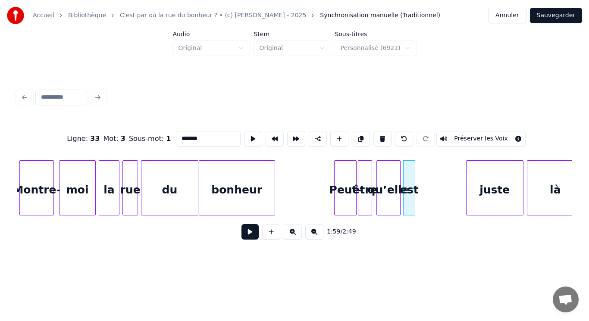
click at [410, 195] on div "est" at bounding box center [409, 190] width 11 height 59
click at [245, 134] on button at bounding box center [253, 139] width 18 height 16
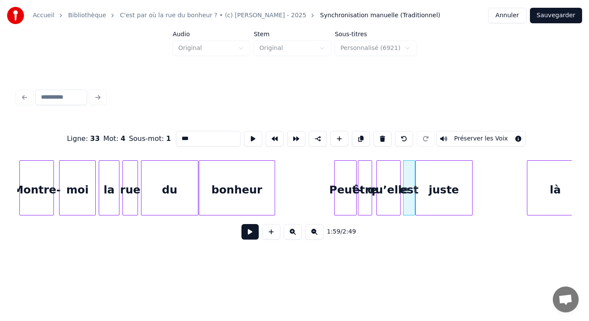
click at [441, 184] on div "juste" at bounding box center [444, 190] width 56 height 59
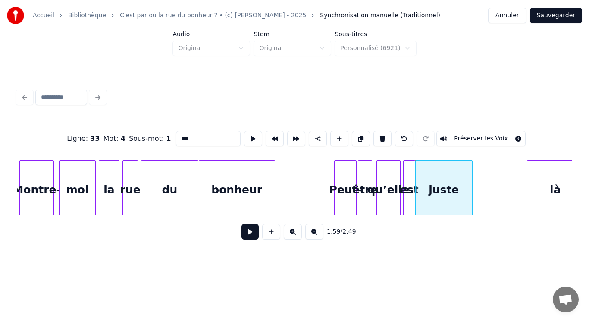
click at [441, 184] on div "juste" at bounding box center [444, 190] width 56 height 59
click at [248, 133] on button at bounding box center [253, 139] width 18 height 16
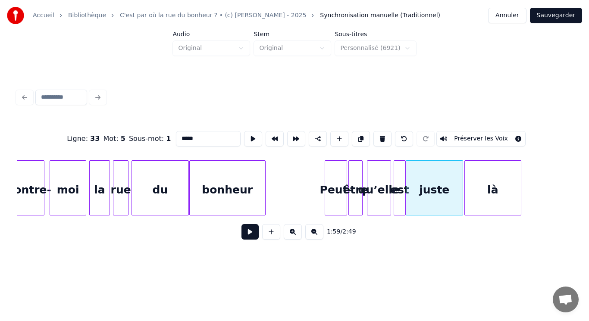
click at [502, 189] on div "là" at bounding box center [493, 190] width 56 height 59
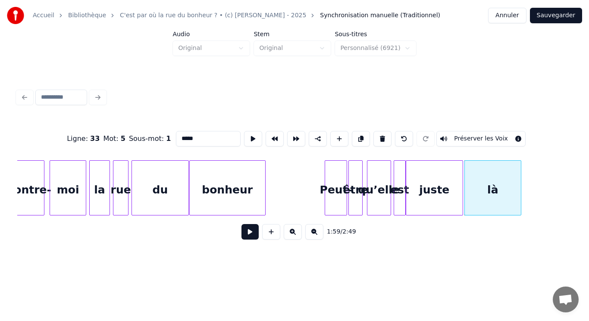
click at [502, 189] on div "là" at bounding box center [493, 190] width 56 height 59
click at [249, 137] on button at bounding box center [253, 139] width 18 height 16
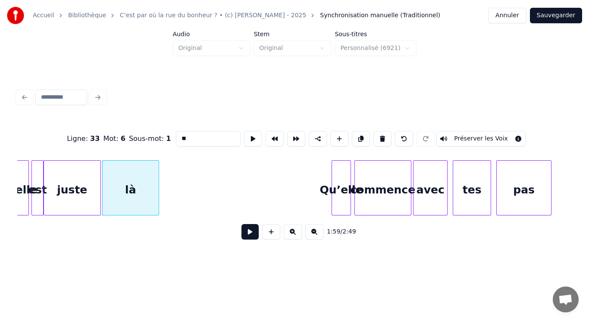
scroll to position [0, 10274]
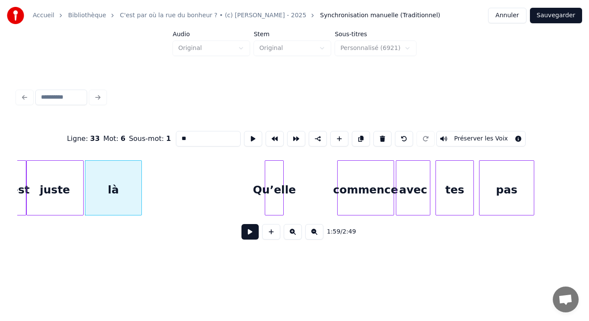
click at [272, 177] on div "Qu’elle" at bounding box center [274, 190] width 18 height 59
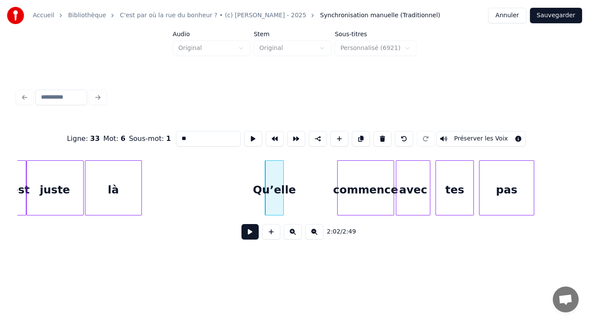
click at [272, 175] on div "Qu’elle" at bounding box center [274, 190] width 18 height 59
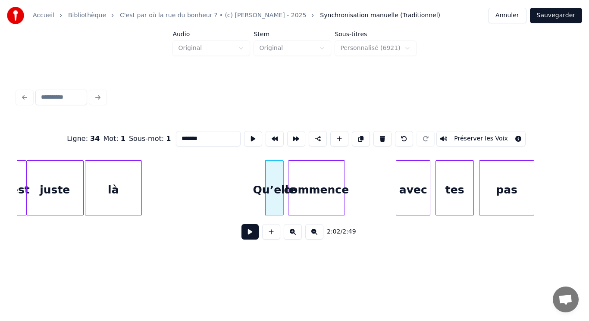
click at [315, 187] on div "commence" at bounding box center [316, 190] width 56 height 59
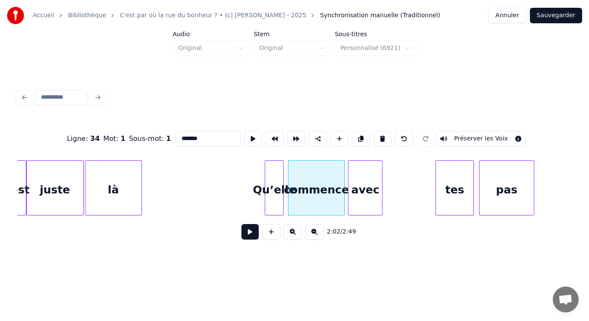
click at [363, 193] on div "avec" at bounding box center [365, 190] width 34 height 59
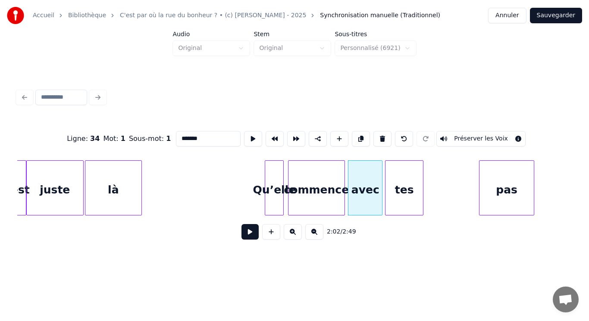
click at [393, 195] on div "tes" at bounding box center [403, 190] width 37 height 59
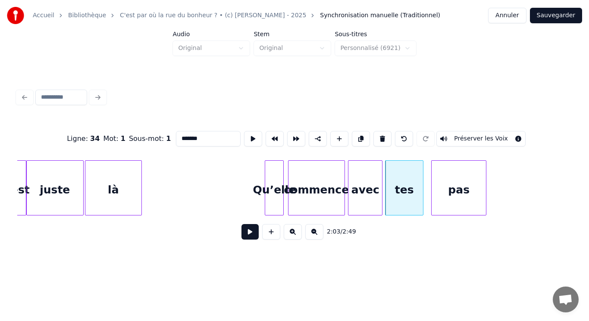
click at [444, 200] on div "pas" at bounding box center [459, 190] width 55 height 59
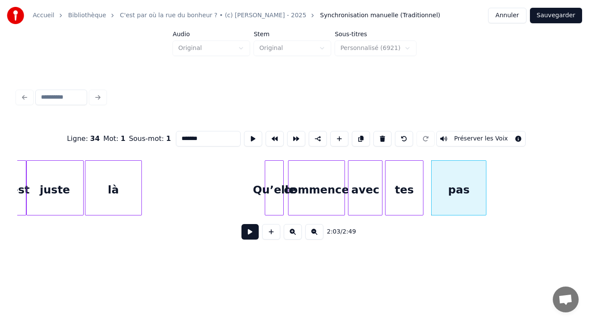
click at [444, 200] on div "pas" at bounding box center [459, 190] width 55 height 59
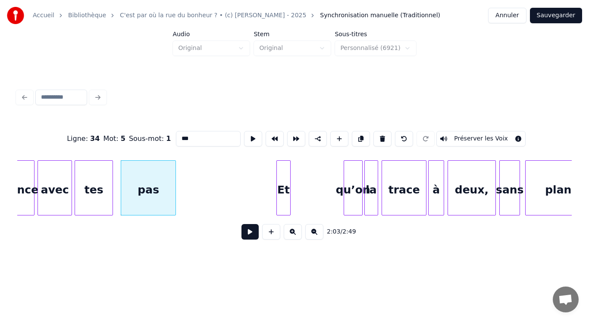
scroll to position [0, 10618]
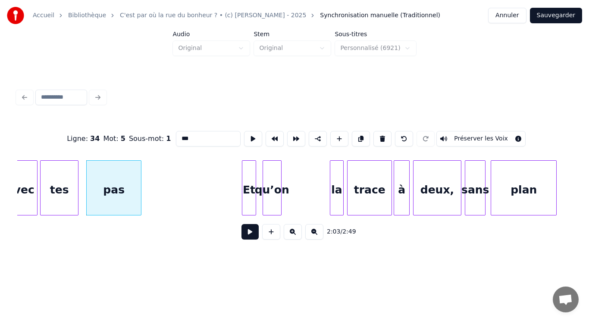
click at [272, 194] on div "qu’on" at bounding box center [272, 190] width 18 height 59
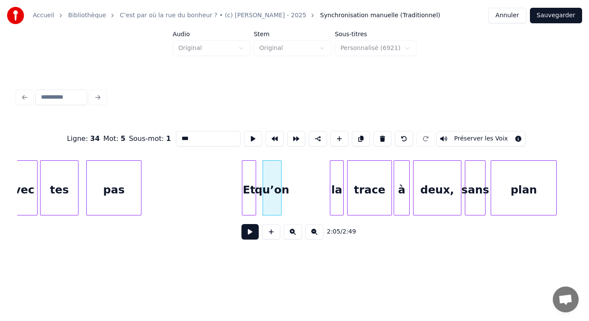
click at [272, 194] on div "qu’on" at bounding box center [272, 190] width 18 height 59
click at [247, 137] on button at bounding box center [253, 139] width 18 height 16
click at [272, 177] on div "qu’on" at bounding box center [268, 190] width 18 height 59
click at [247, 138] on button at bounding box center [253, 139] width 18 height 16
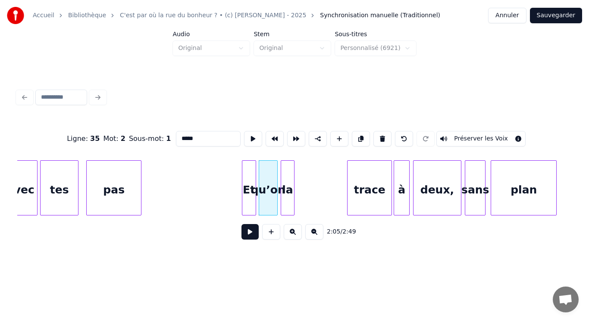
click at [287, 193] on div "la" at bounding box center [287, 190] width 13 height 59
click at [249, 132] on button at bounding box center [253, 139] width 18 height 16
click at [244, 185] on div at bounding box center [243, 188] width 3 height 54
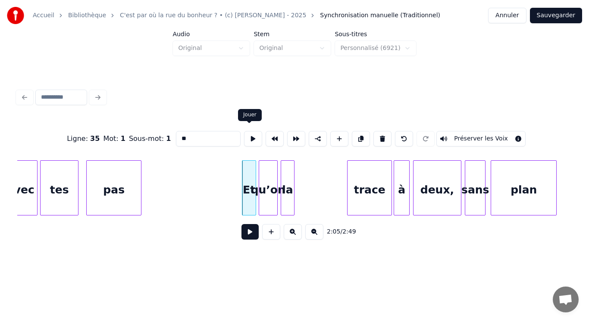
click at [247, 137] on button at bounding box center [253, 139] width 18 height 16
click at [269, 163] on div "qu’on" at bounding box center [268, 190] width 18 height 59
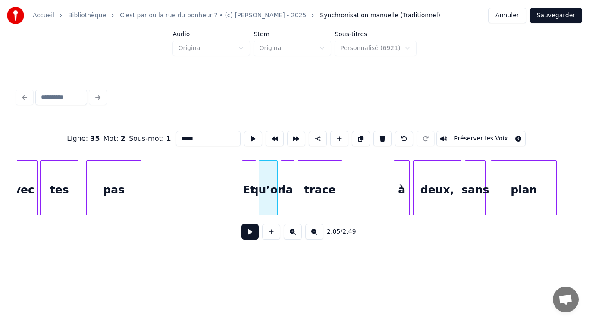
click at [331, 192] on div "trace" at bounding box center [320, 190] width 44 height 59
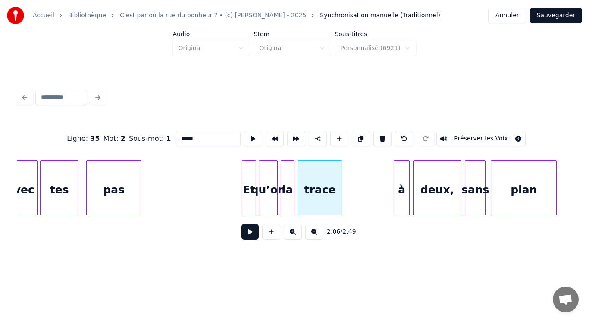
click at [331, 192] on div "trace" at bounding box center [320, 190] width 44 height 59
click at [253, 132] on button at bounding box center [253, 139] width 18 height 16
click at [350, 185] on div "à" at bounding box center [351, 190] width 15 height 59
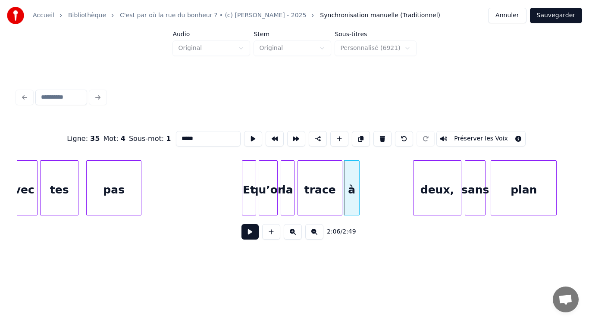
click at [350, 185] on div "à" at bounding box center [351, 190] width 15 height 59
click at [384, 185] on div "deux," at bounding box center [387, 190] width 47 height 59
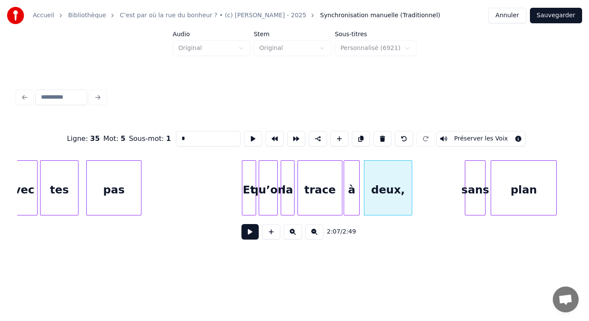
click at [384, 185] on div "deux," at bounding box center [387, 190] width 47 height 59
click at [246, 134] on button at bounding box center [253, 139] width 18 height 16
click at [425, 188] on div "sans" at bounding box center [424, 190] width 20 height 59
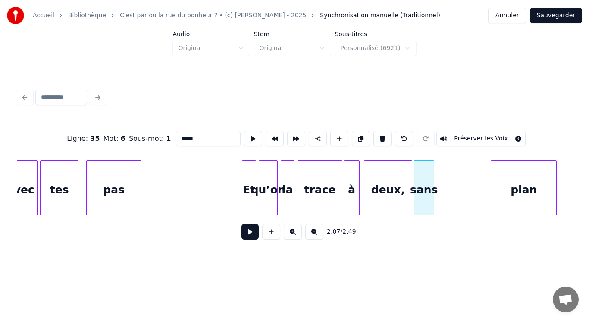
click at [425, 188] on div "sans" at bounding box center [424, 190] width 20 height 59
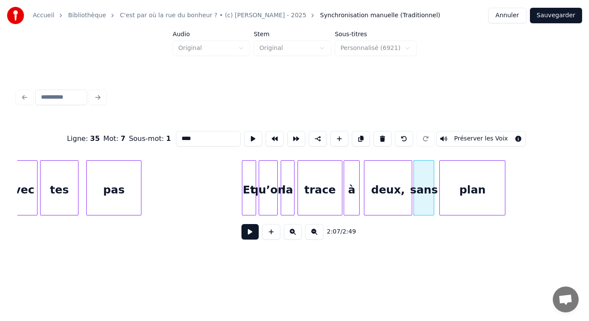
click at [457, 189] on div "plan" at bounding box center [472, 190] width 65 height 59
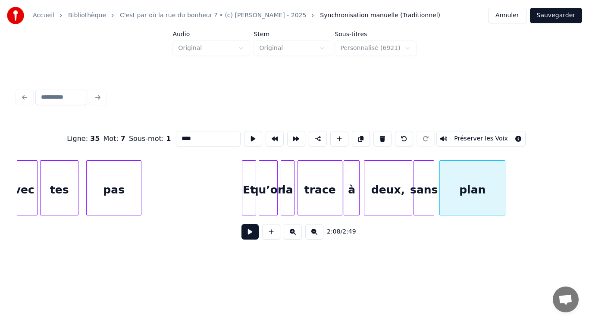
click at [457, 189] on div "plan" at bounding box center [472, 190] width 65 height 59
click at [251, 135] on button at bounding box center [253, 139] width 18 height 16
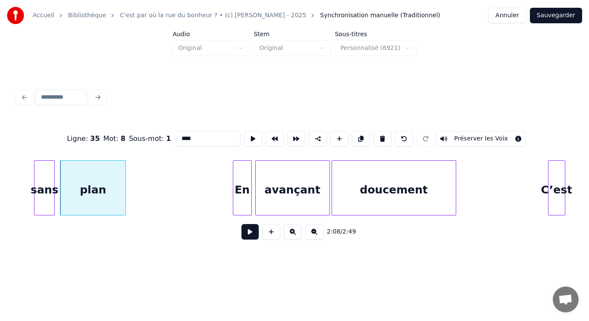
scroll to position [0, 11015]
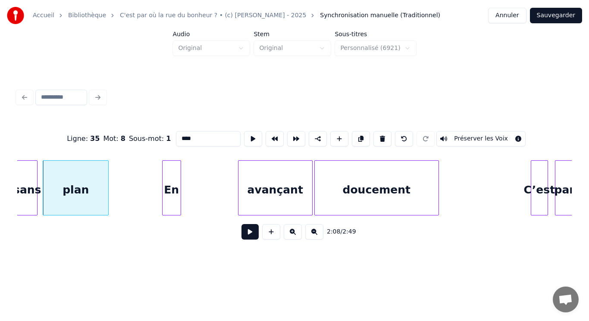
click at [173, 183] on div "En" at bounding box center [172, 190] width 18 height 59
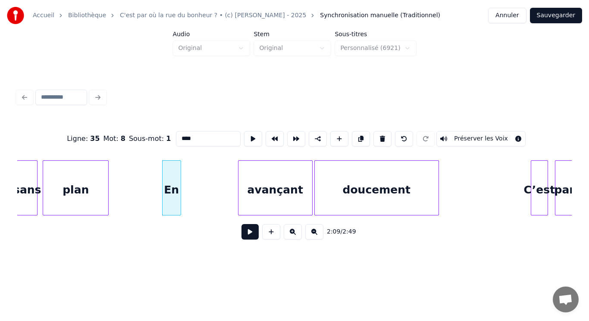
click at [173, 183] on div "En" at bounding box center [172, 190] width 18 height 59
click at [250, 134] on button at bounding box center [253, 139] width 18 height 16
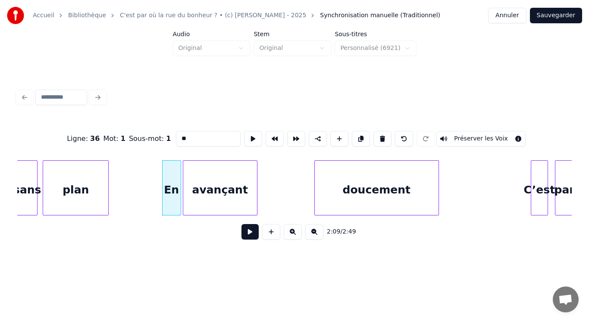
click at [228, 191] on div "avançant" at bounding box center [220, 190] width 74 height 59
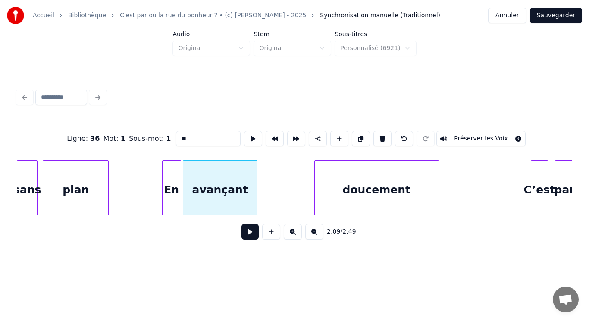
click at [229, 191] on div "avançant" at bounding box center [220, 190] width 74 height 59
click at [253, 135] on button at bounding box center [253, 139] width 18 height 16
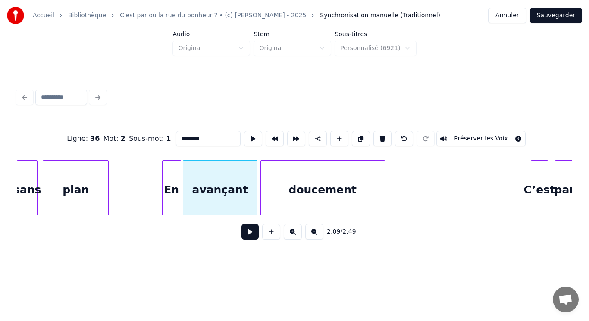
click at [311, 194] on div "doucement" at bounding box center [323, 190] width 124 height 59
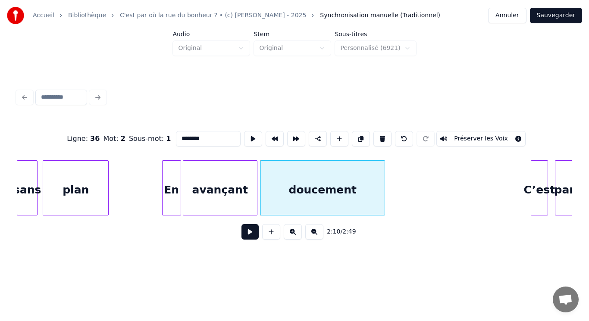
click at [311, 194] on div "doucement" at bounding box center [323, 190] width 124 height 59
click at [250, 135] on button at bounding box center [253, 139] width 18 height 16
click at [482, 188] on div "C’est" at bounding box center [481, 190] width 16 height 59
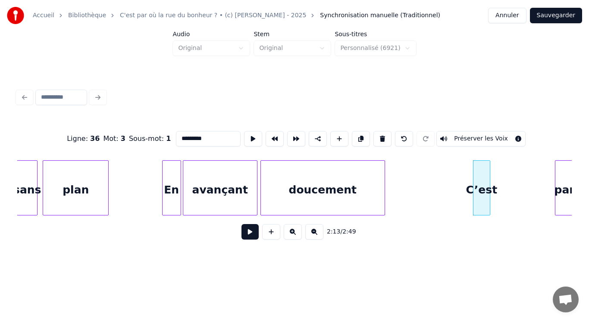
click at [482, 188] on div "C’est" at bounding box center [481, 190] width 16 height 59
click at [250, 136] on button at bounding box center [253, 139] width 18 height 16
click at [511, 195] on div "par" at bounding box center [513, 190] width 18 height 59
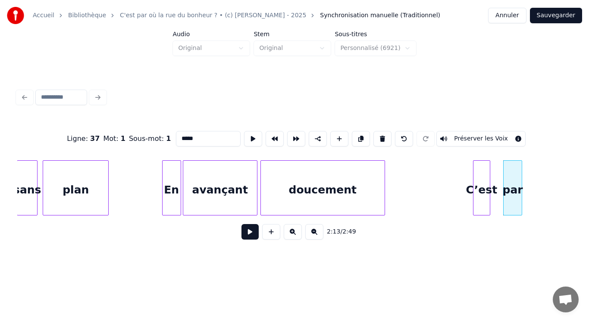
click at [511, 195] on div "par" at bounding box center [513, 190] width 18 height 59
click at [244, 137] on button at bounding box center [253, 139] width 18 height 16
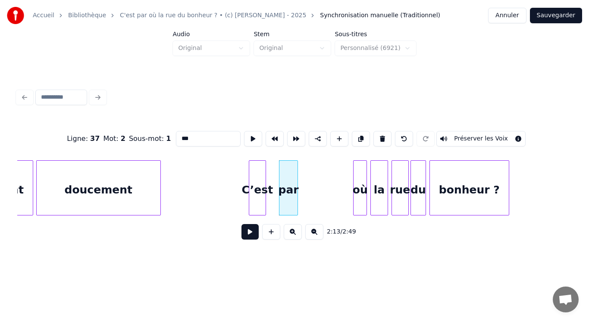
scroll to position [0, 11257]
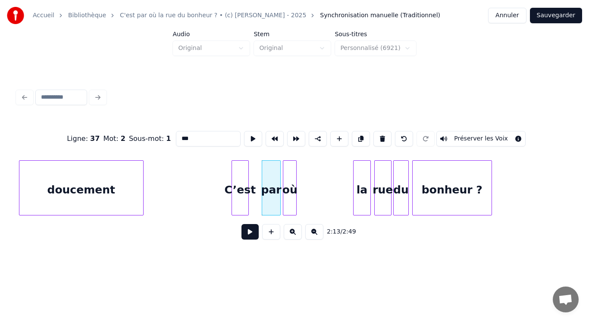
click at [288, 197] on div "où" at bounding box center [289, 190] width 13 height 59
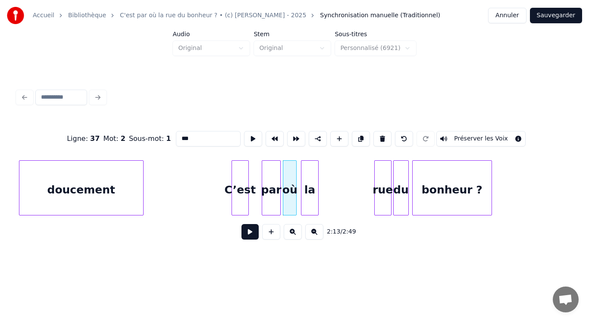
click at [310, 199] on div "la" at bounding box center [309, 190] width 16 height 59
click at [253, 132] on button at bounding box center [253, 139] width 18 height 16
click at [307, 195] on div "la" at bounding box center [306, 190] width 16 height 59
click at [252, 135] on button at bounding box center [253, 139] width 18 height 16
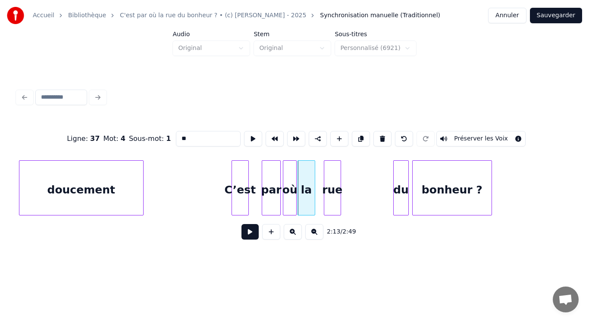
click at [332, 197] on div "rue" at bounding box center [332, 190] width 16 height 59
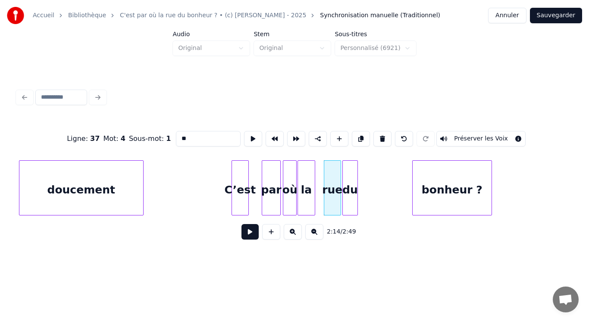
click at [349, 197] on div "du" at bounding box center [350, 190] width 15 height 59
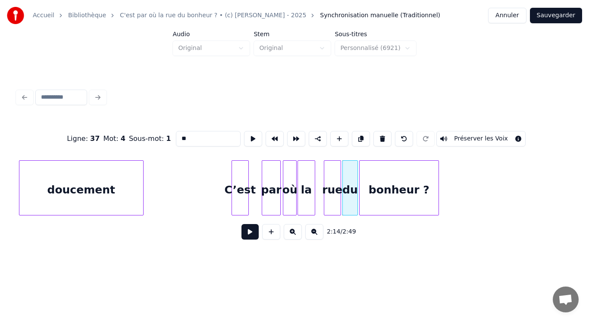
click at [379, 200] on div "bonheur ?" at bounding box center [399, 190] width 79 height 59
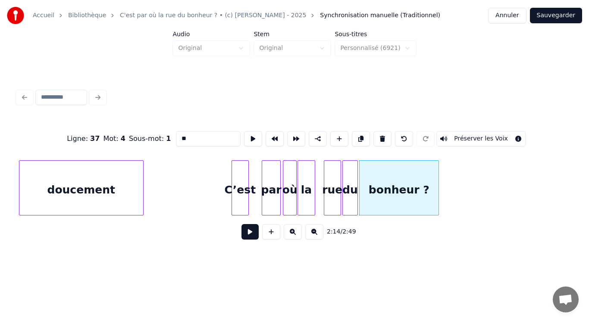
click at [379, 200] on div "bonheur ?" at bounding box center [399, 190] width 79 height 59
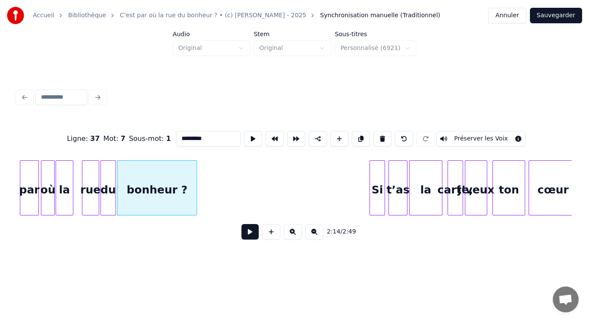
scroll to position [0, 11476]
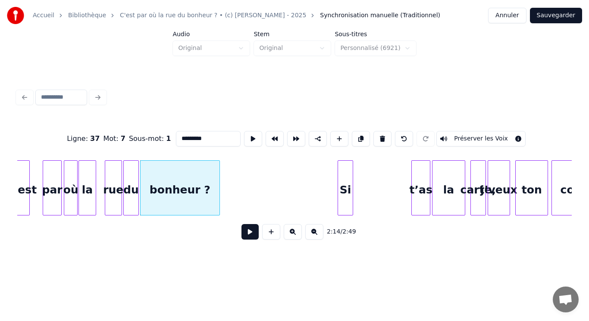
click at [346, 193] on div "Si" at bounding box center [345, 190] width 15 height 59
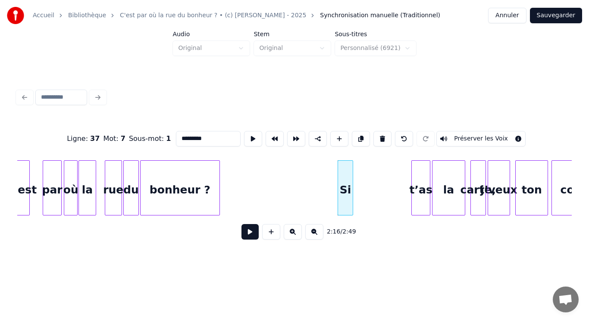
click at [346, 193] on div "Si" at bounding box center [345, 190] width 15 height 59
click at [366, 195] on div "t’as" at bounding box center [367, 190] width 18 height 59
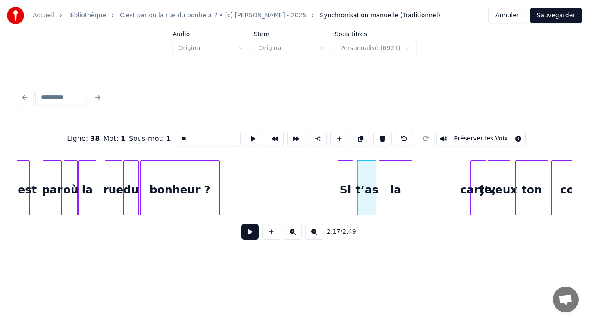
click at [397, 201] on div "la" at bounding box center [395, 190] width 32 height 59
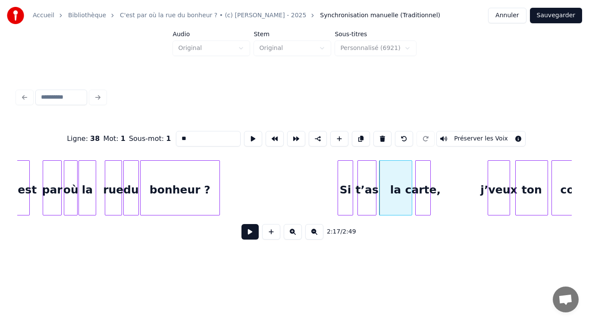
click at [423, 203] on div "carte," at bounding box center [423, 190] width 15 height 59
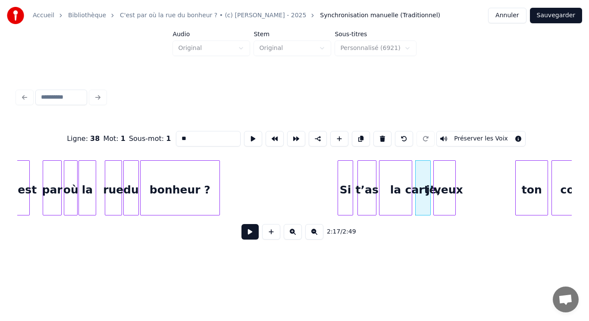
click at [439, 203] on div "j’veux" at bounding box center [445, 190] width 22 height 59
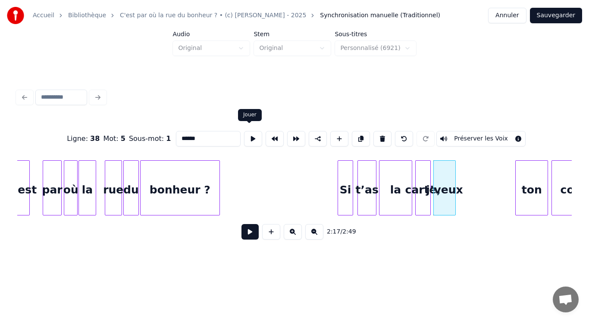
click at [249, 132] on button at bounding box center [253, 139] width 18 height 16
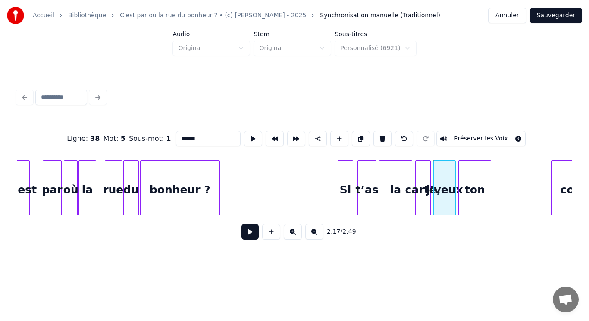
click at [479, 206] on div "ton" at bounding box center [475, 190] width 32 height 59
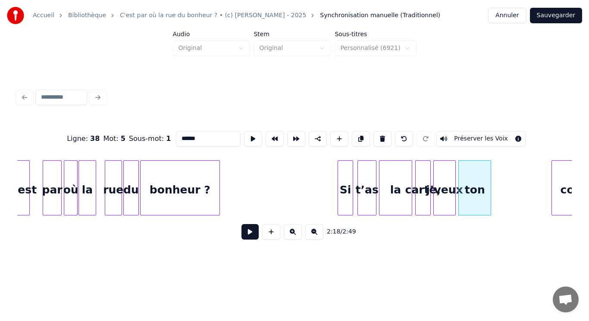
click at [479, 206] on div "ton" at bounding box center [475, 190] width 32 height 59
click at [255, 139] on button at bounding box center [253, 139] width 18 height 16
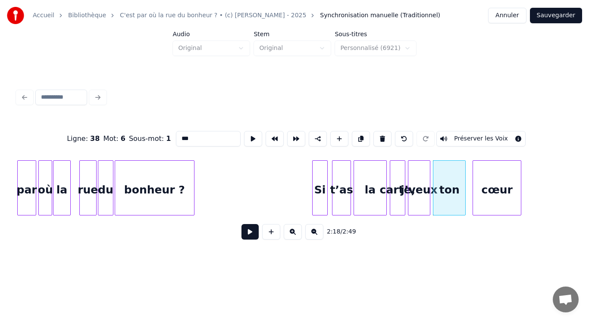
click at [507, 199] on div "cœur" at bounding box center [496, 190] width 47 height 59
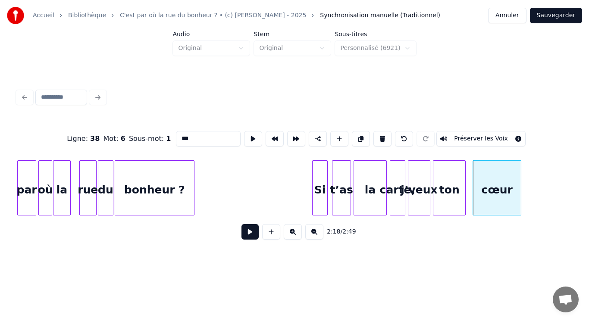
click at [507, 199] on div "cœur" at bounding box center [496, 190] width 47 height 59
click at [246, 139] on button at bounding box center [253, 139] width 18 height 16
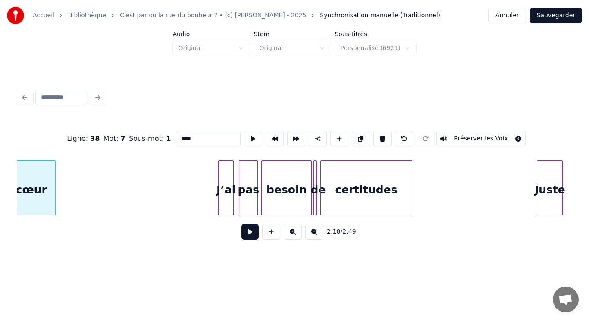
scroll to position [0, 11984]
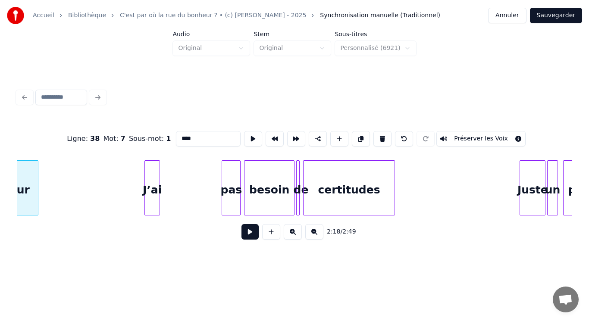
click at [151, 202] on div "J’ai" at bounding box center [152, 190] width 15 height 59
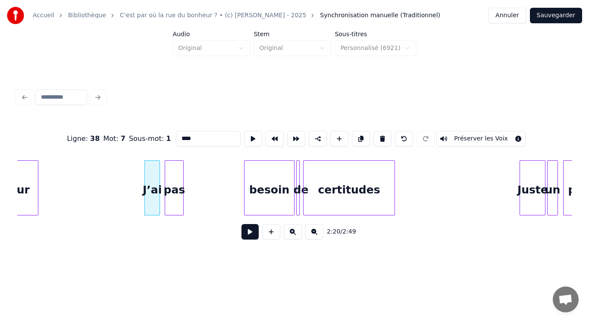
click at [172, 194] on div "pas" at bounding box center [174, 190] width 18 height 59
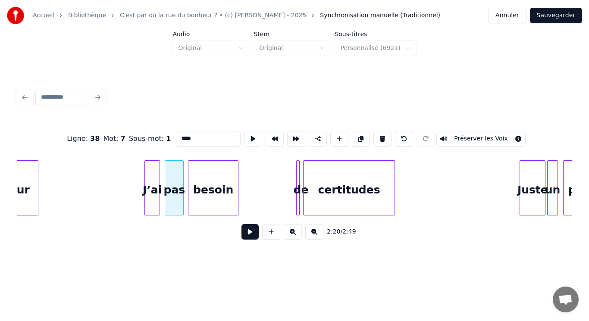
click at [225, 188] on div "besoin" at bounding box center [213, 190] width 50 height 59
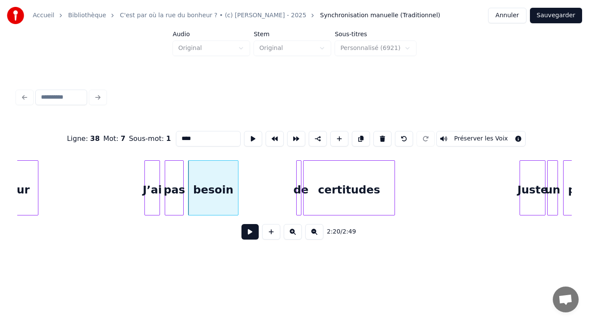
click at [300, 192] on div at bounding box center [299, 188] width 3 height 54
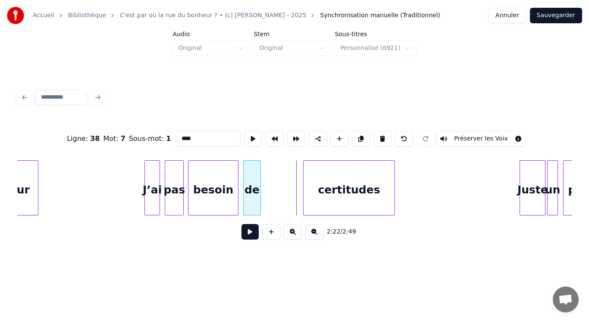
click at [247, 182] on div "de" at bounding box center [252, 190] width 17 height 59
click at [250, 182] on div "de" at bounding box center [252, 190] width 17 height 59
click at [250, 138] on button at bounding box center [253, 139] width 18 height 16
click at [249, 132] on button at bounding box center [253, 139] width 18 height 16
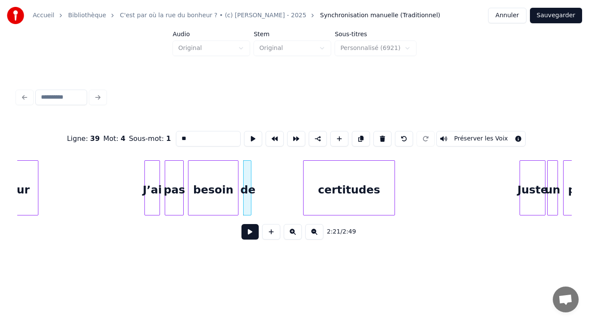
click at [250, 178] on div at bounding box center [249, 188] width 3 height 54
click at [243, 177] on div "de" at bounding box center [245, 190] width 9 height 59
click at [250, 137] on button at bounding box center [253, 139] width 18 height 16
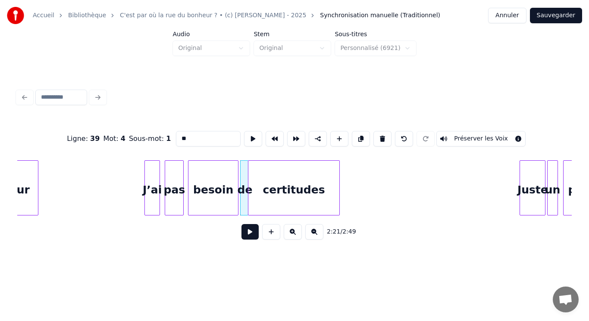
click at [267, 179] on div "certitudes" at bounding box center [293, 190] width 91 height 59
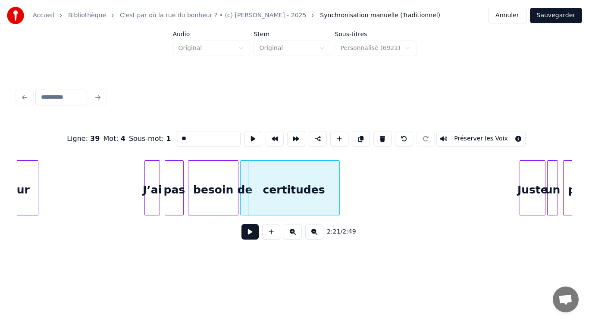
click at [267, 178] on div "certitudes" at bounding box center [293, 190] width 91 height 59
click at [245, 134] on button at bounding box center [253, 139] width 18 height 16
click at [465, 190] on div "Juste" at bounding box center [469, 190] width 25 height 59
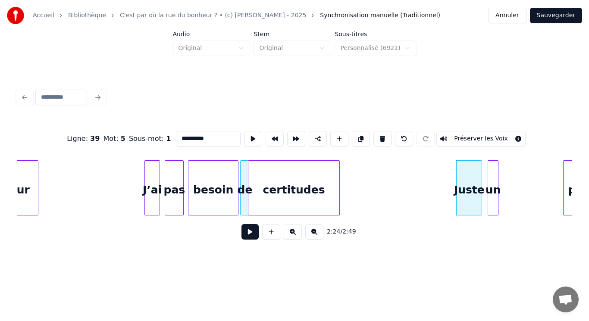
click at [493, 193] on div "un" at bounding box center [492, 190] width 9 height 59
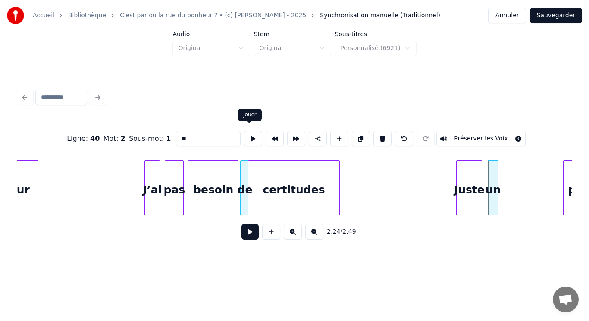
click at [249, 134] on button at bounding box center [253, 139] width 18 height 16
click at [476, 198] on div "Juste" at bounding box center [473, 190] width 25 height 59
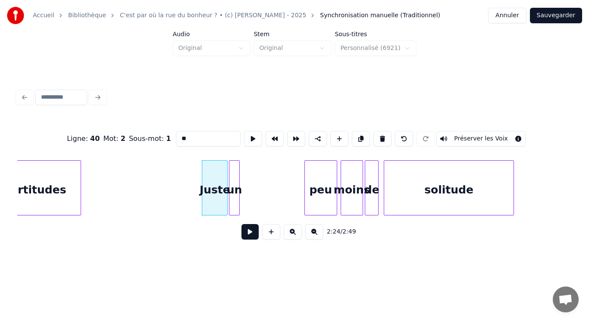
scroll to position [0, 12294]
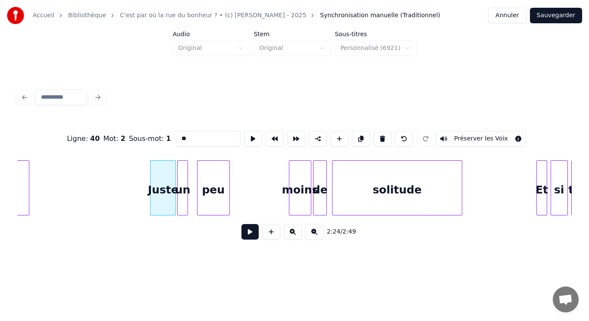
click at [208, 197] on div "peu" at bounding box center [213, 190] width 32 height 59
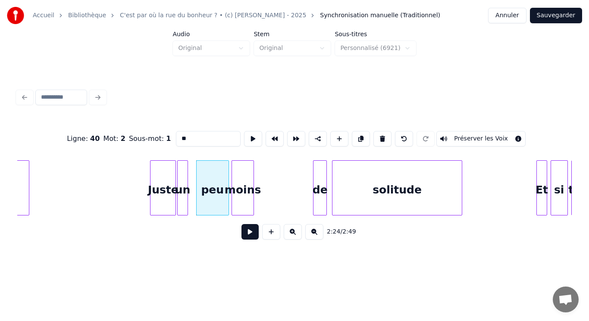
click at [241, 196] on div "moins" at bounding box center [243, 190] width 22 height 59
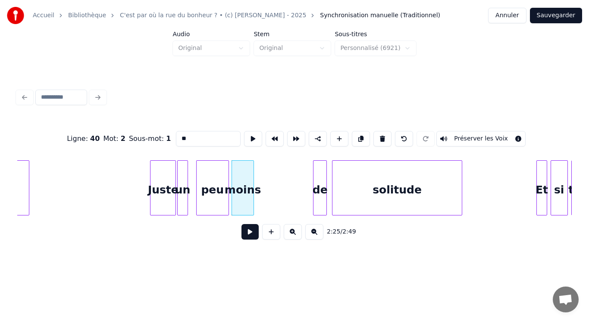
click at [241, 196] on div "moins" at bounding box center [243, 190] width 22 height 59
click at [250, 133] on button at bounding box center [253, 139] width 18 height 16
click at [261, 183] on div "de" at bounding box center [262, 190] width 13 height 59
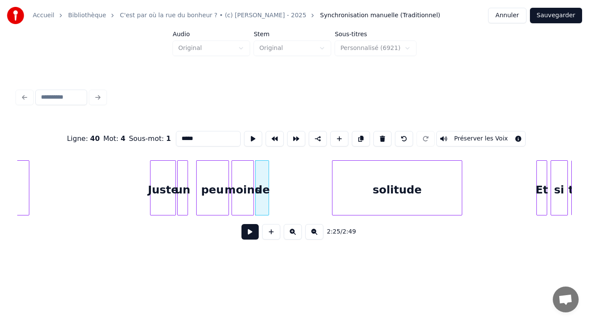
click at [261, 183] on div "de" at bounding box center [262, 190] width 13 height 59
click at [247, 138] on button at bounding box center [253, 139] width 18 height 16
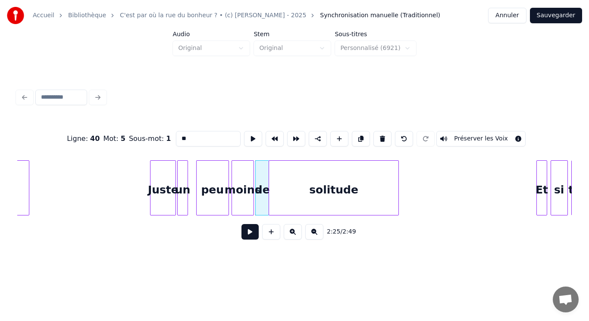
click at [311, 190] on div "solitude" at bounding box center [333, 190] width 129 height 59
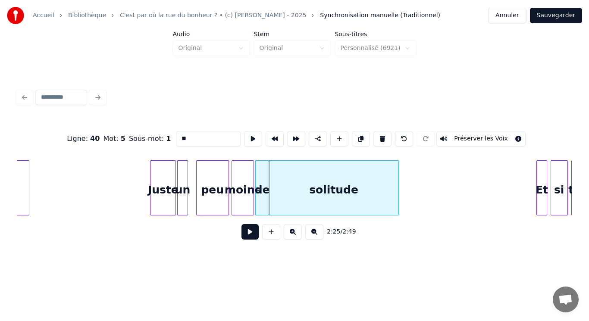
click at [311, 190] on div "solitude" at bounding box center [333, 190] width 129 height 59
click at [251, 138] on button at bounding box center [253, 139] width 18 height 16
click at [311, 195] on div "solitude" at bounding box center [337, 190] width 129 height 59
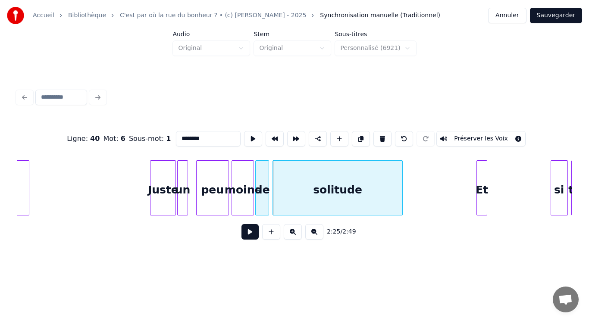
click at [482, 195] on div "Et" at bounding box center [481, 190] width 9 height 59
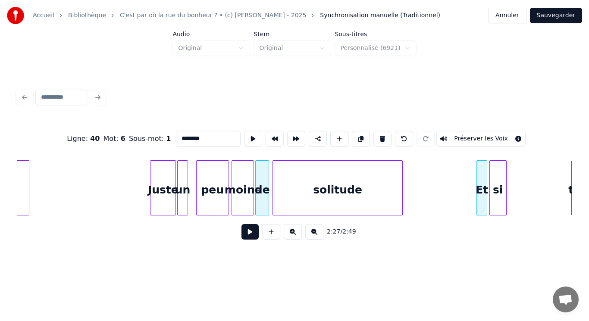
click at [495, 194] on div "si" at bounding box center [498, 190] width 16 height 59
click at [248, 132] on button at bounding box center [253, 139] width 18 height 16
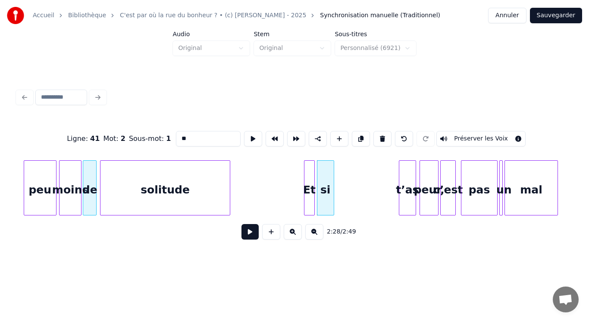
scroll to position [0, 12518]
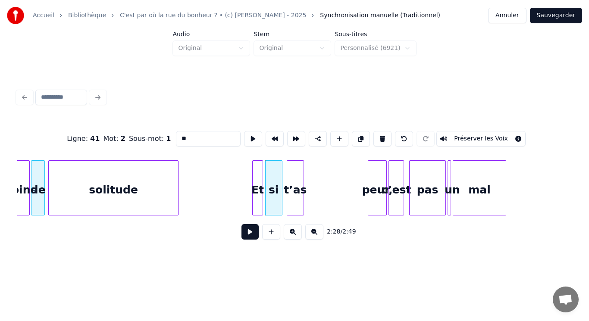
click at [296, 189] on div "t’as" at bounding box center [295, 190] width 16 height 59
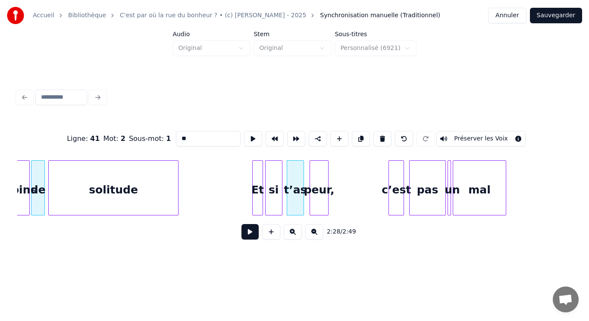
click at [319, 197] on div "peur," at bounding box center [319, 190] width 18 height 59
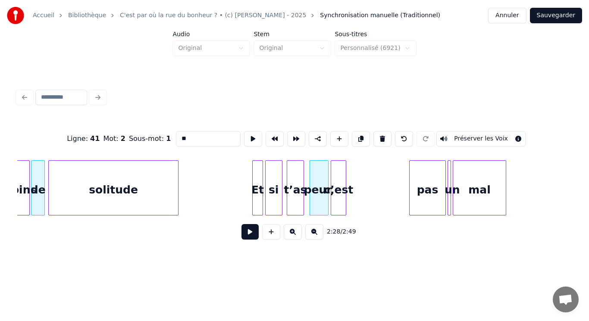
click at [339, 203] on div "c’est" at bounding box center [338, 190] width 15 height 59
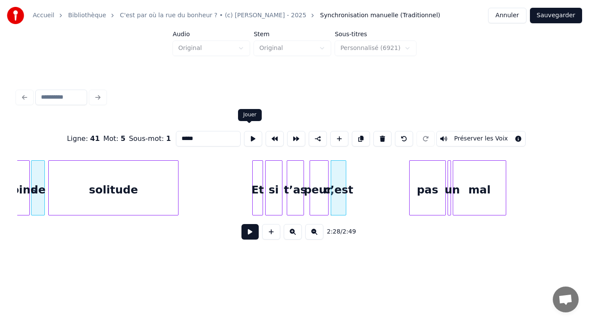
click at [251, 138] on button at bounding box center [253, 139] width 18 height 16
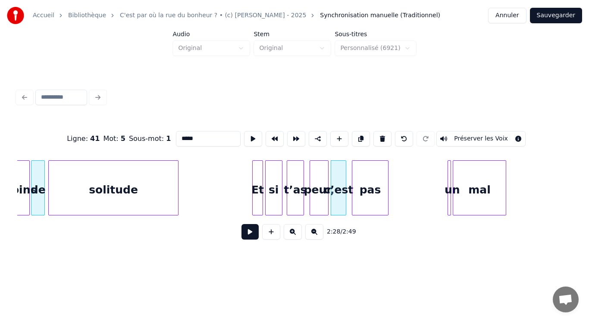
click at [370, 186] on div "pas" at bounding box center [369, 190] width 35 height 59
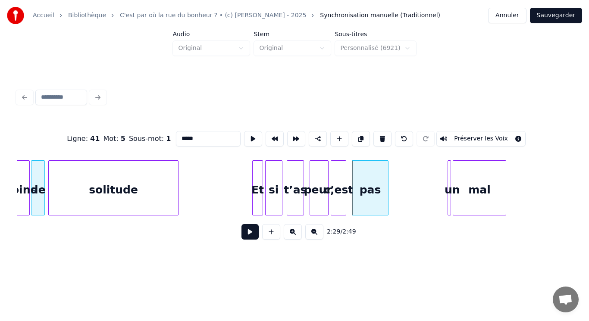
click at [370, 186] on div "pas" at bounding box center [369, 190] width 35 height 59
click at [249, 135] on button at bounding box center [253, 139] width 18 height 16
click at [475, 196] on div "mal" at bounding box center [489, 190] width 53 height 59
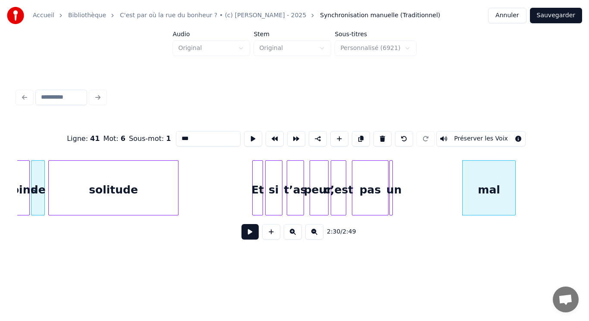
click at [393, 196] on div "un" at bounding box center [394, 190] width 9 height 59
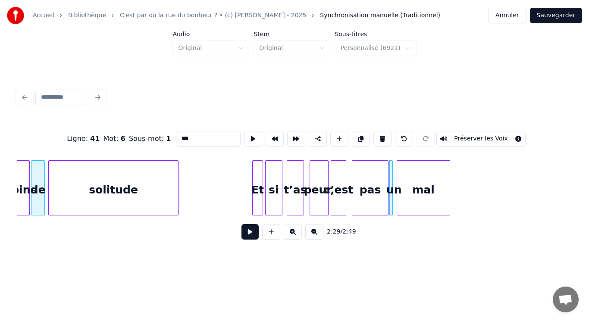
click at [416, 200] on div "mal" at bounding box center [423, 190] width 53 height 59
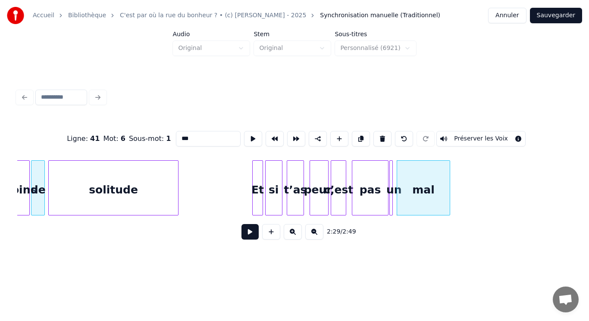
click at [416, 200] on div "mal" at bounding box center [423, 190] width 53 height 59
click at [253, 135] on button at bounding box center [253, 139] width 18 height 16
click at [421, 189] on div "mal" at bounding box center [420, 190] width 53 height 59
click at [420, 189] on div "mal" at bounding box center [420, 190] width 53 height 59
click at [247, 138] on button at bounding box center [253, 139] width 18 height 16
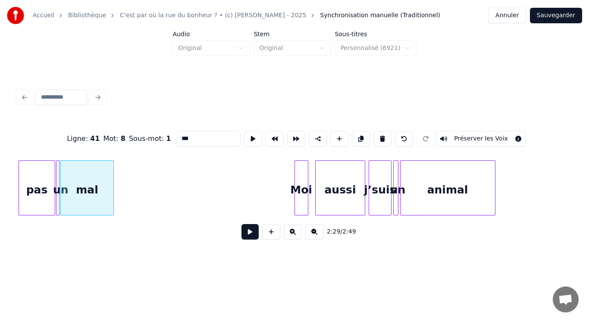
scroll to position [0, 12933]
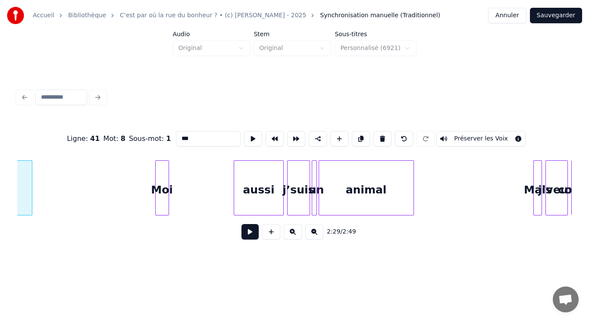
click at [162, 188] on div "Moi" at bounding box center [162, 190] width 13 height 59
click at [252, 135] on button at bounding box center [253, 139] width 18 height 16
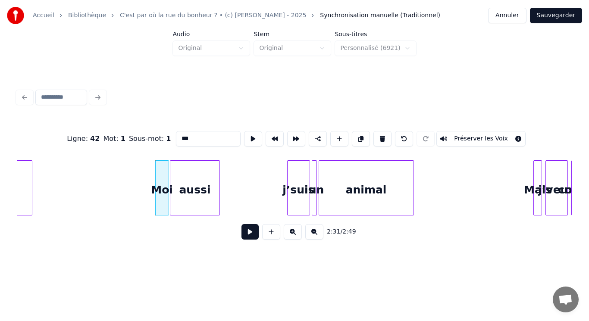
click at [184, 198] on div "aussi" at bounding box center [195, 190] width 50 height 59
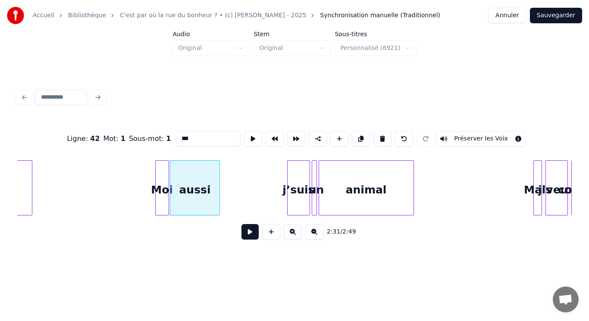
click at [184, 198] on div "aussi" at bounding box center [195, 190] width 50 height 59
click at [247, 131] on button at bounding box center [253, 139] width 18 height 16
click at [235, 194] on div "j’suis" at bounding box center [232, 190] width 22 height 59
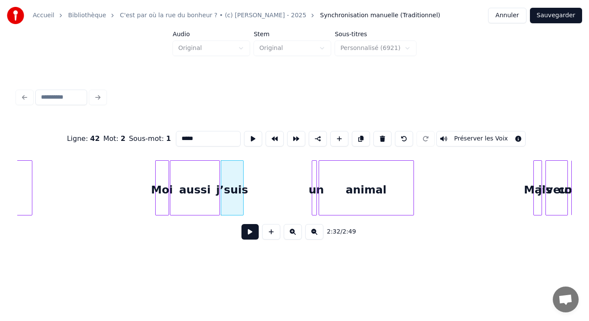
click at [235, 194] on div "j’suis" at bounding box center [232, 190] width 22 height 59
click at [247, 137] on button at bounding box center [253, 139] width 18 height 16
click at [373, 189] on div "animal" at bounding box center [372, 190] width 94 height 59
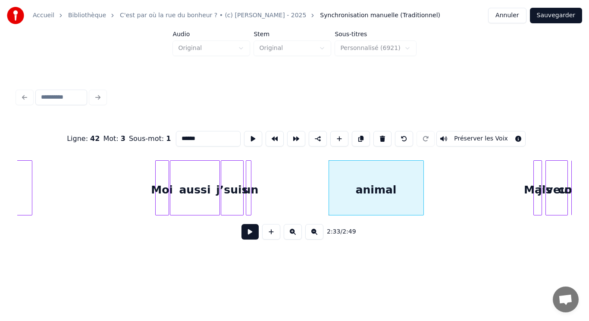
click at [252, 197] on div "un" at bounding box center [250, 190] width 9 height 59
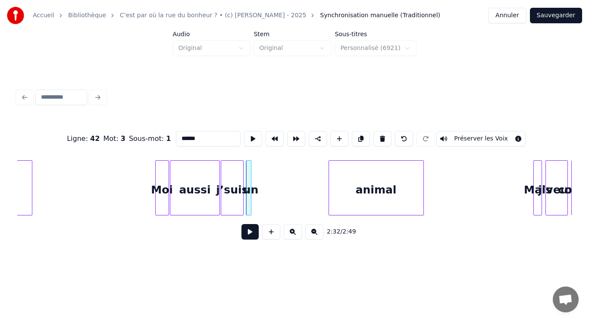
click at [250, 171] on div at bounding box center [249, 188] width 3 height 54
click at [252, 135] on button at bounding box center [253, 139] width 18 height 16
click at [329, 181] on div at bounding box center [330, 188] width 3 height 54
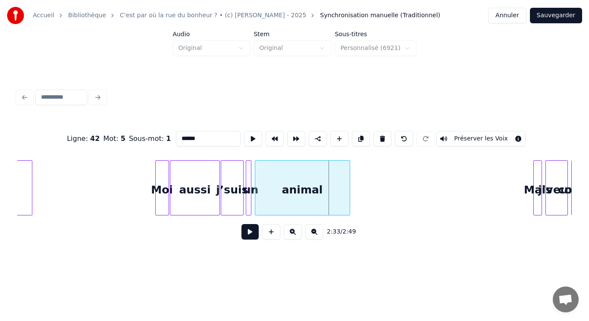
click at [272, 181] on div "animal" at bounding box center [302, 190] width 94 height 59
click at [247, 137] on button at bounding box center [253, 139] width 18 height 16
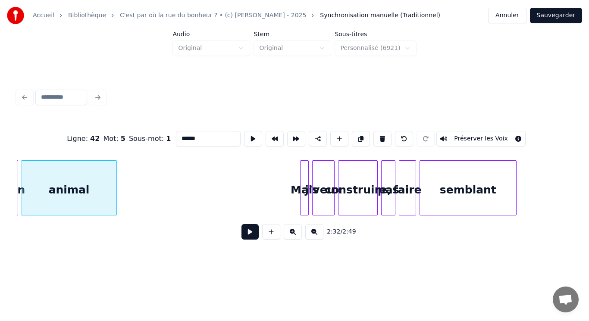
scroll to position [0, 13190]
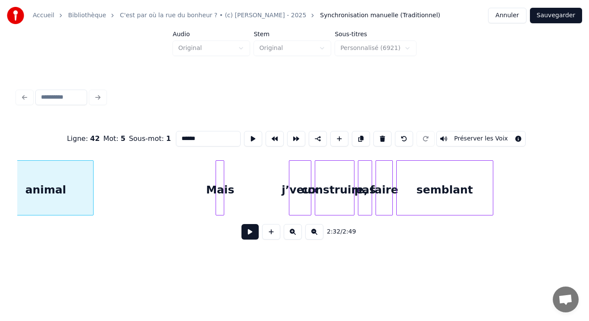
click at [220, 182] on div "Mais" at bounding box center [220, 190] width 9 height 59
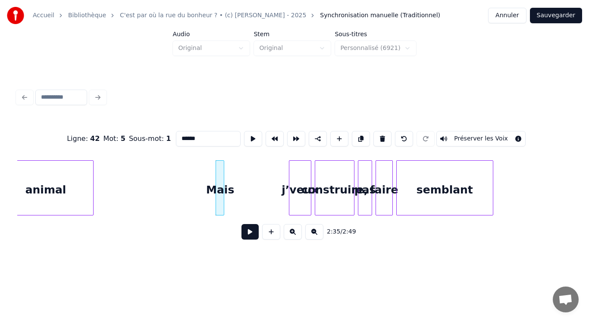
click at [220, 182] on div "Mais" at bounding box center [220, 190] width 9 height 59
click at [247, 134] on button at bounding box center [253, 139] width 18 height 16
click at [233, 181] on div "j’veux" at bounding box center [236, 190] width 22 height 59
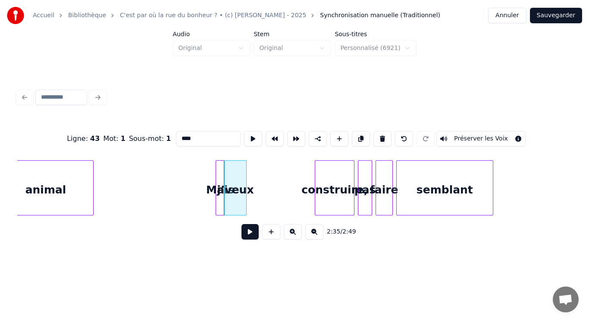
click at [233, 181] on div "j’veux" at bounding box center [236, 190] width 22 height 59
click at [249, 132] on button at bounding box center [253, 139] width 18 height 16
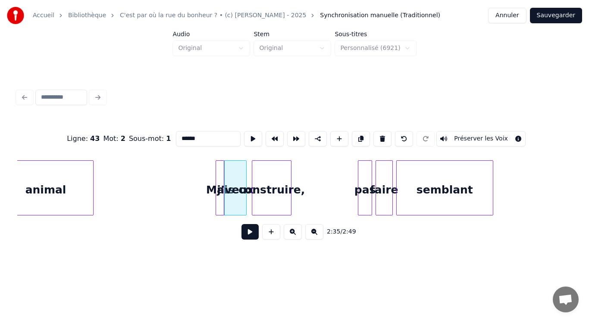
click at [264, 179] on div "construire," at bounding box center [271, 190] width 39 height 59
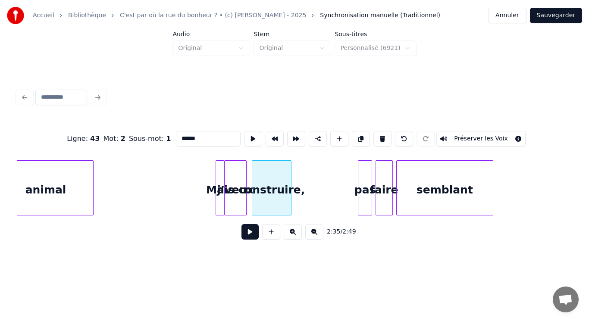
click at [264, 179] on div "construire," at bounding box center [271, 190] width 39 height 59
click at [252, 136] on button at bounding box center [253, 139] width 18 height 16
click at [303, 206] on div "pas" at bounding box center [302, 190] width 13 height 59
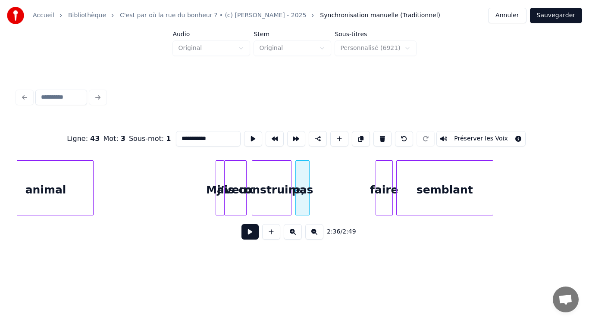
click at [304, 206] on div "pas" at bounding box center [302, 190] width 13 height 59
click at [251, 138] on button at bounding box center [253, 139] width 18 height 16
click at [319, 197] on div "faire" at bounding box center [323, 190] width 16 height 59
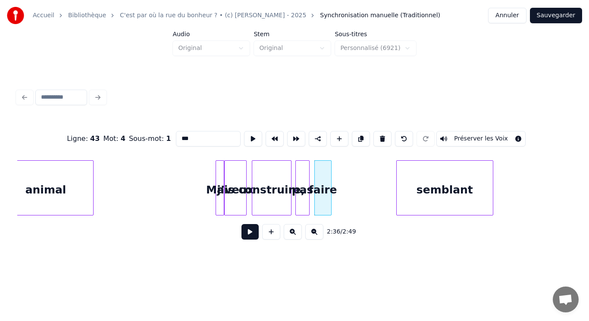
click at [320, 174] on div "faire" at bounding box center [323, 190] width 16 height 59
click at [248, 133] on button at bounding box center [253, 139] width 18 height 16
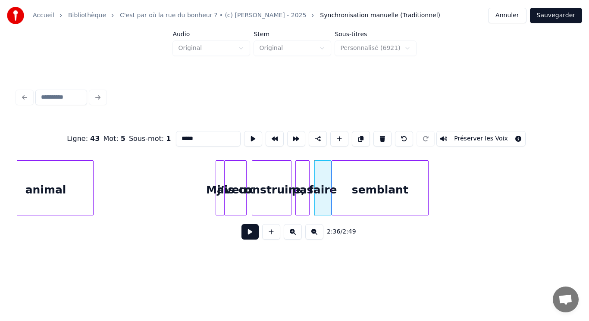
click at [382, 185] on div "semblant" at bounding box center [380, 190] width 96 height 59
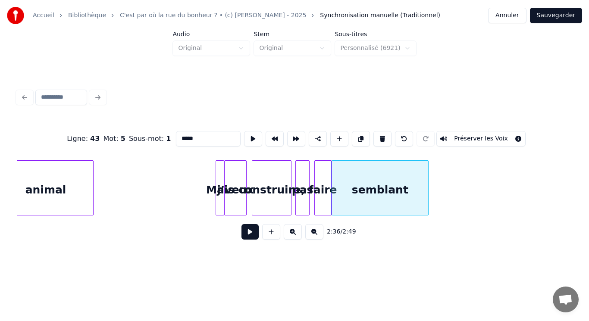
click at [384, 184] on div "semblant" at bounding box center [380, 190] width 96 height 59
click at [248, 136] on button at bounding box center [253, 139] width 18 height 16
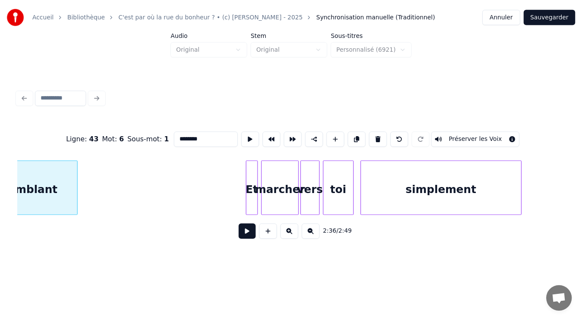
scroll to position [0, 13551]
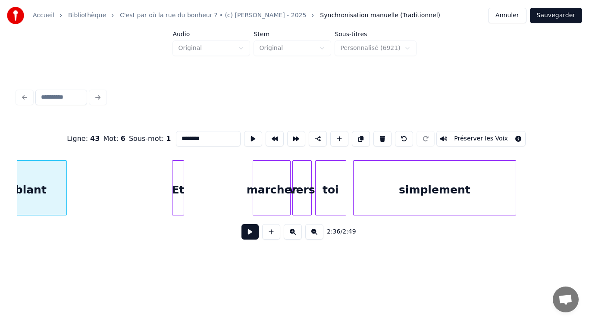
click at [177, 194] on div "Et" at bounding box center [177, 190] width 11 height 59
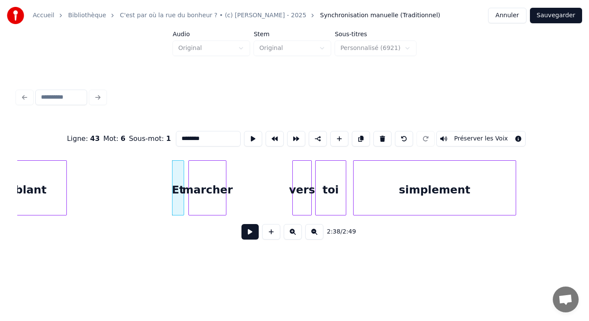
click at [201, 192] on div "marcher" at bounding box center [207, 190] width 37 height 59
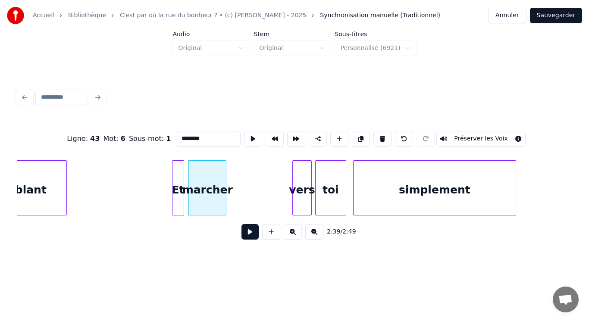
click at [201, 192] on div "marcher" at bounding box center [207, 190] width 37 height 59
click at [248, 135] on button at bounding box center [253, 139] width 18 height 16
click at [243, 194] on div "vers" at bounding box center [238, 190] width 18 height 59
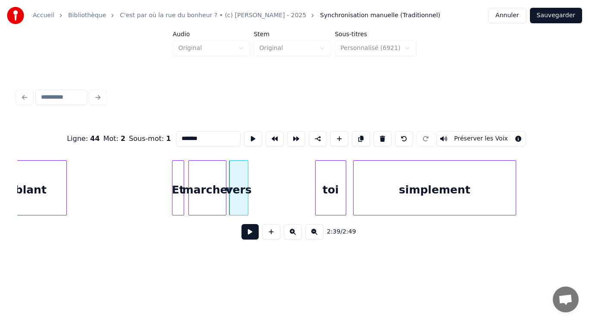
click at [243, 194] on div "vers" at bounding box center [238, 190] width 18 height 59
click at [250, 133] on button at bounding box center [253, 139] width 18 height 16
click at [267, 193] on div "toi" at bounding box center [266, 190] width 30 height 59
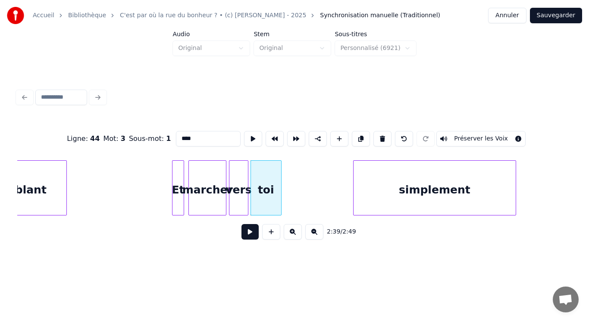
click at [267, 193] on div "toi" at bounding box center [266, 190] width 30 height 59
click at [246, 135] on button at bounding box center [253, 139] width 18 height 16
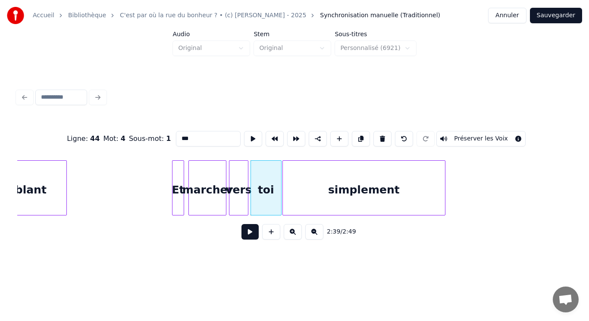
click at [322, 184] on div "simplement" at bounding box center [364, 190] width 162 height 59
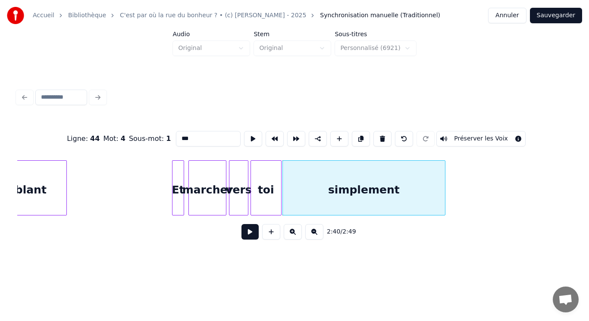
click at [322, 184] on div "simplement" at bounding box center [364, 190] width 162 height 59
type input "**********"
click at [250, 138] on button at bounding box center [253, 139] width 18 height 16
click at [564, 17] on button "Sauvegarder" at bounding box center [556, 16] width 52 height 16
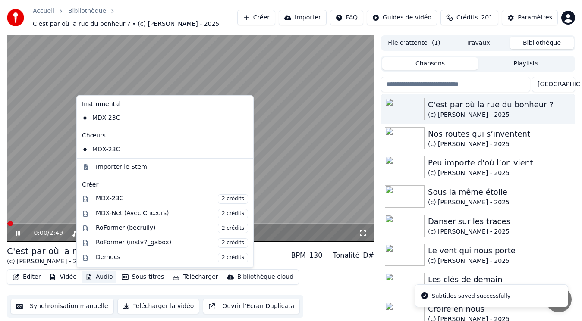
click at [102, 279] on button "Audio" at bounding box center [99, 277] width 34 height 12
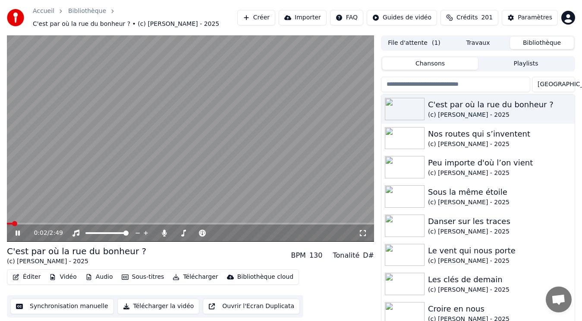
click at [30, 127] on video at bounding box center [190, 138] width 367 height 206
click at [98, 275] on button "Audio" at bounding box center [99, 277] width 34 height 12
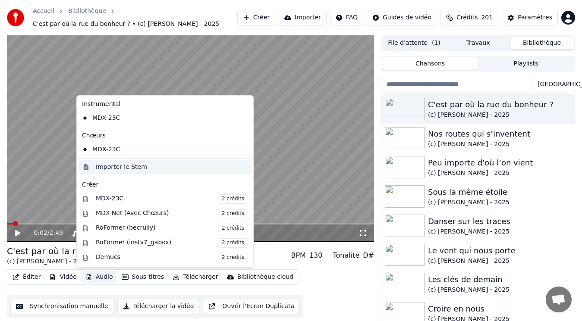
click at [136, 173] on div "Importer le Stem" at bounding box center [164, 167] width 173 height 14
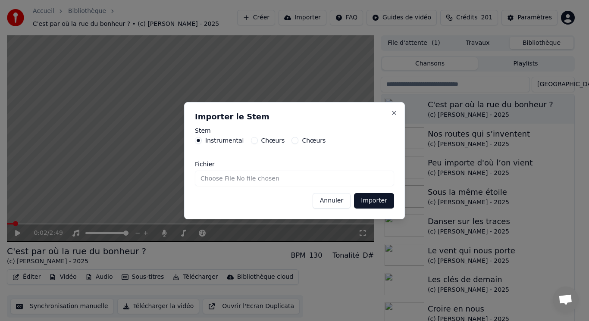
click at [231, 179] on input "Fichier" at bounding box center [294, 179] width 199 height 16
type input "**********"
click at [382, 206] on button "Importer" at bounding box center [374, 201] width 40 height 16
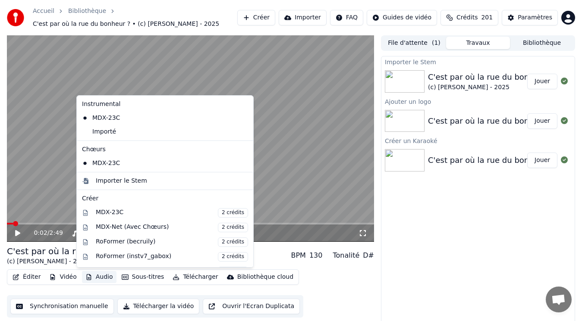
click at [94, 278] on button "Audio" at bounding box center [99, 277] width 34 height 12
click at [123, 177] on div "Importer le Stem" at bounding box center [121, 181] width 51 height 9
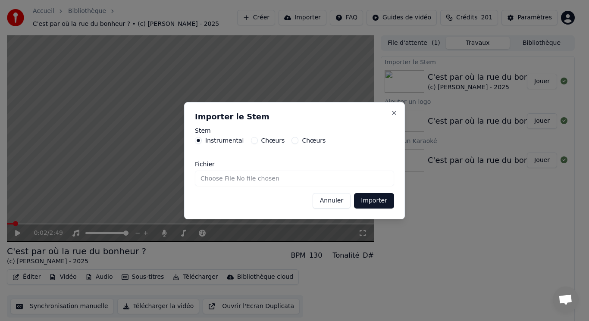
click at [265, 142] on label "Chœurs" at bounding box center [273, 141] width 24 height 6
click at [258, 142] on button "Chœurs" at bounding box center [254, 140] width 7 height 7
click at [219, 179] on input "Fichier" at bounding box center [294, 179] width 199 height 16
type input "**********"
click at [369, 202] on button "Importer" at bounding box center [374, 201] width 40 height 16
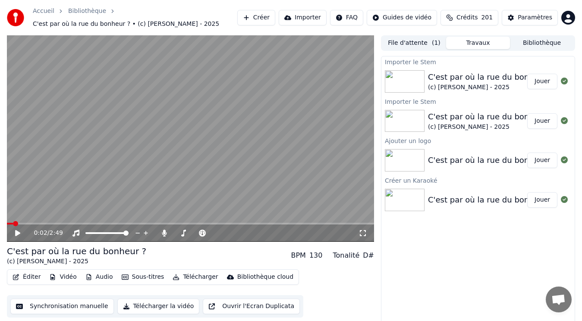
click at [197, 278] on button "Télécharger" at bounding box center [195, 277] width 52 height 12
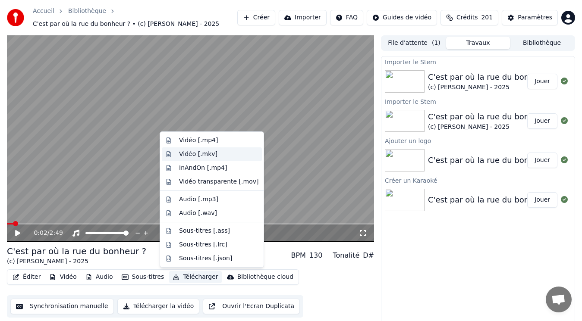
click at [197, 152] on div "Vidéo [.mkv]" at bounding box center [198, 154] width 38 height 9
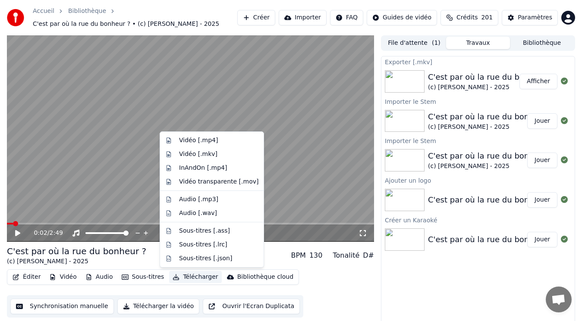
click at [191, 277] on button "Télécharger" at bounding box center [195, 277] width 52 height 12
click at [216, 137] on div "Vidéo [.mp4]" at bounding box center [218, 140] width 79 height 9
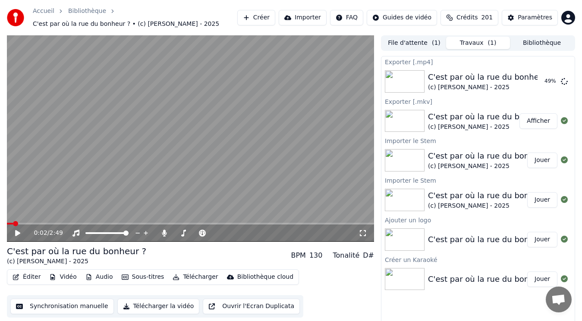
click at [183, 278] on button "Télécharger" at bounding box center [195, 277] width 52 height 12
click at [102, 275] on button "Audio" at bounding box center [99, 277] width 34 height 12
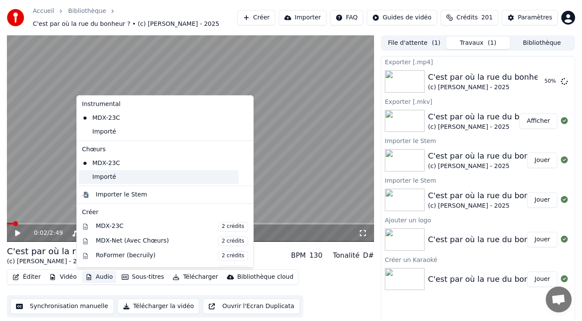
click at [100, 178] on div "Importé" at bounding box center [158, 177] width 160 height 14
click at [97, 278] on button "Audio" at bounding box center [99, 277] width 34 height 12
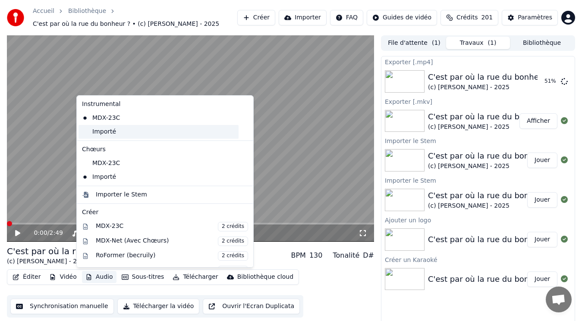
click at [115, 130] on div "Importé" at bounding box center [158, 132] width 160 height 14
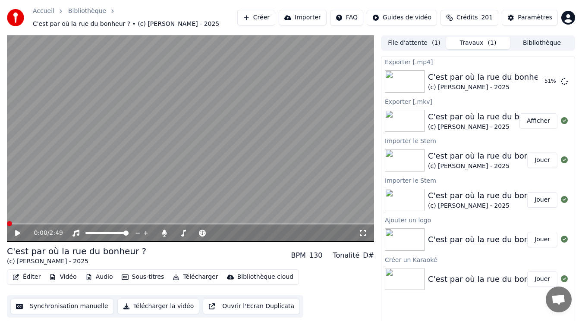
click at [188, 275] on button "Télécharger" at bounding box center [195, 277] width 52 height 12
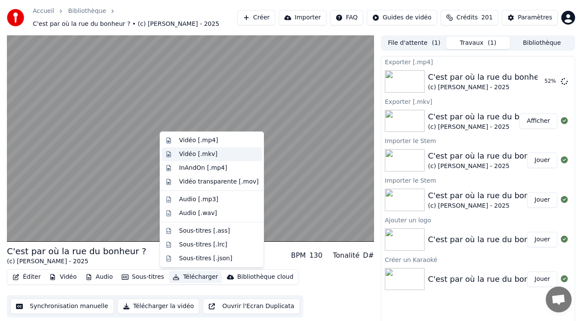
click at [204, 157] on div "Vidéo [.mkv]" at bounding box center [198, 154] width 38 height 9
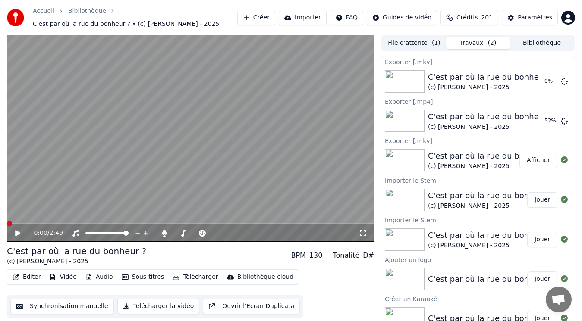
click at [176, 153] on video at bounding box center [190, 138] width 367 height 206
click at [83, 200] on video at bounding box center [190, 138] width 367 height 206
click at [537, 81] on button "Afficher" at bounding box center [538, 82] width 38 height 16
click at [7, 223] on span at bounding box center [9, 223] width 5 height 5
click at [86, 278] on icon "button" at bounding box center [88, 277] width 7 height 6
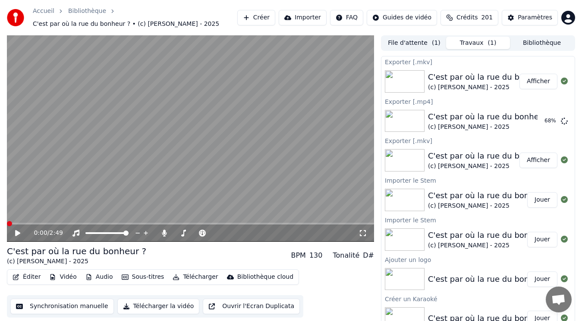
click at [47, 118] on video at bounding box center [190, 138] width 367 height 206
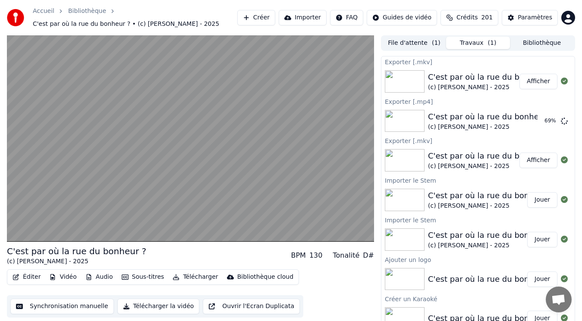
click at [138, 158] on video at bounding box center [190, 138] width 367 height 206
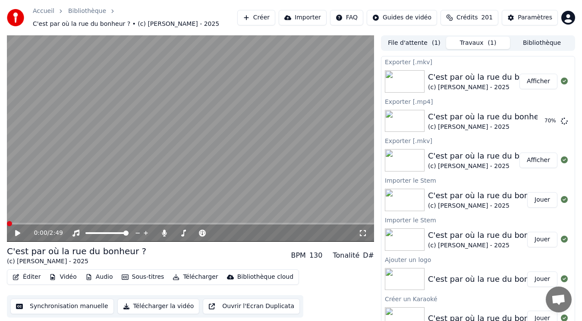
click at [7, 222] on span at bounding box center [9, 223] width 5 height 5
click at [51, 155] on video at bounding box center [190, 138] width 367 height 206
click at [141, 181] on video at bounding box center [190, 138] width 367 height 206
click at [192, 275] on button "Télécharger" at bounding box center [195, 277] width 52 height 12
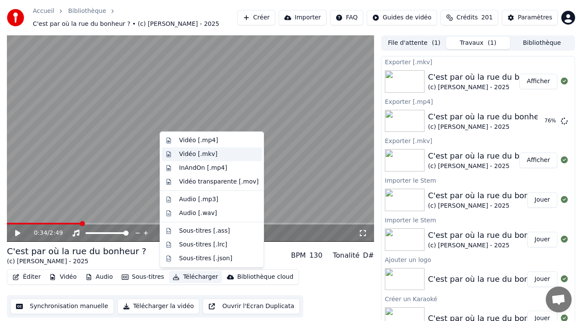
click at [206, 156] on div "Vidéo [.mkv]" at bounding box center [198, 154] width 38 height 9
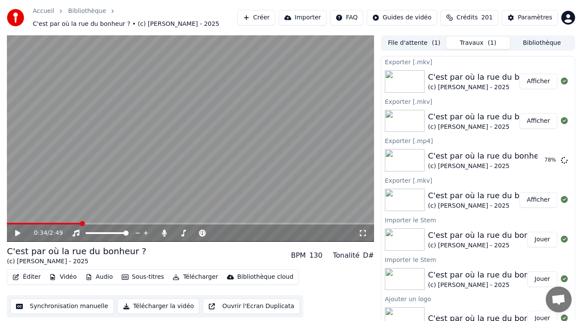
click at [525, 84] on button "Afficher" at bounding box center [538, 82] width 38 height 16
click at [7, 226] on span at bounding box center [9, 223] width 5 height 5
click at [7, 223] on span at bounding box center [9, 223] width 5 height 5
click at [179, 278] on button "Télécharger" at bounding box center [195, 277] width 52 height 12
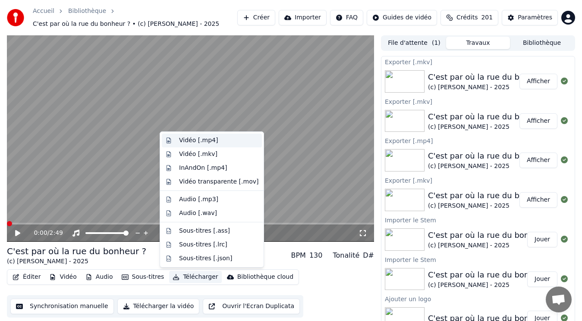
click at [211, 141] on div "Vidéo [.mp4]" at bounding box center [198, 140] width 39 height 9
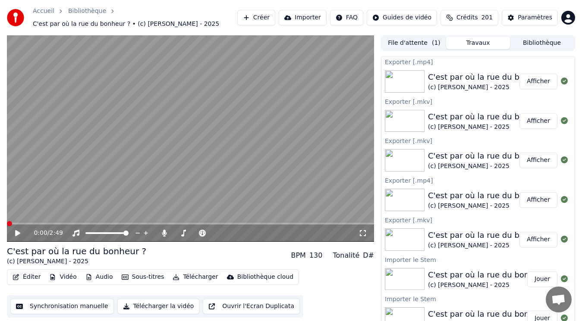
click at [186, 279] on button "Télécharger" at bounding box center [195, 277] width 52 height 12
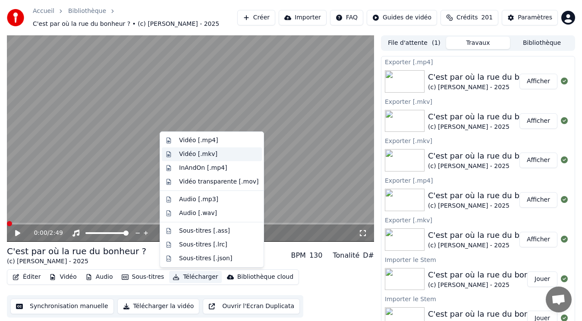
click at [206, 156] on div "Vidéo [.mkv]" at bounding box center [198, 154] width 38 height 9
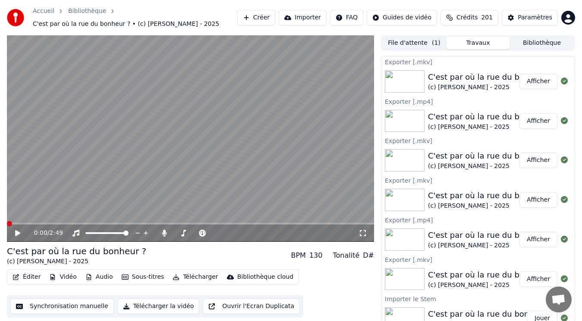
click at [532, 84] on button "Afficher" at bounding box center [538, 82] width 38 height 16
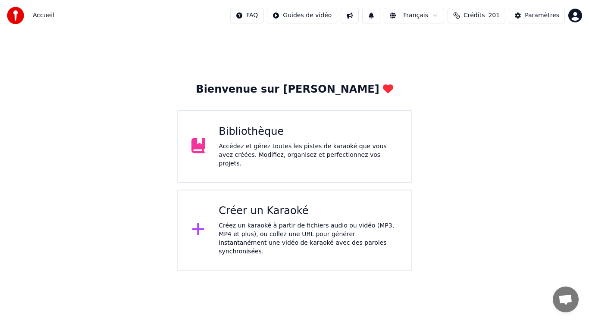
click at [274, 160] on div "Accédez et gérez toutes les pistes de karaoké que vous avez créées. Modifiez, o…" at bounding box center [308, 155] width 179 height 26
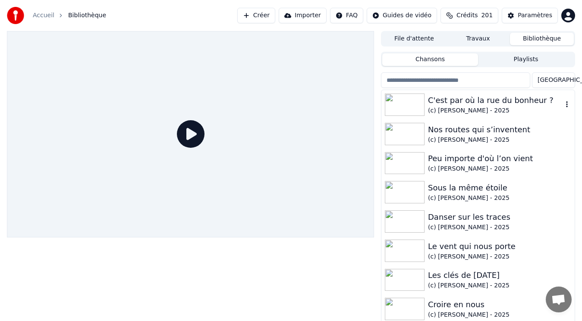
click at [499, 104] on div "C'est par où la rue du bonheur ?" at bounding box center [495, 100] width 135 height 12
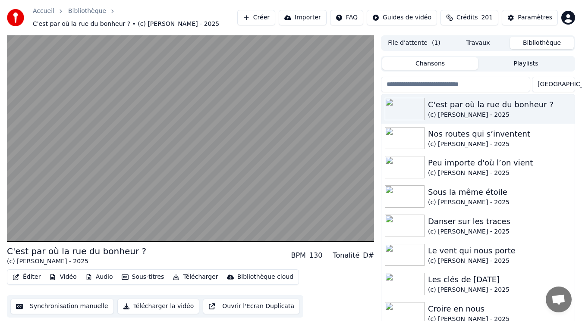
click at [117, 138] on video at bounding box center [190, 138] width 367 height 206
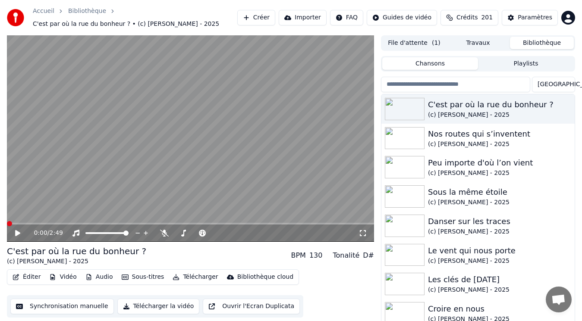
click at [7, 223] on span at bounding box center [9, 223] width 5 height 5
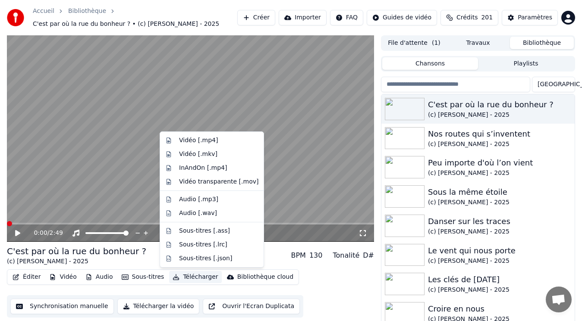
click at [188, 276] on button "Télécharger" at bounding box center [195, 277] width 52 height 12
click at [192, 156] on div "Vidéo [.mkv]" at bounding box center [198, 154] width 38 height 9
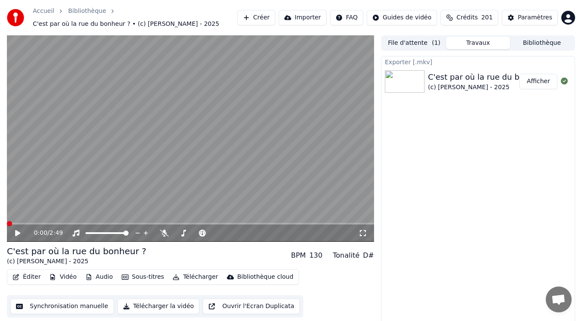
click at [538, 84] on button "Afficher" at bounding box center [538, 82] width 38 height 16
